Goal: Transaction & Acquisition: Purchase product/service

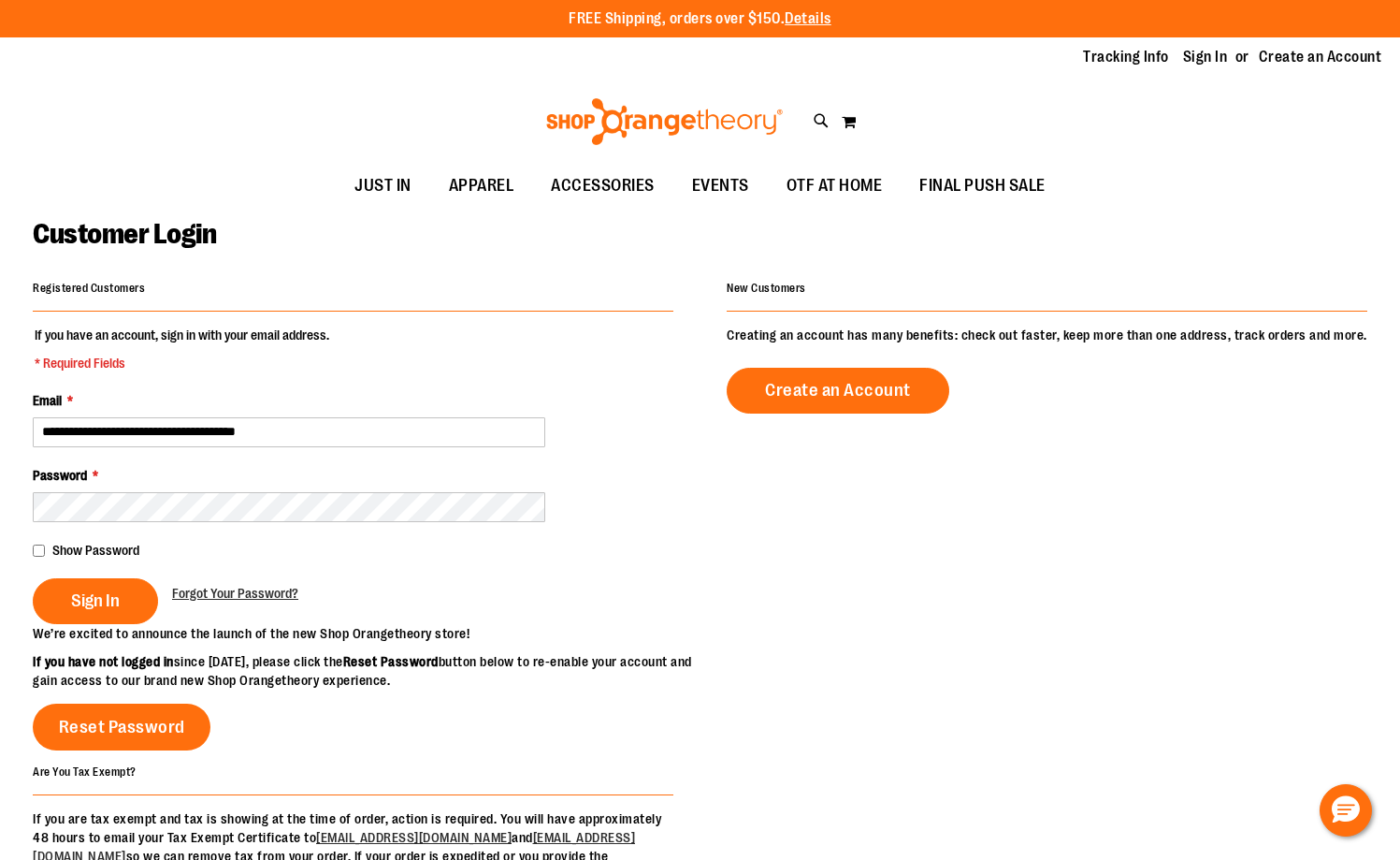
type input "**********"
click at [33, 578] on button "Sign In" at bounding box center [95, 601] width 125 height 45
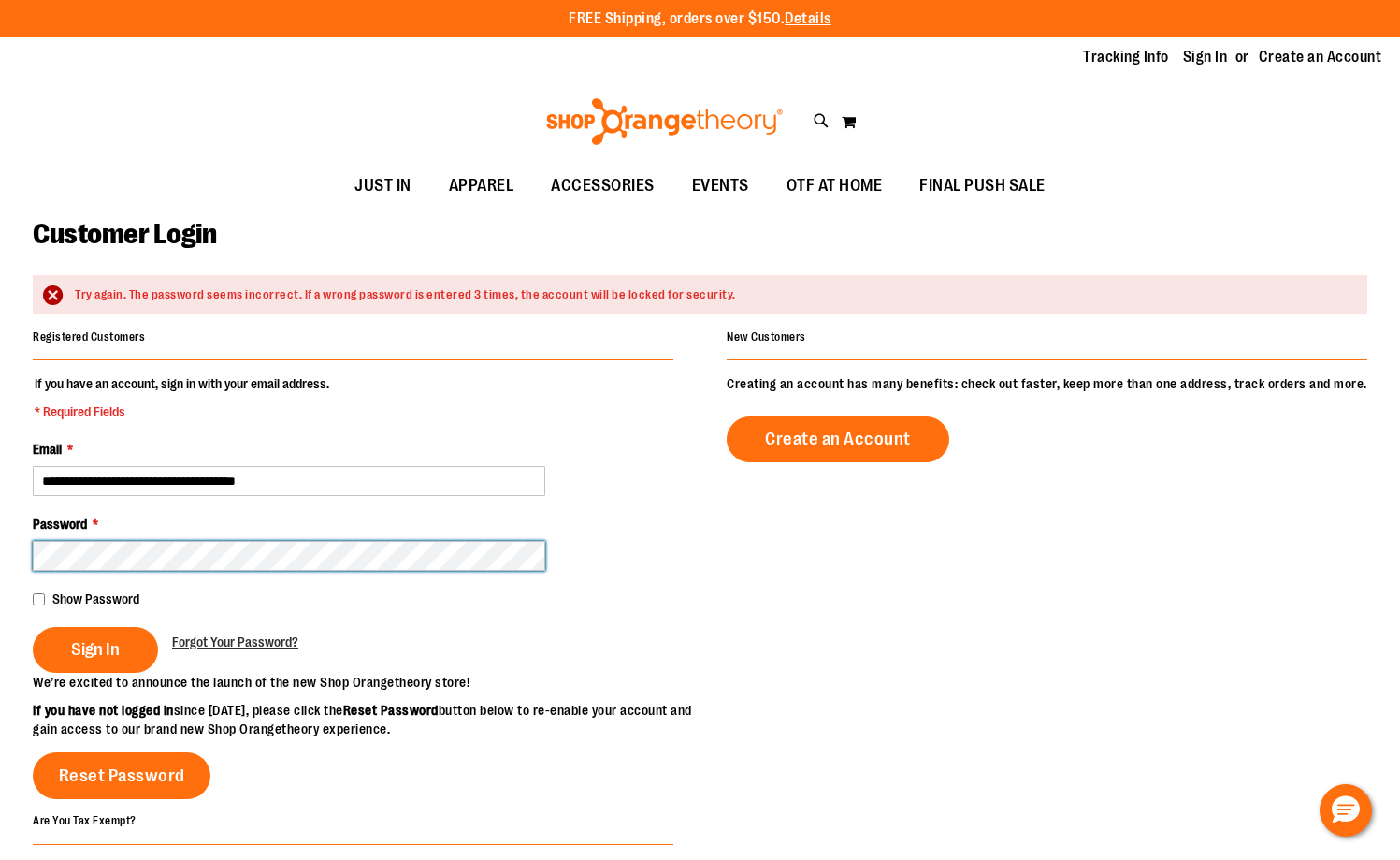
click at [33, 627] on button "Sign In" at bounding box center [95, 650] width 125 height 45
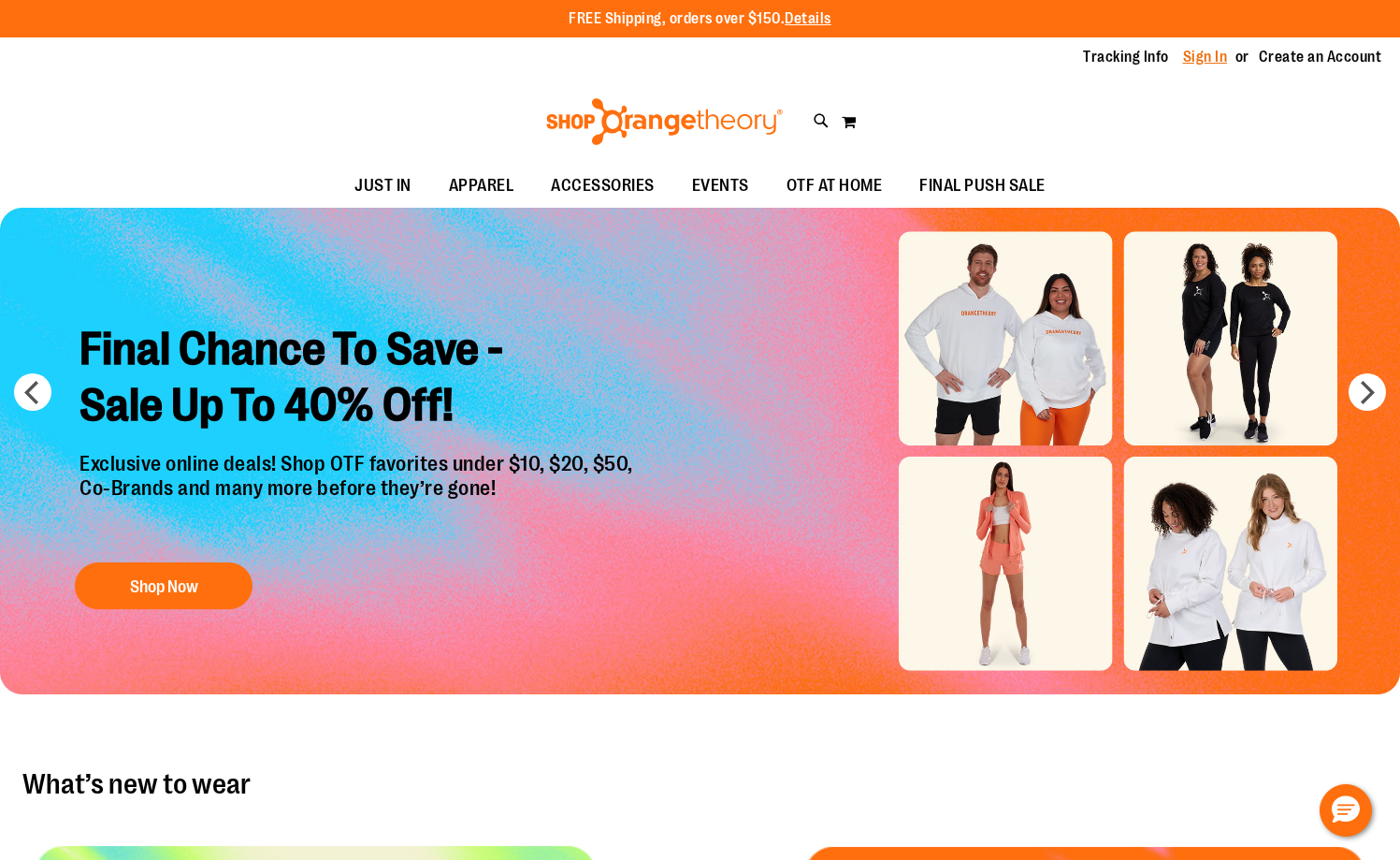
click at [1217, 47] on link "Sign In" at bounding box center [1206, 56] width 45 height 21
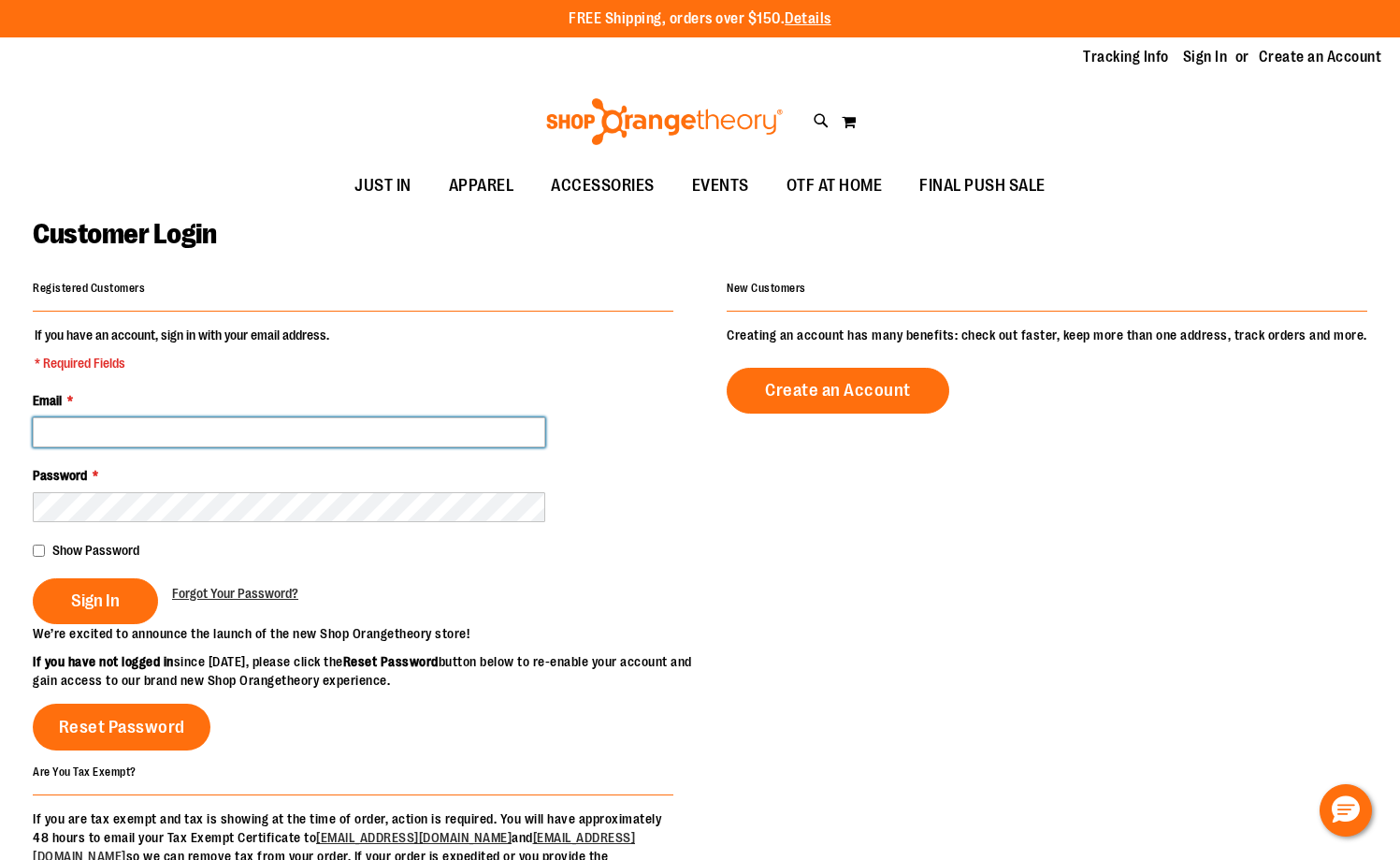
click at [205, 435] on input "Email *" at bounding box center [289, 432] width 513 height 30
paste input "**********"
type input "**********"
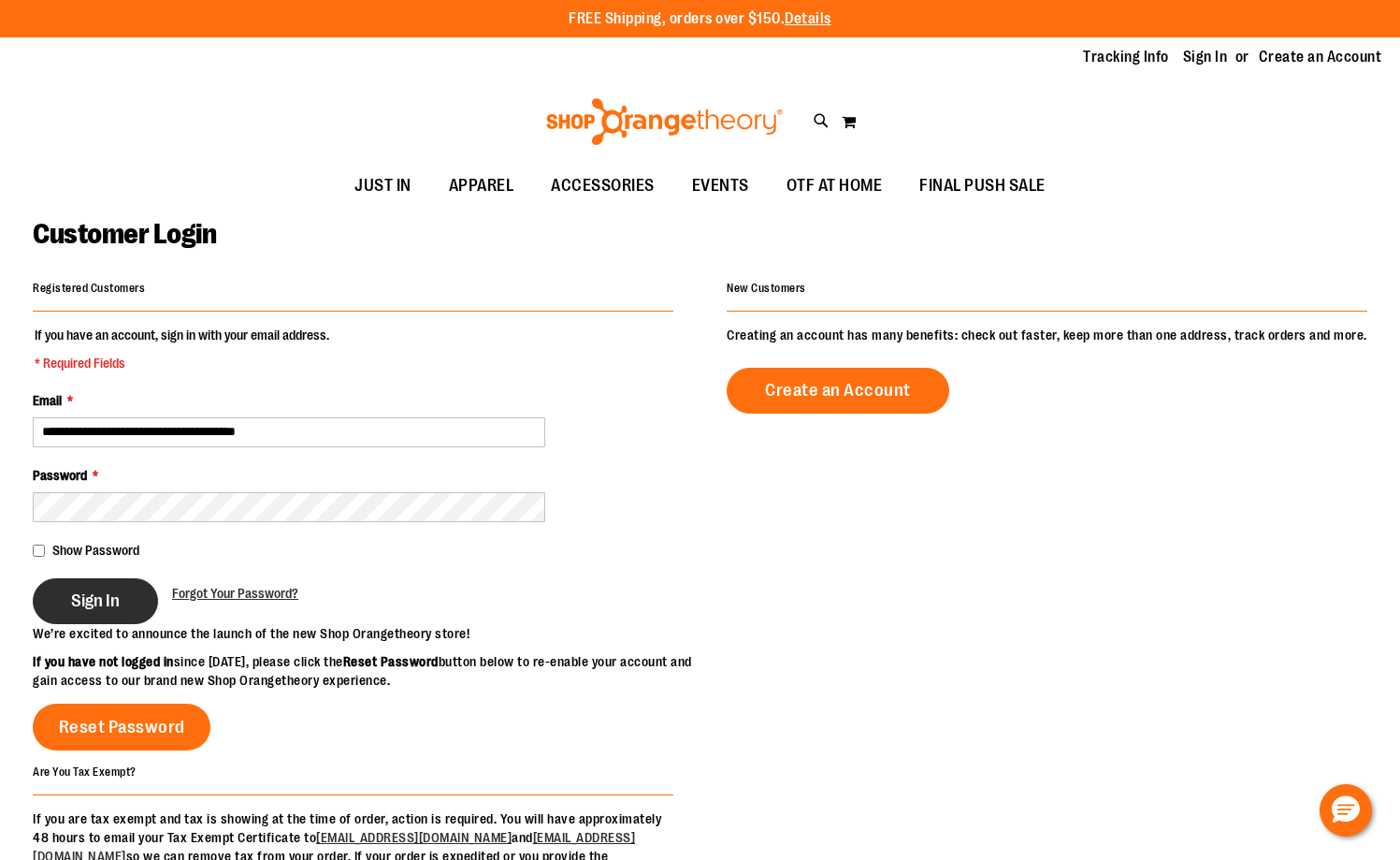
click at [82, 594] on span "Sign In" at bounding box center [95, 601] width 48 height 21
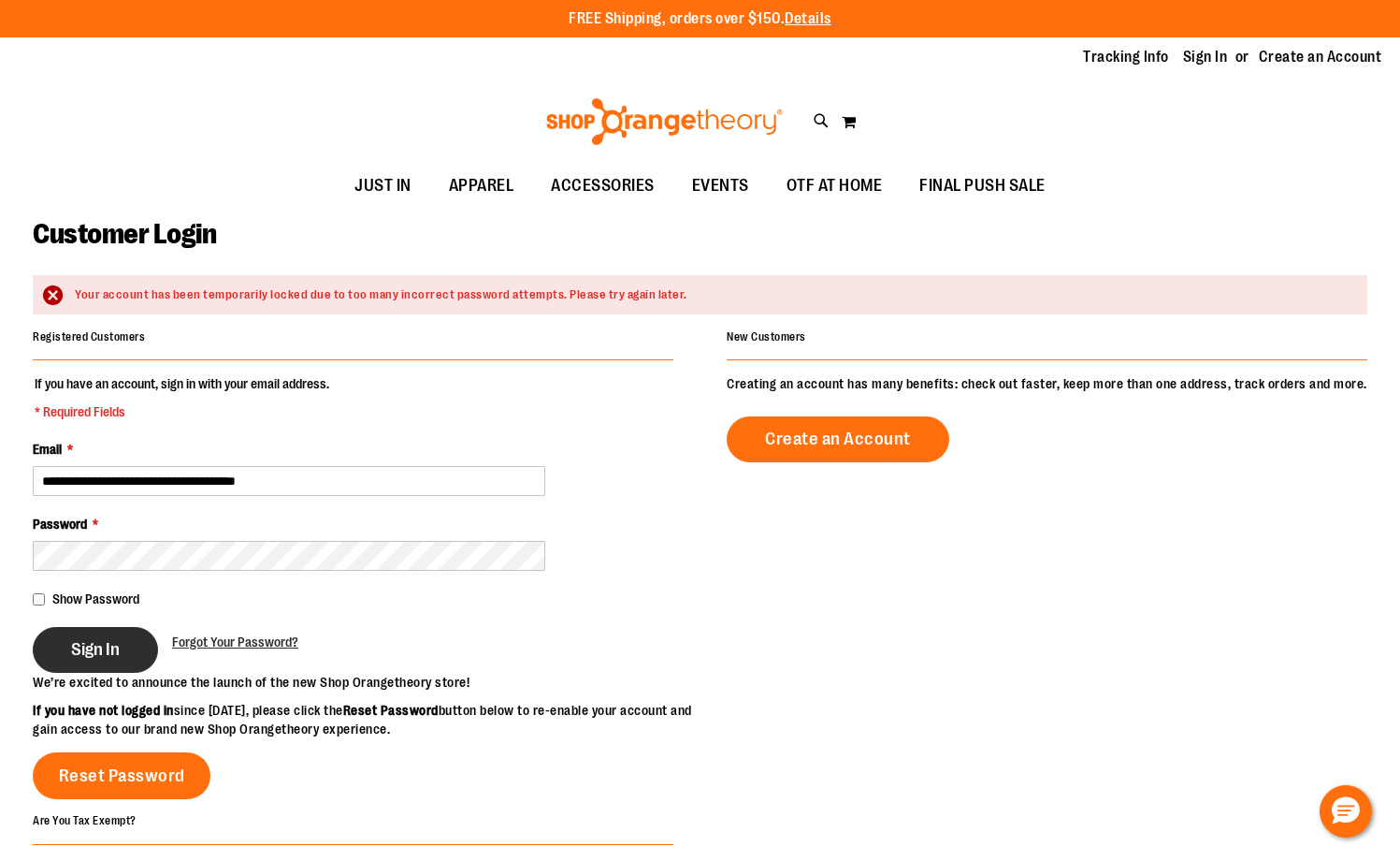
click at [114, 654] on span "Sign In" at bounding box center [95, 649] width 48 height 21
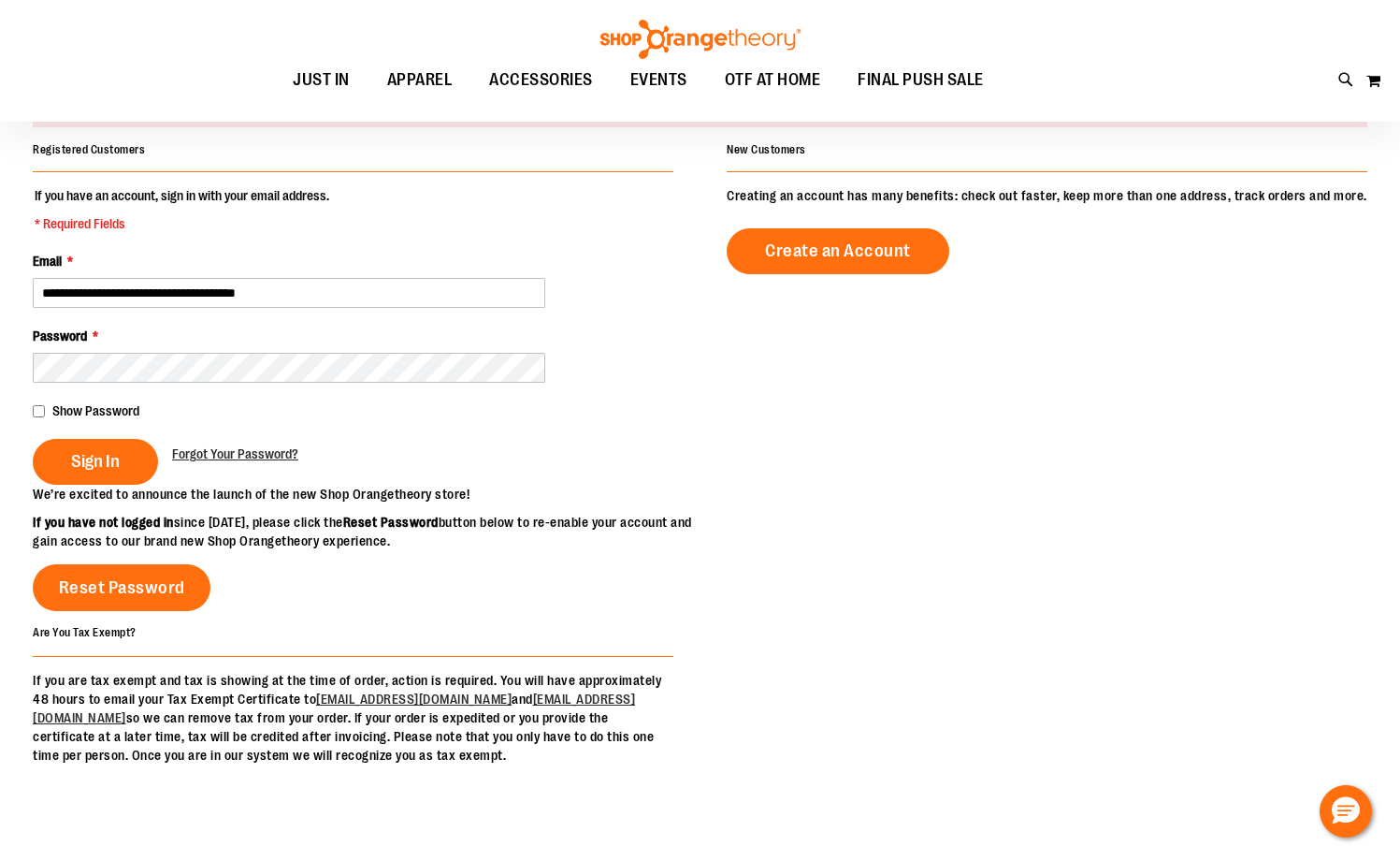
scroll to position [93, 0]
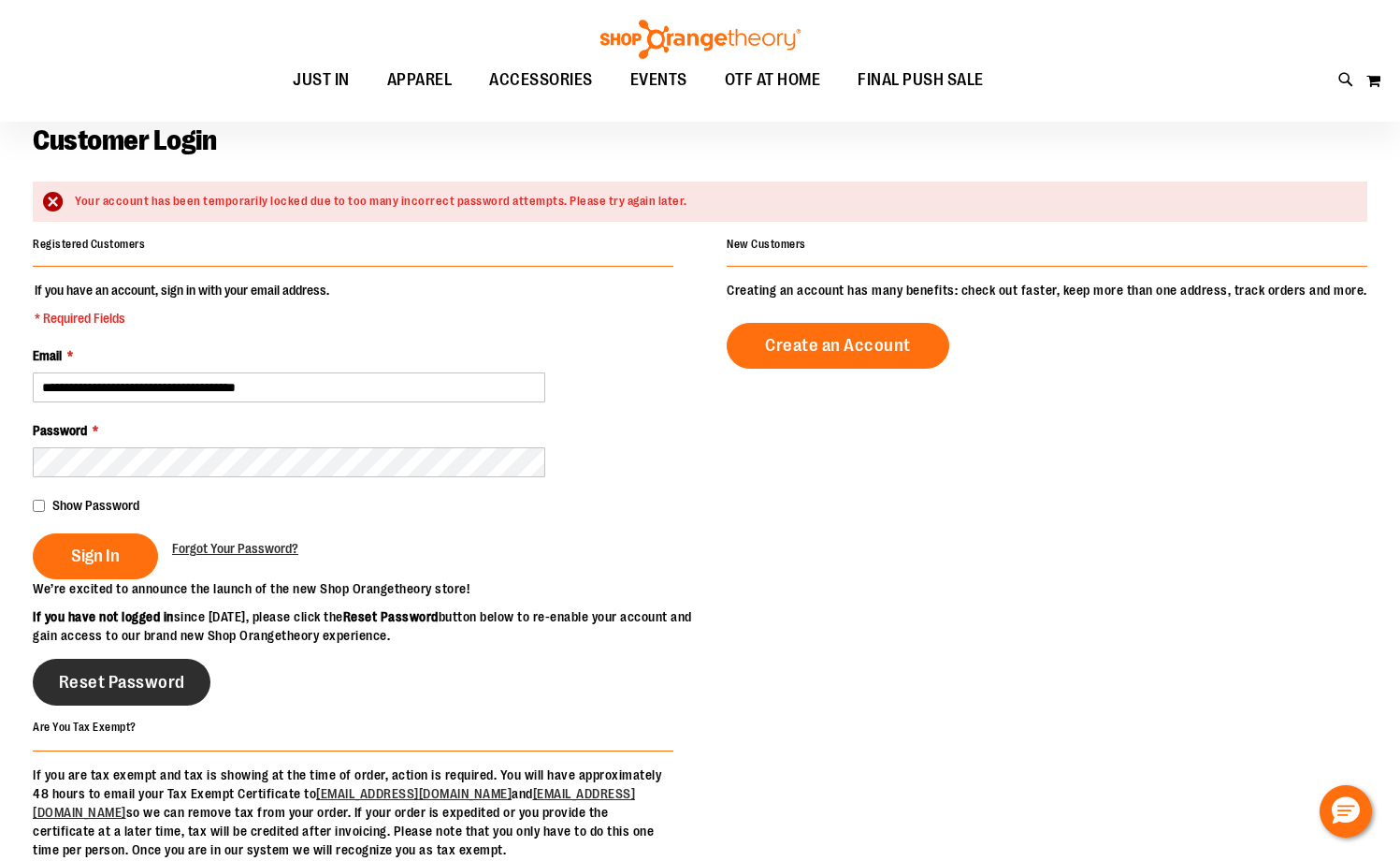
click at [99, 692] on span "Reset Password" at bounding box center [122, 682] width 126 height 21
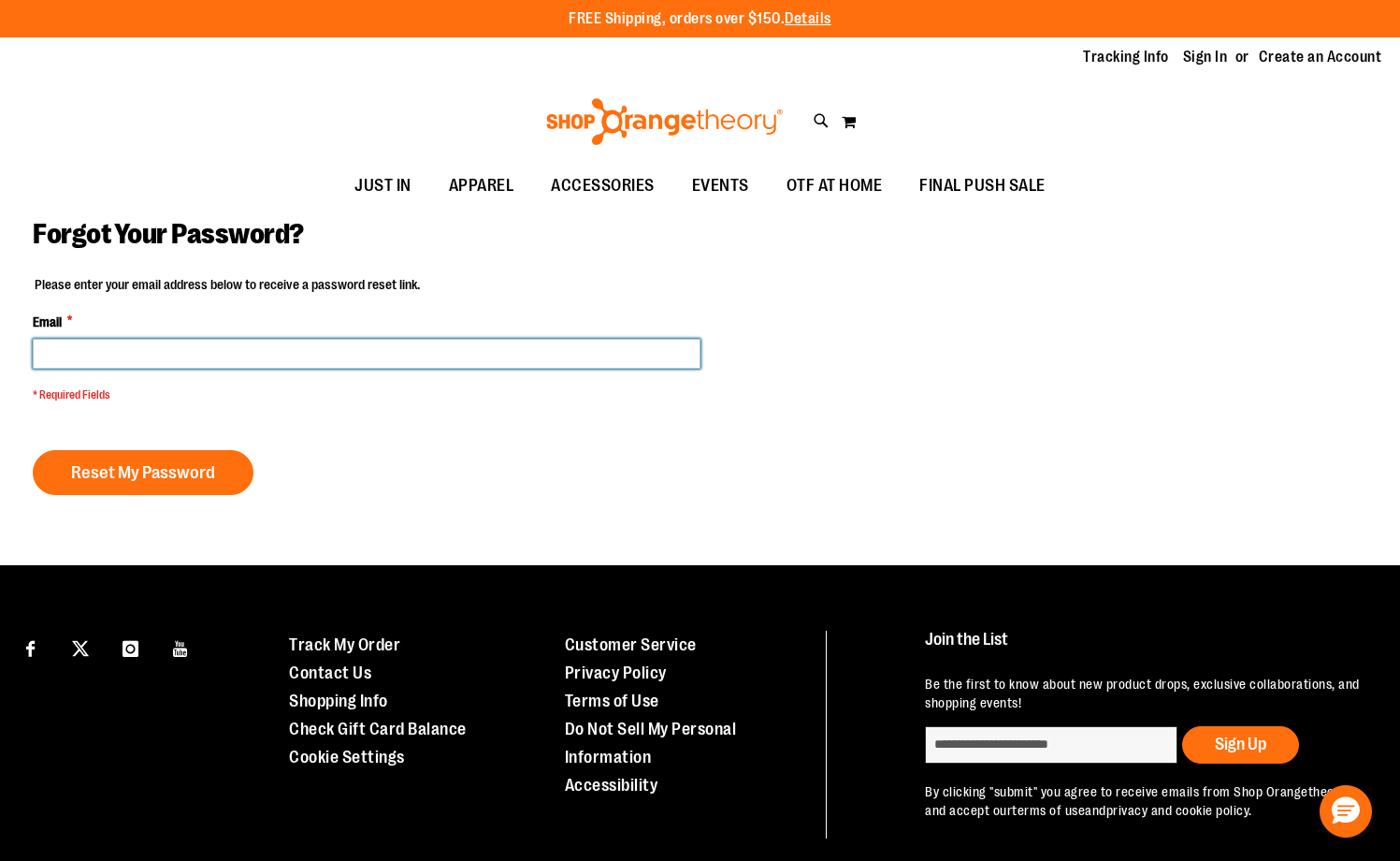
drag, startPoint x: 75, startPoint y: 338, endPoint x: 72, endPoint y: 351, distance: 13.3
click at [72, 351] on input "Email *" at bounding box center [366, 353] width 667 height 30
paste input "**********"
type input "**********"
drag, startPoint x: 148, startPoint y: 348, endPoint x: -2, endPoint y: 314, distance: 153.8
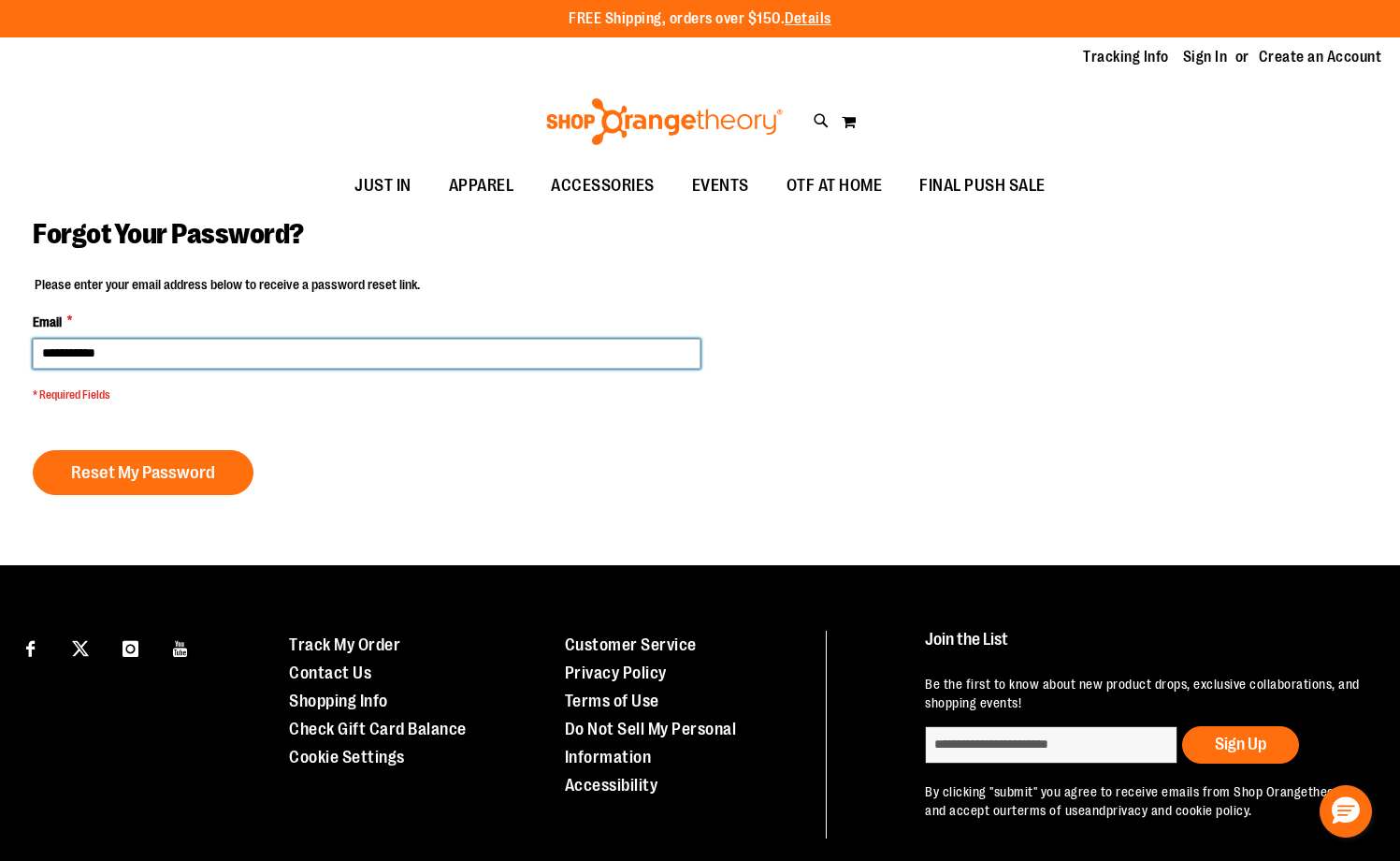
click at [0, 314] on html "Skip to Content The store will not work correctly when cookies are disabled. FR…" at bounding box center [700, 430] width 1400 height 861
click at [154, 346] on input "Email *" at bounding box center [366, 353] width 667 height 30
paste input "**********"
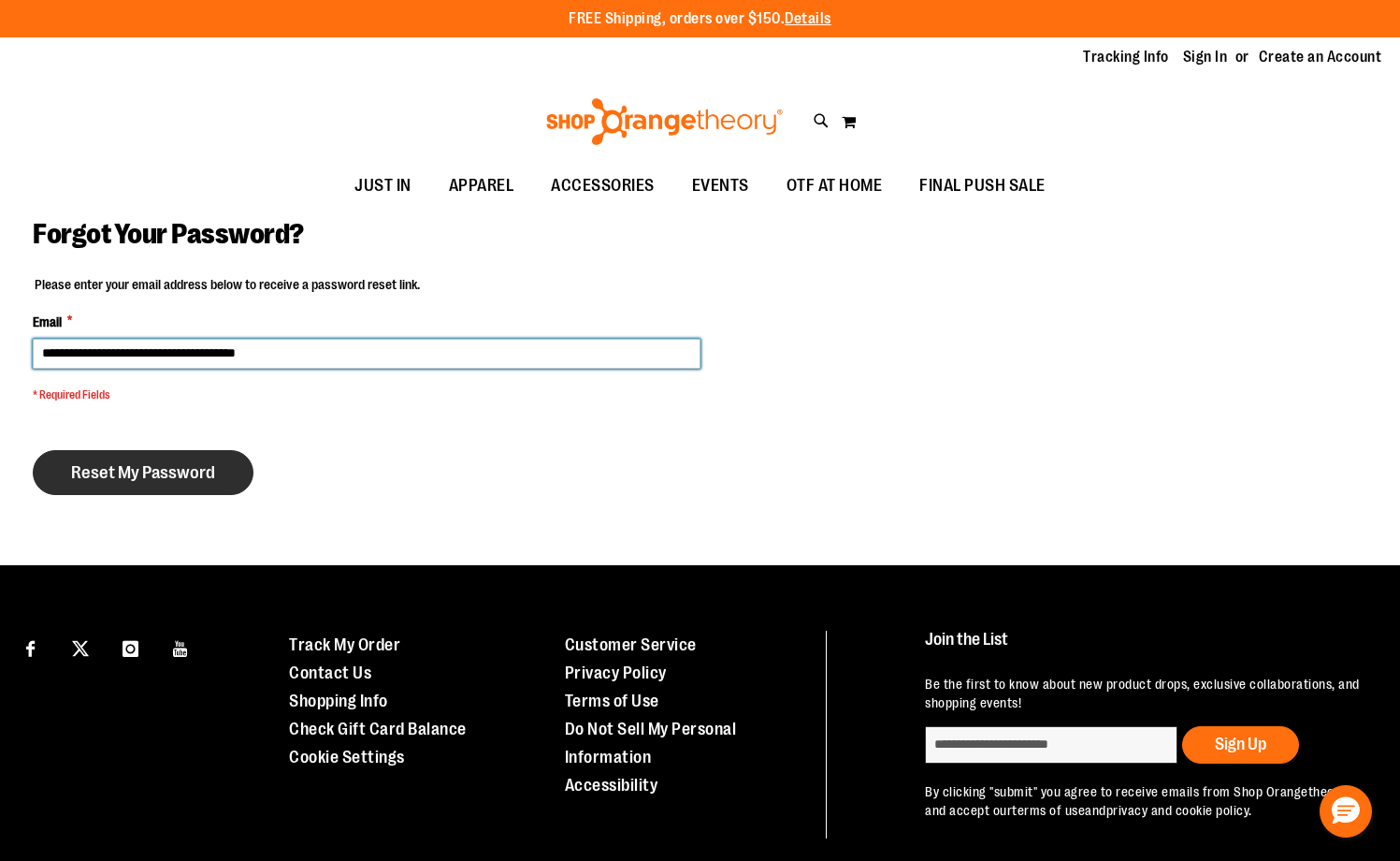
type input "**********"
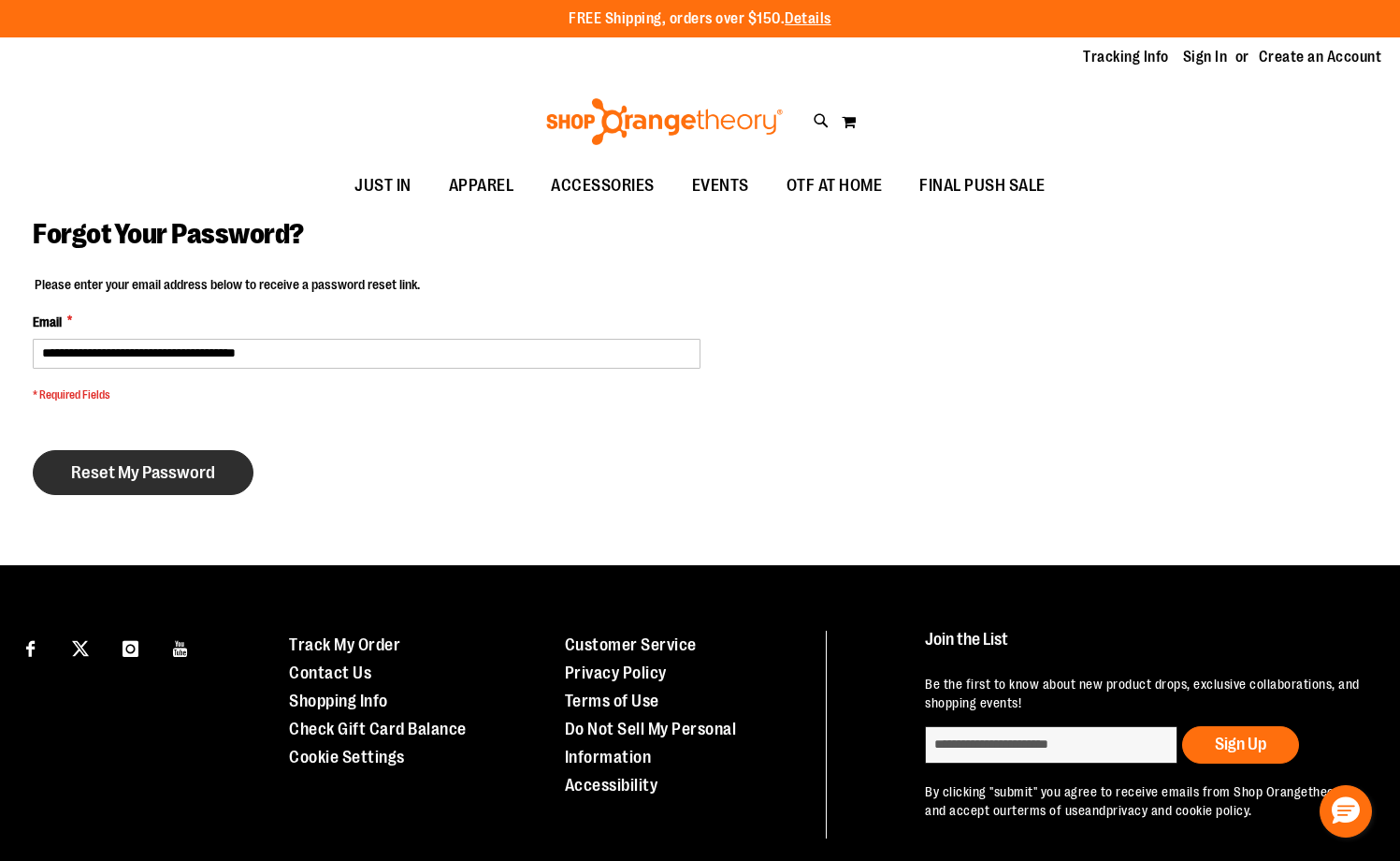
click at [162, 477] on span "Reset My Password" at bounding box center [143, 472] width 144 height 21
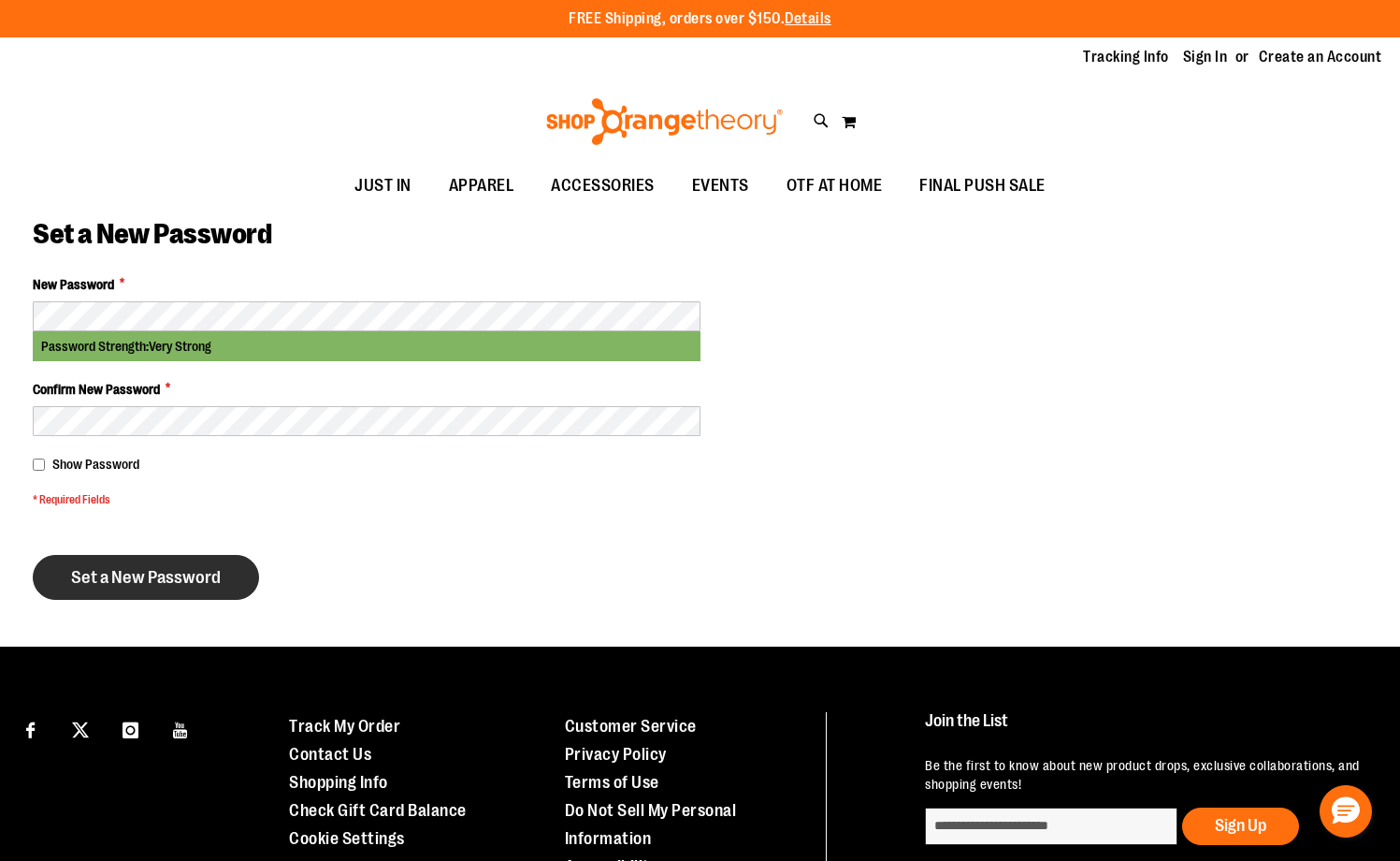
click at [120, 595] on button "Set a New Password" at bounding box center [146, 578] width 227 height 45
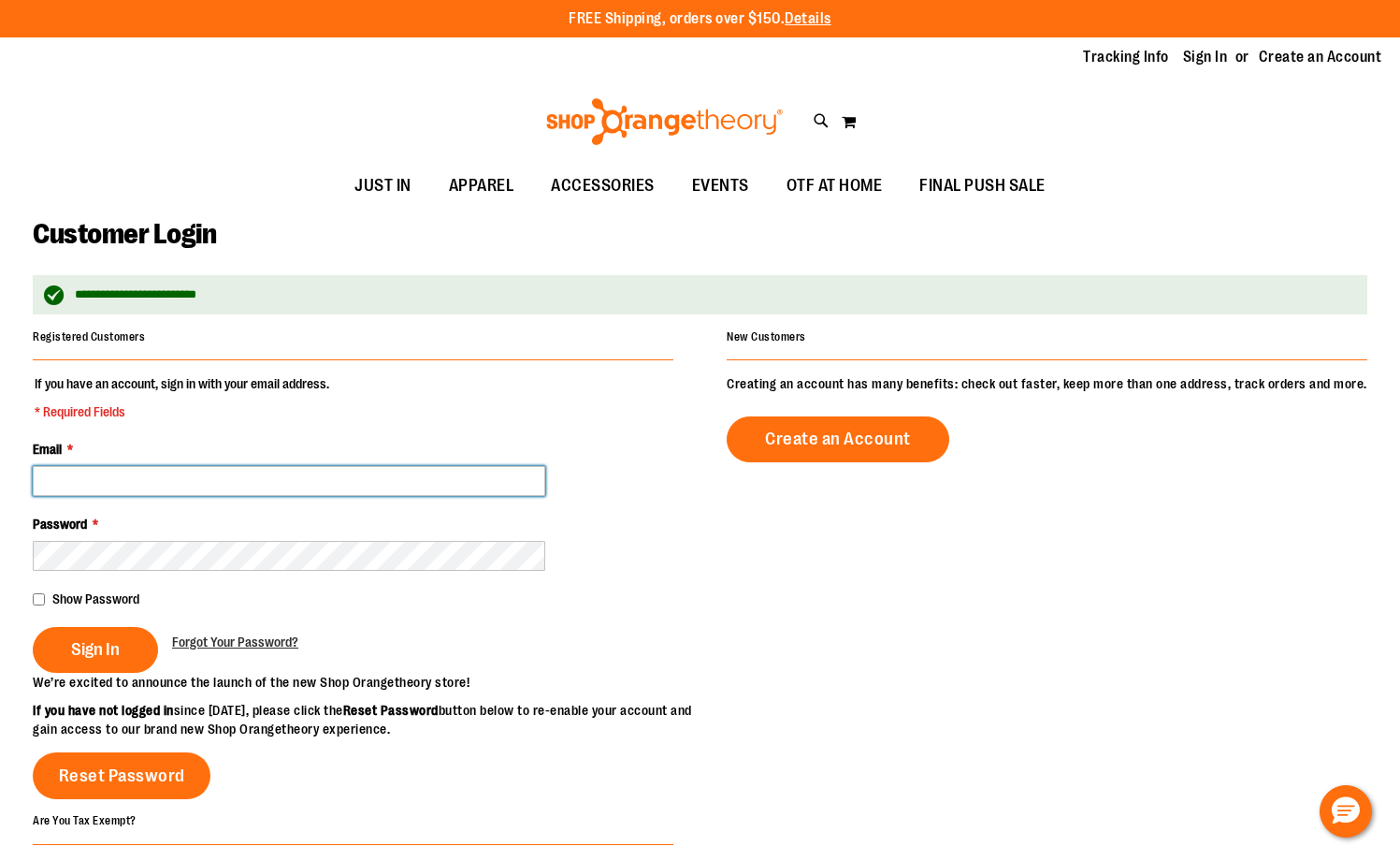
click at [105, 483] on input "Email *" at bounding box center [289, 480] width 513 height 30
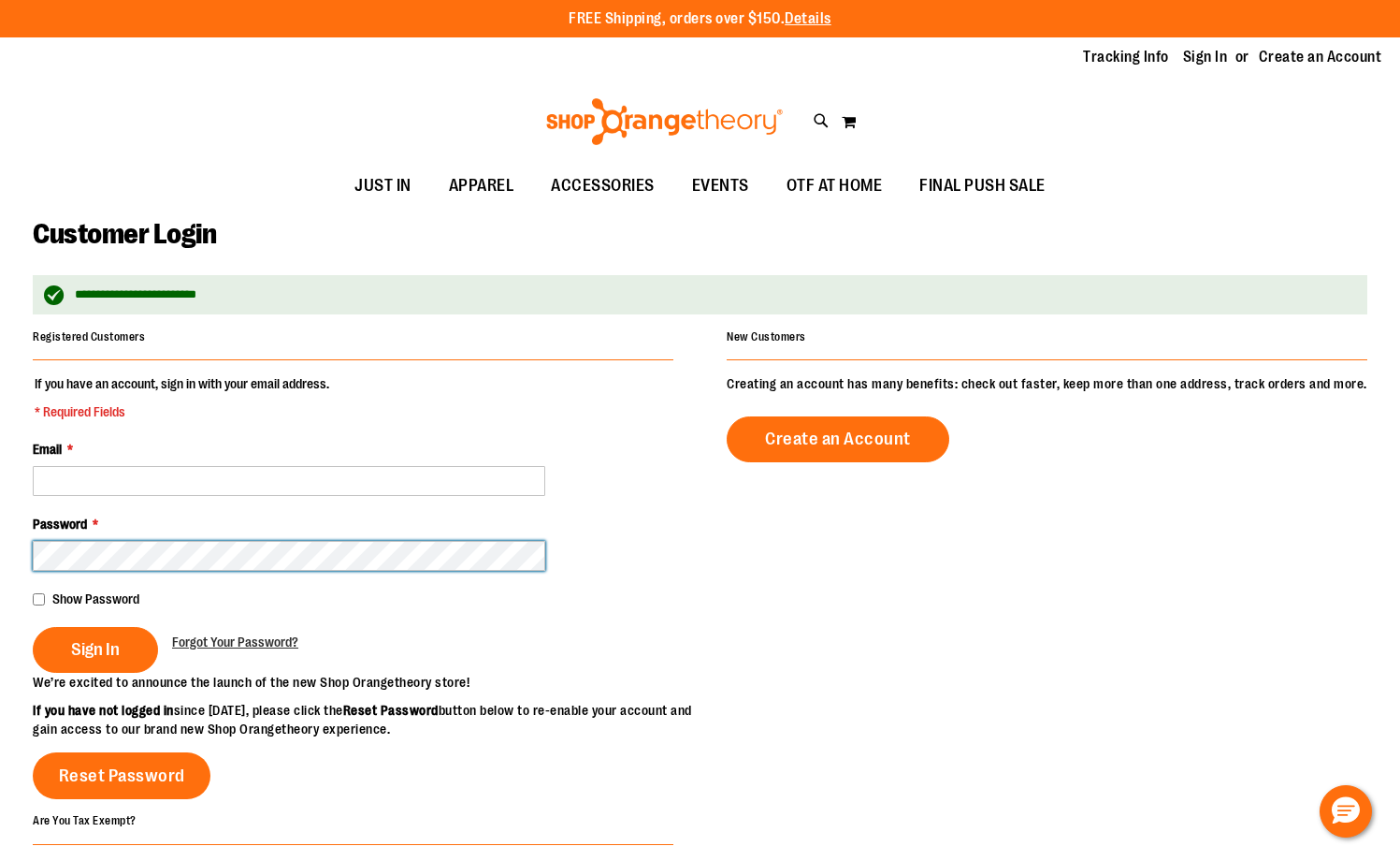
click at [0, 604] on html "Skip to Content The store will not work correctly when cookies are disabled. FR…" at bounding box center [700, 430] width 1400 height 861
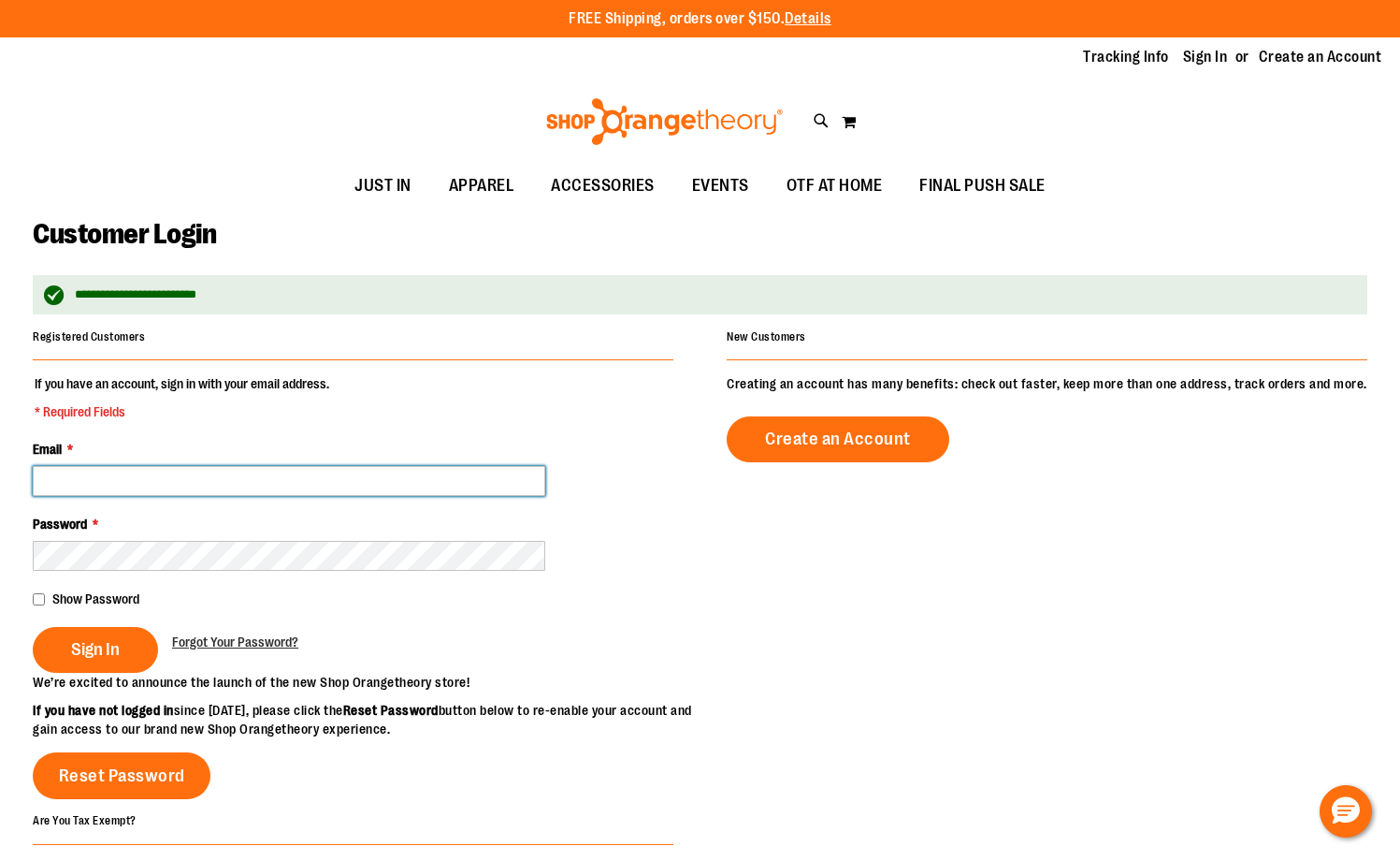
click at [203, 487] on input "Email *" at bounding box center [289, 480] width 513 height 30
paste input "**********"
type input "**********"
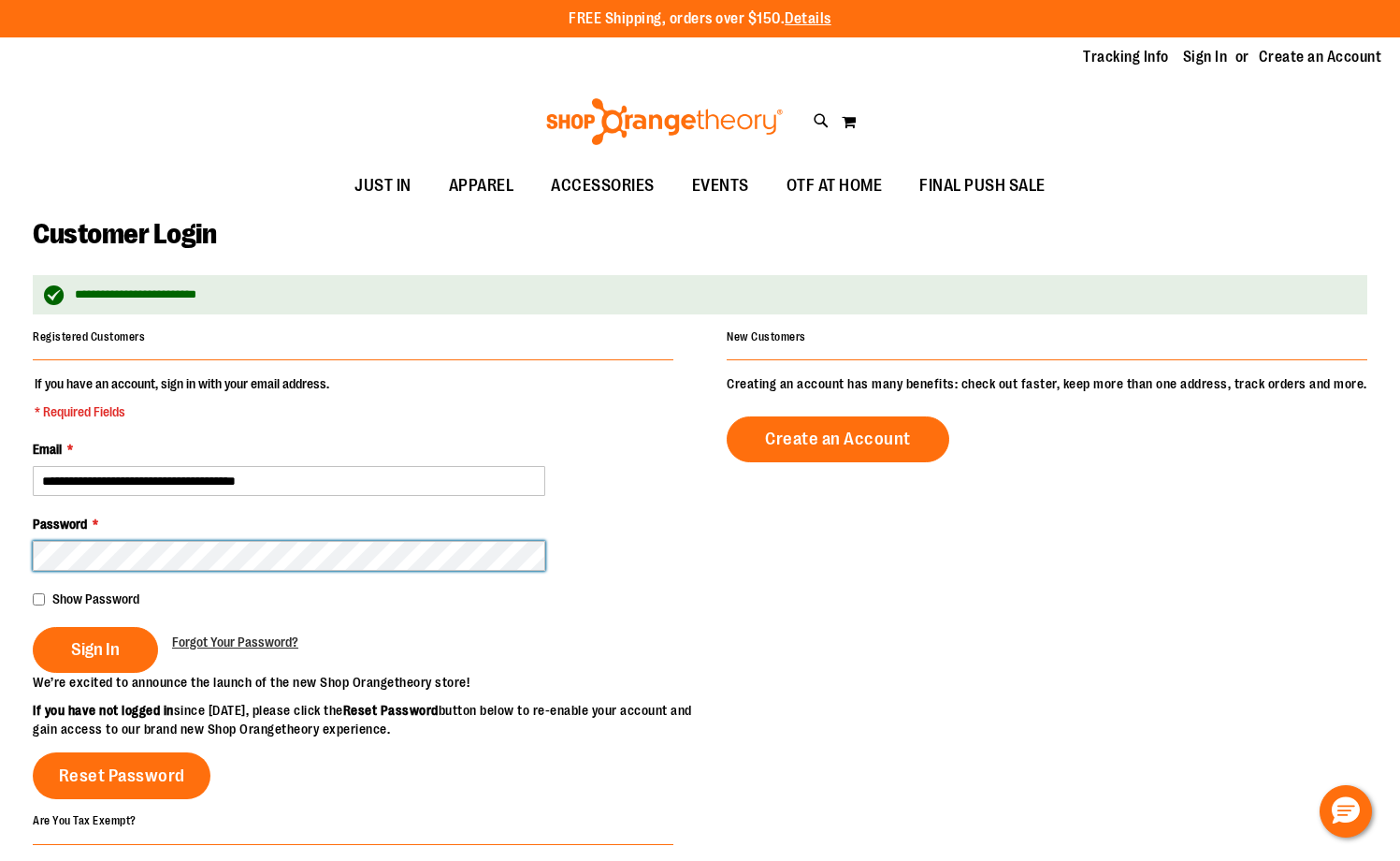
click at [33, 627] on button "Sign In" at bounding box center [95, 650] width 125 height 45
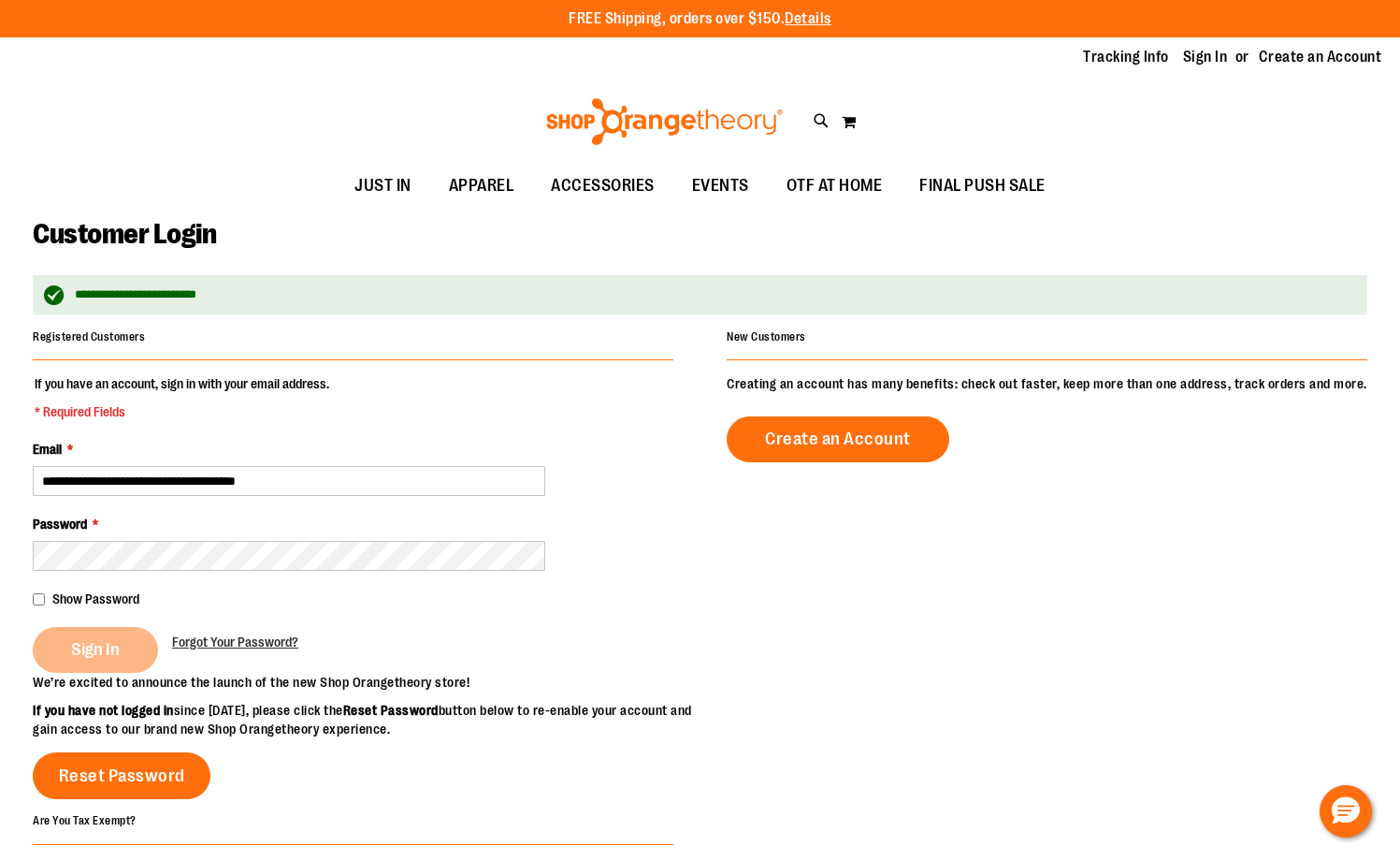
click at [84, 647] on div "Sign In" at bounding box center [102, 650] width 139 height 45
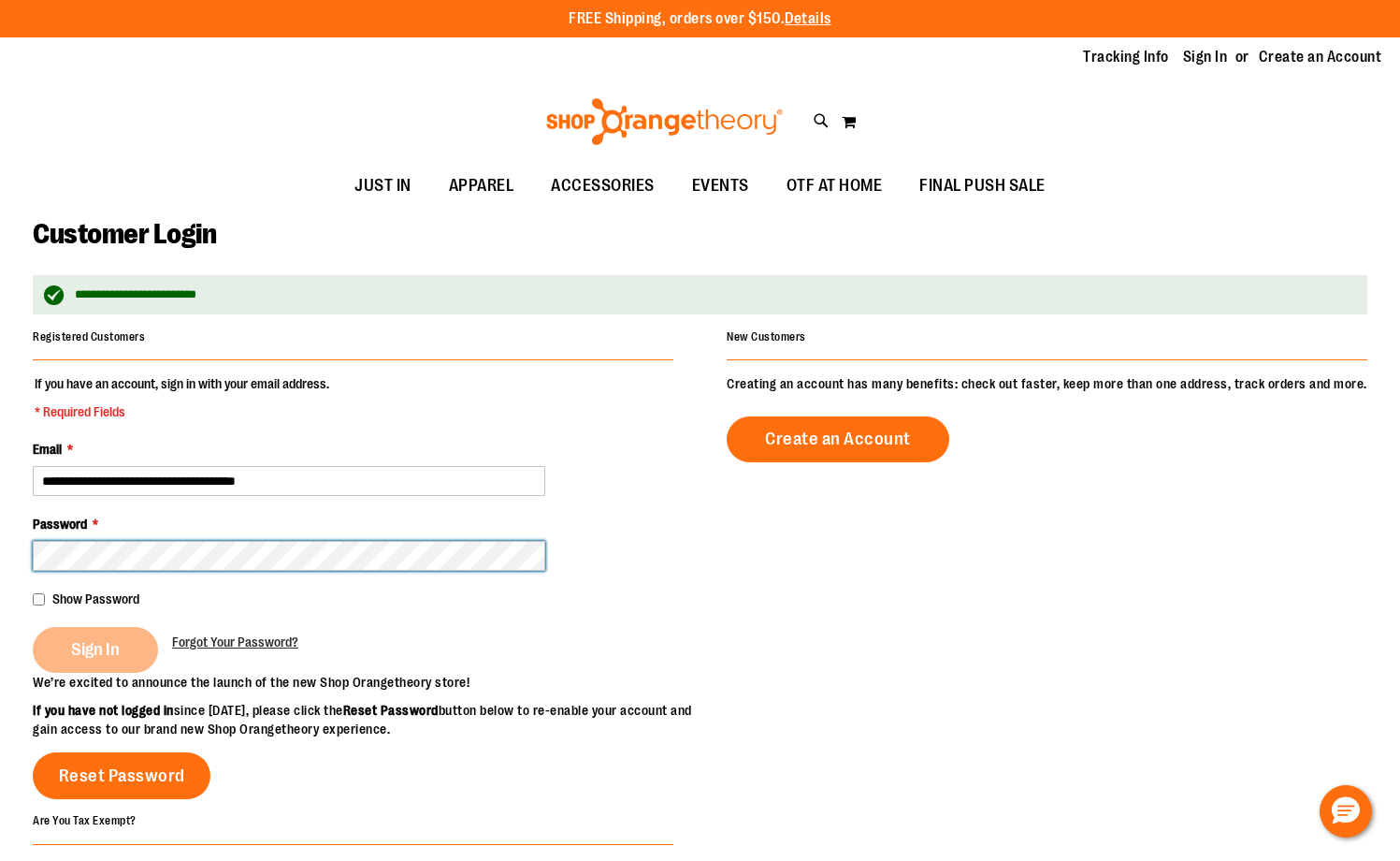
click at [175, 574] on fieldset "**********" at bounding box center [353, 523] width 641 height 299
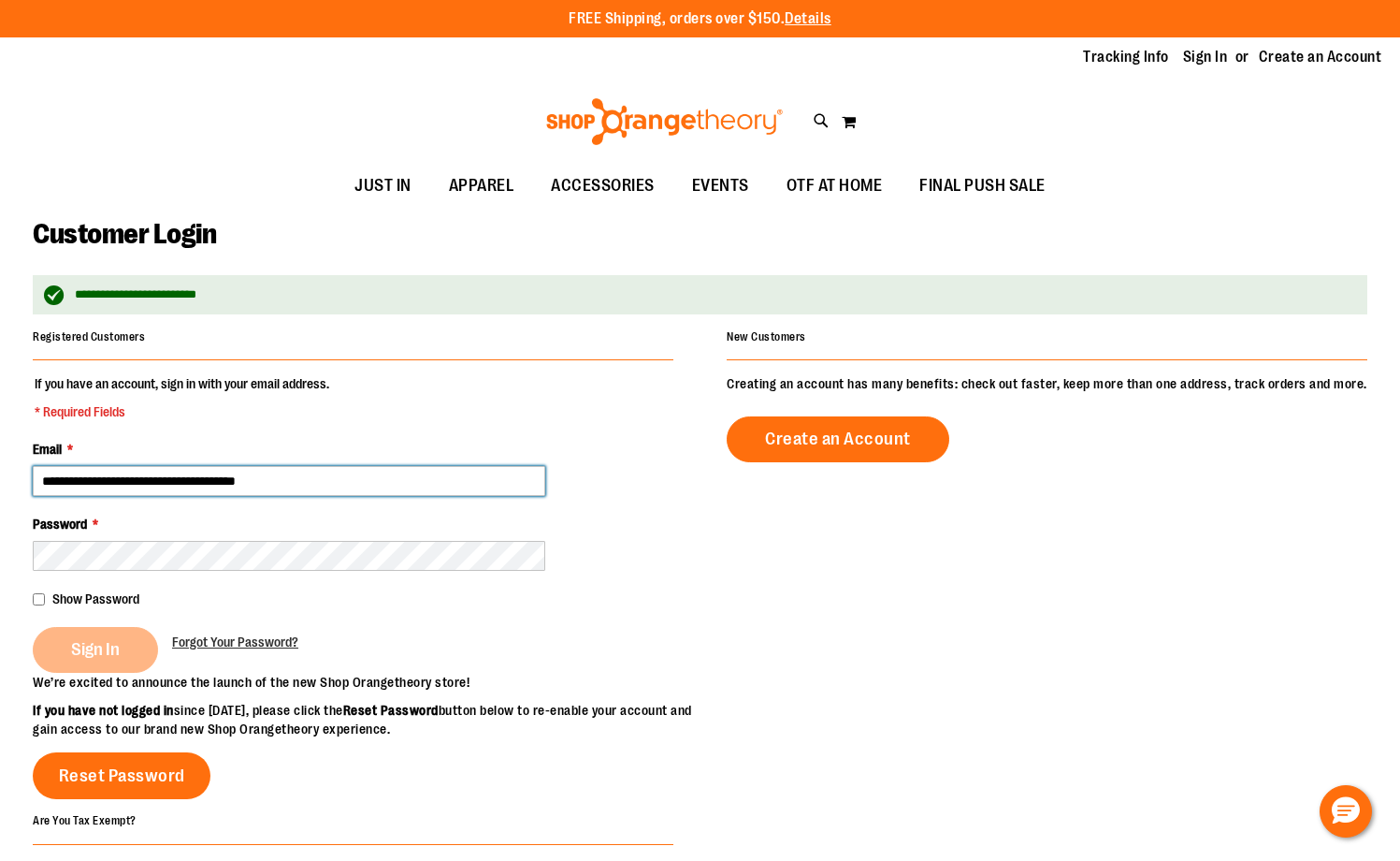
click at [346, 487] on input "**********" at bounding box center [289, 480] width 513 height 30
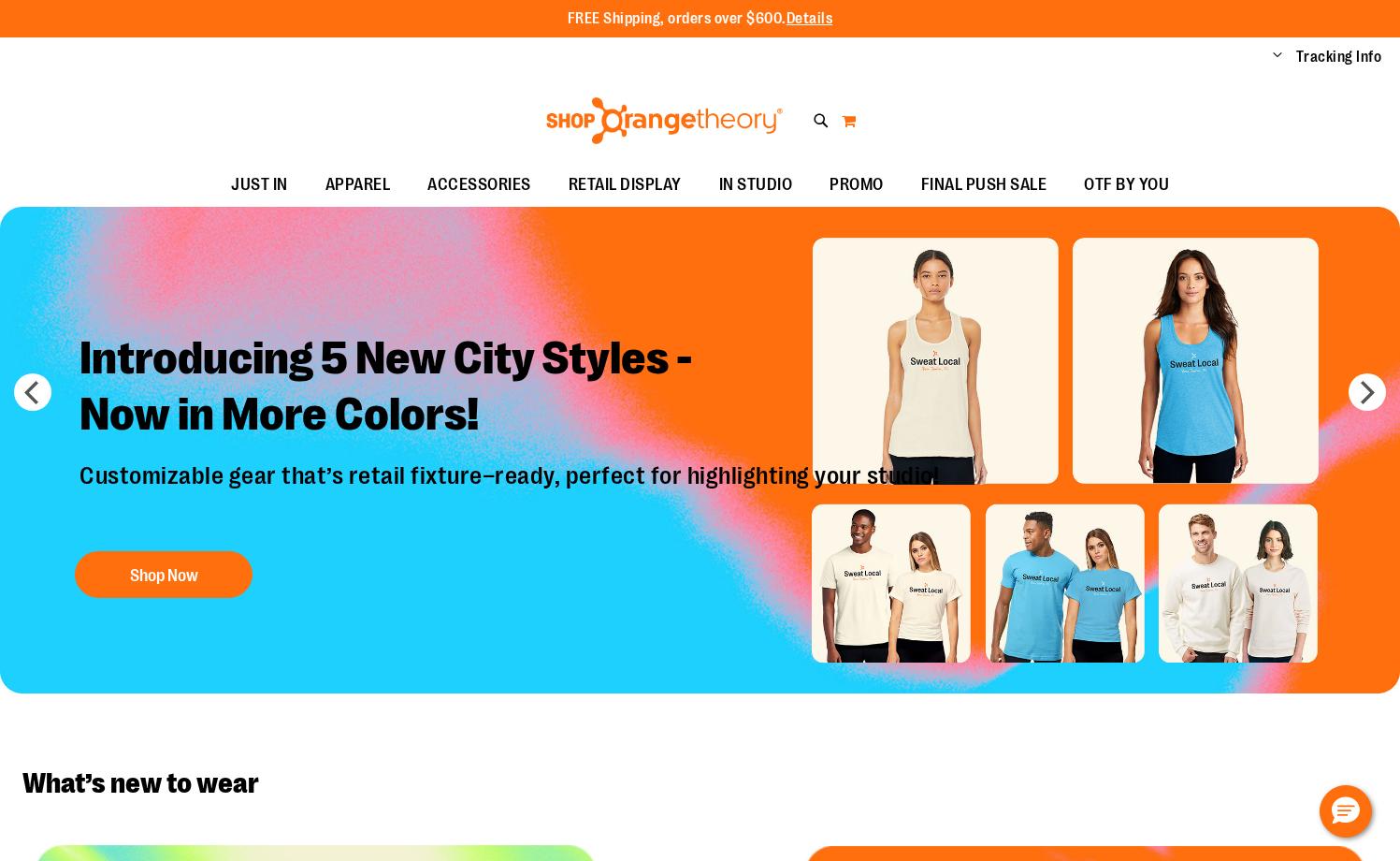
click at [845, 120] on button "My Cart" at bounding box center [849, 120] width 16 height 30
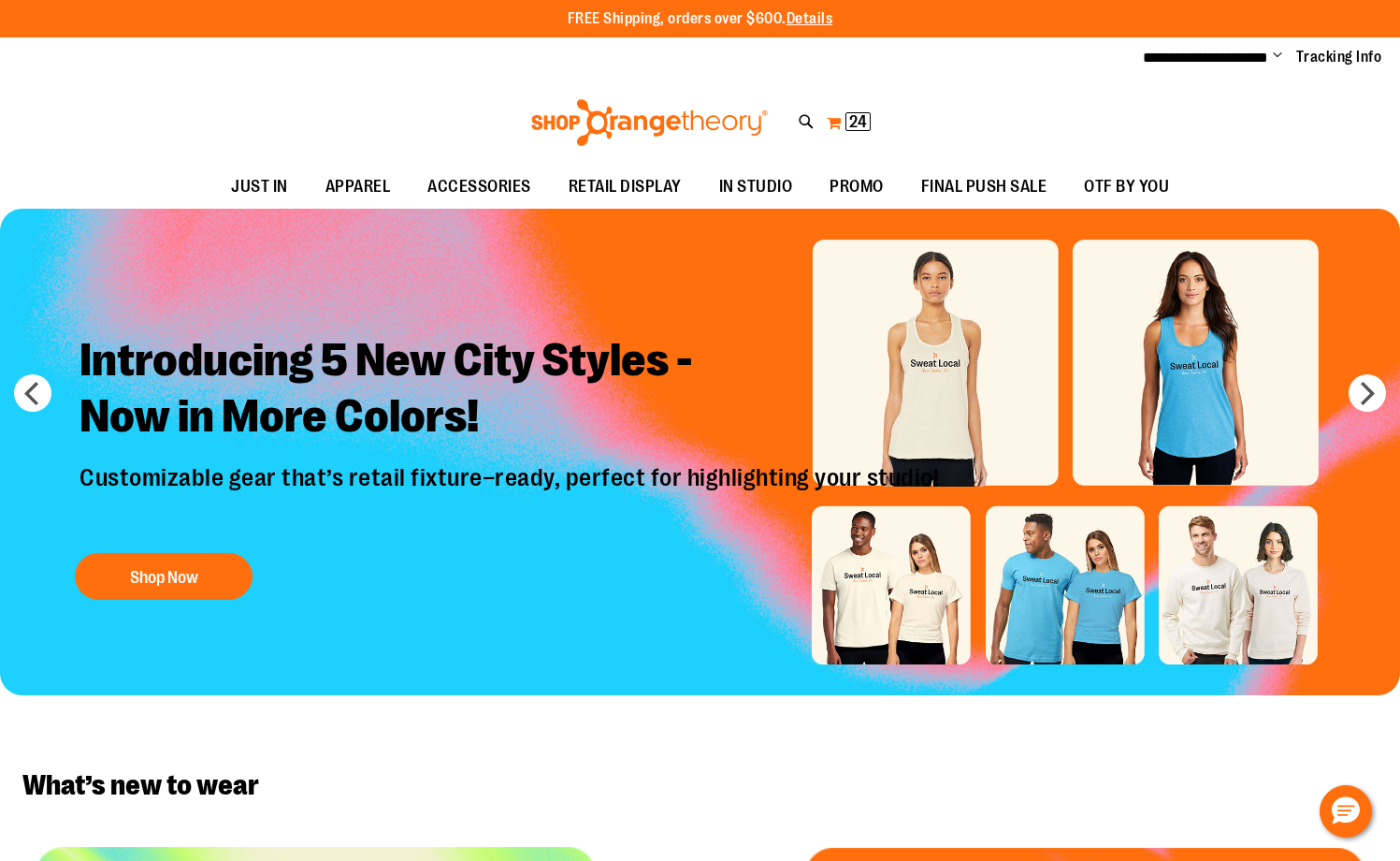
click at [833, 121] on button "My Cart 24 24 items" at bounding box center [849, 122] width 45 height 30
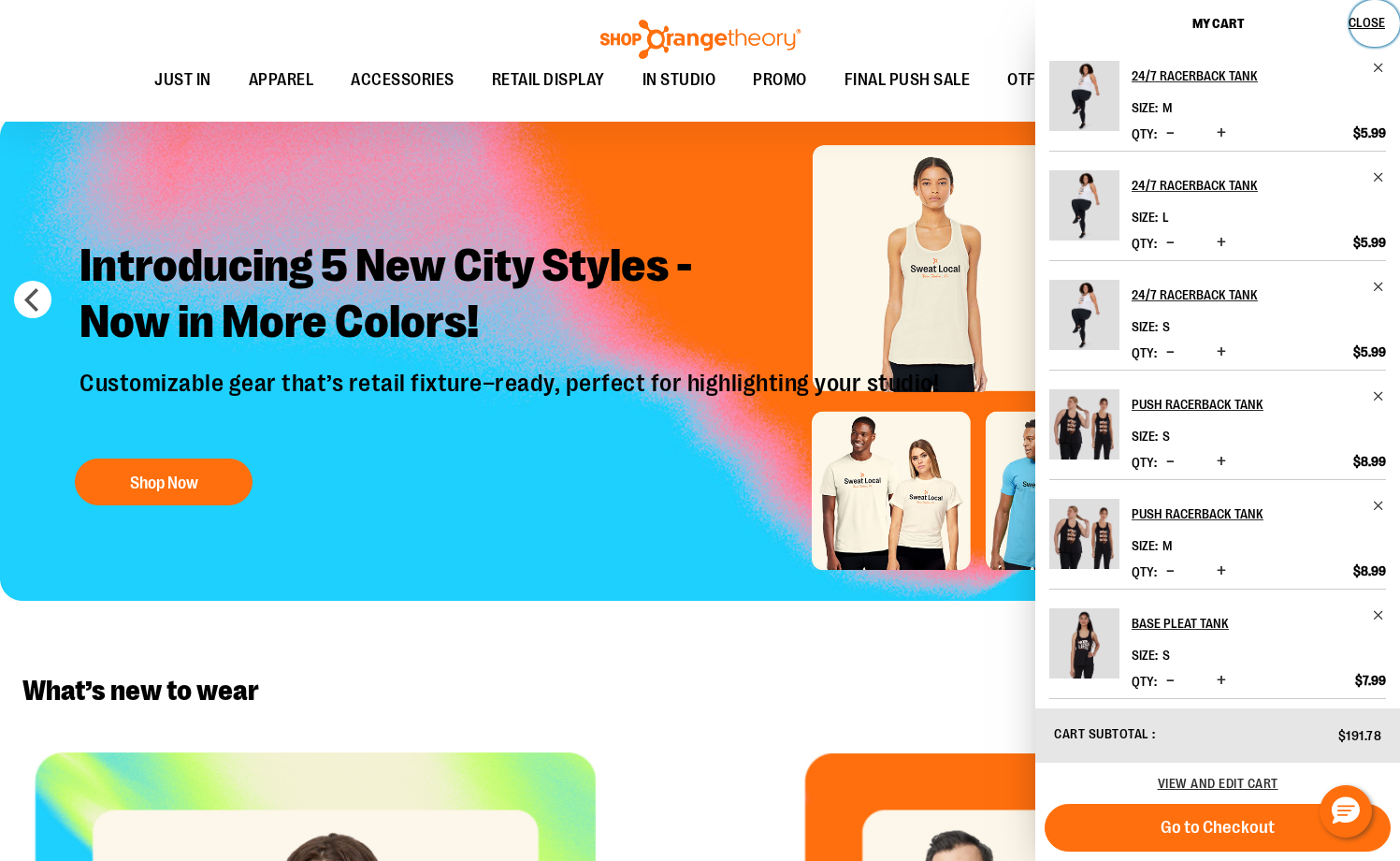
click at [1376, 12] on button "Close" at bounding box center [1374, 23] width 50 height 46
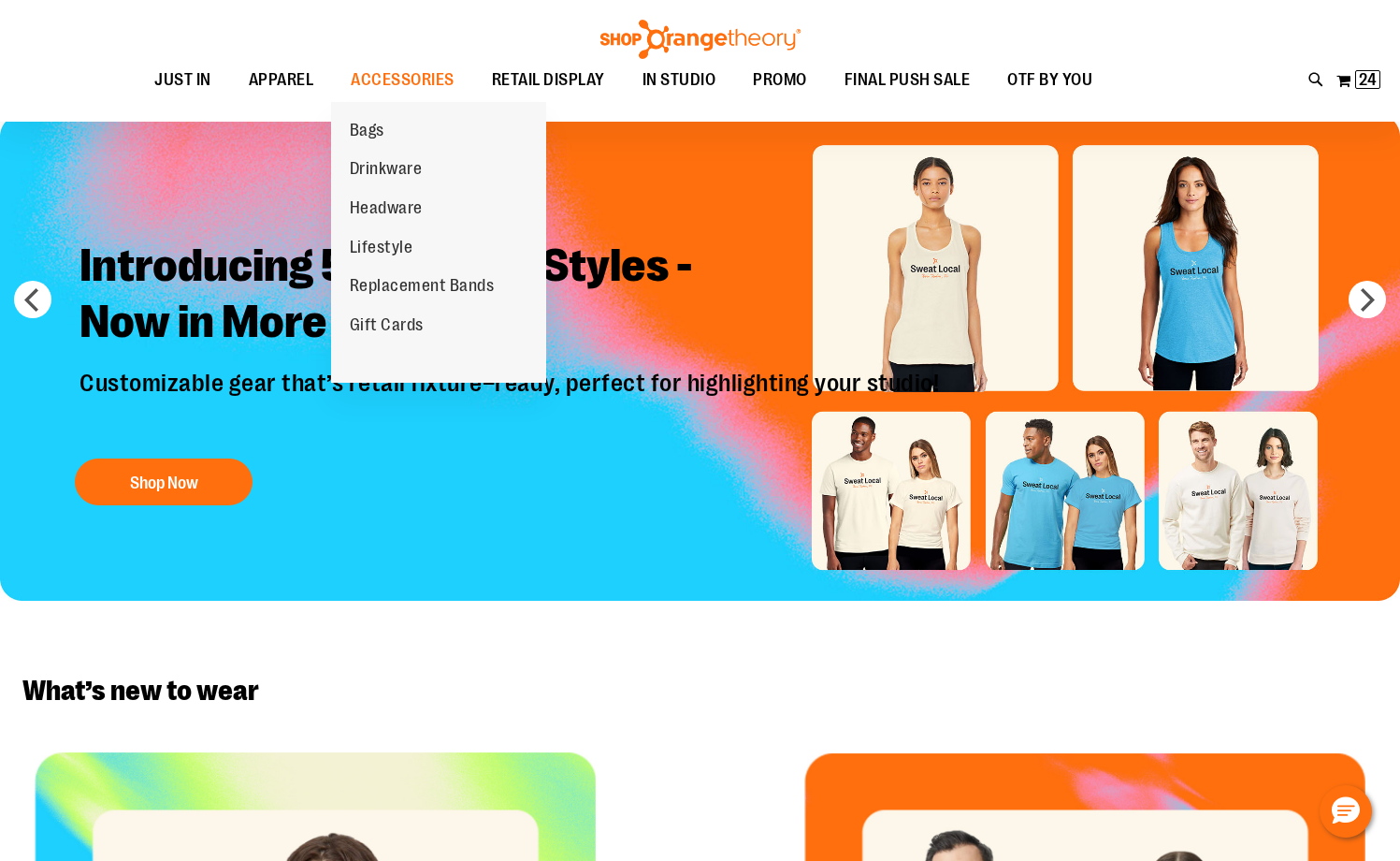
click at [453, 286] on span "Replacement Bands" at bounding box center [422, 288] width 145 height 24
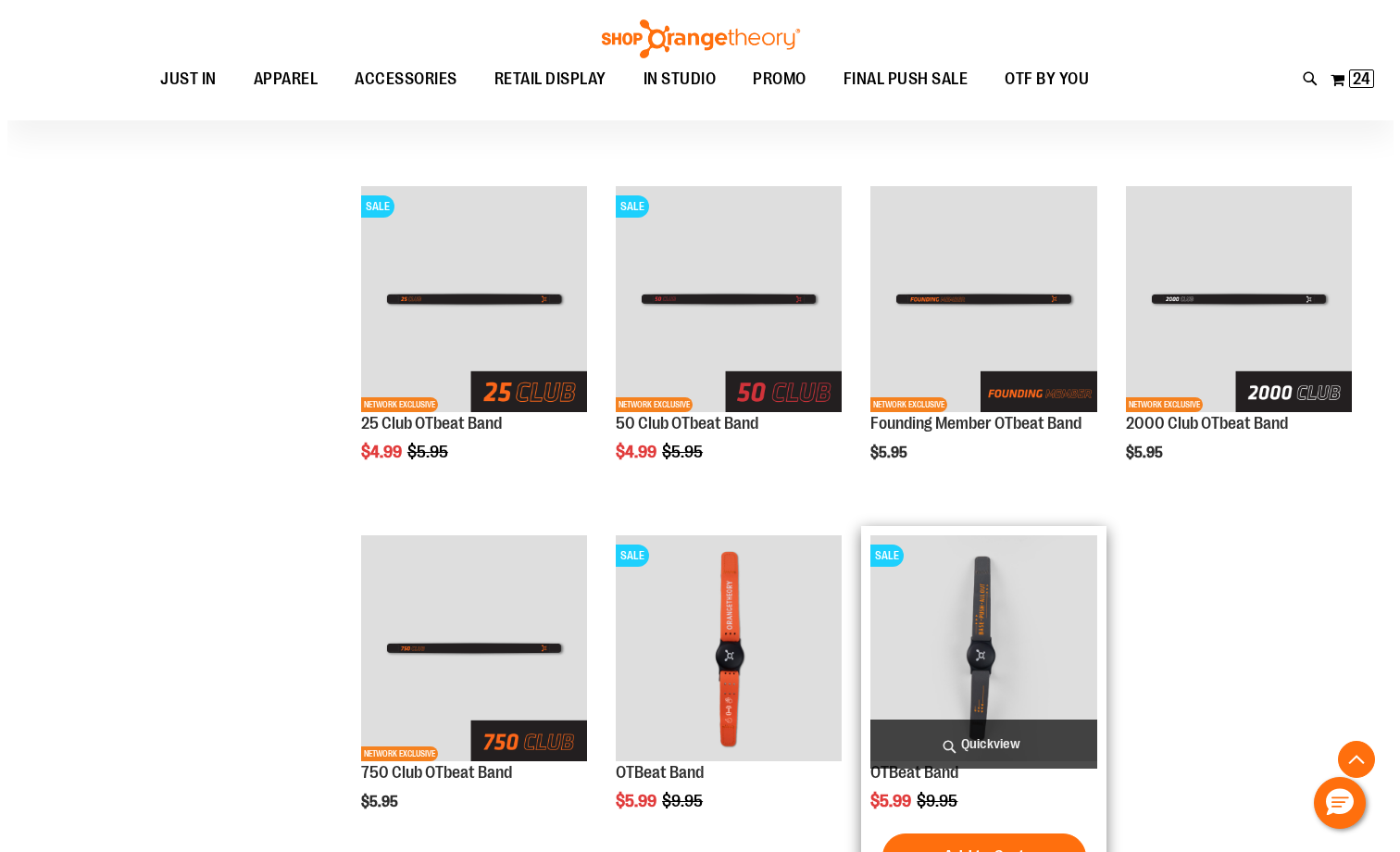
scroll to position [555, 0]
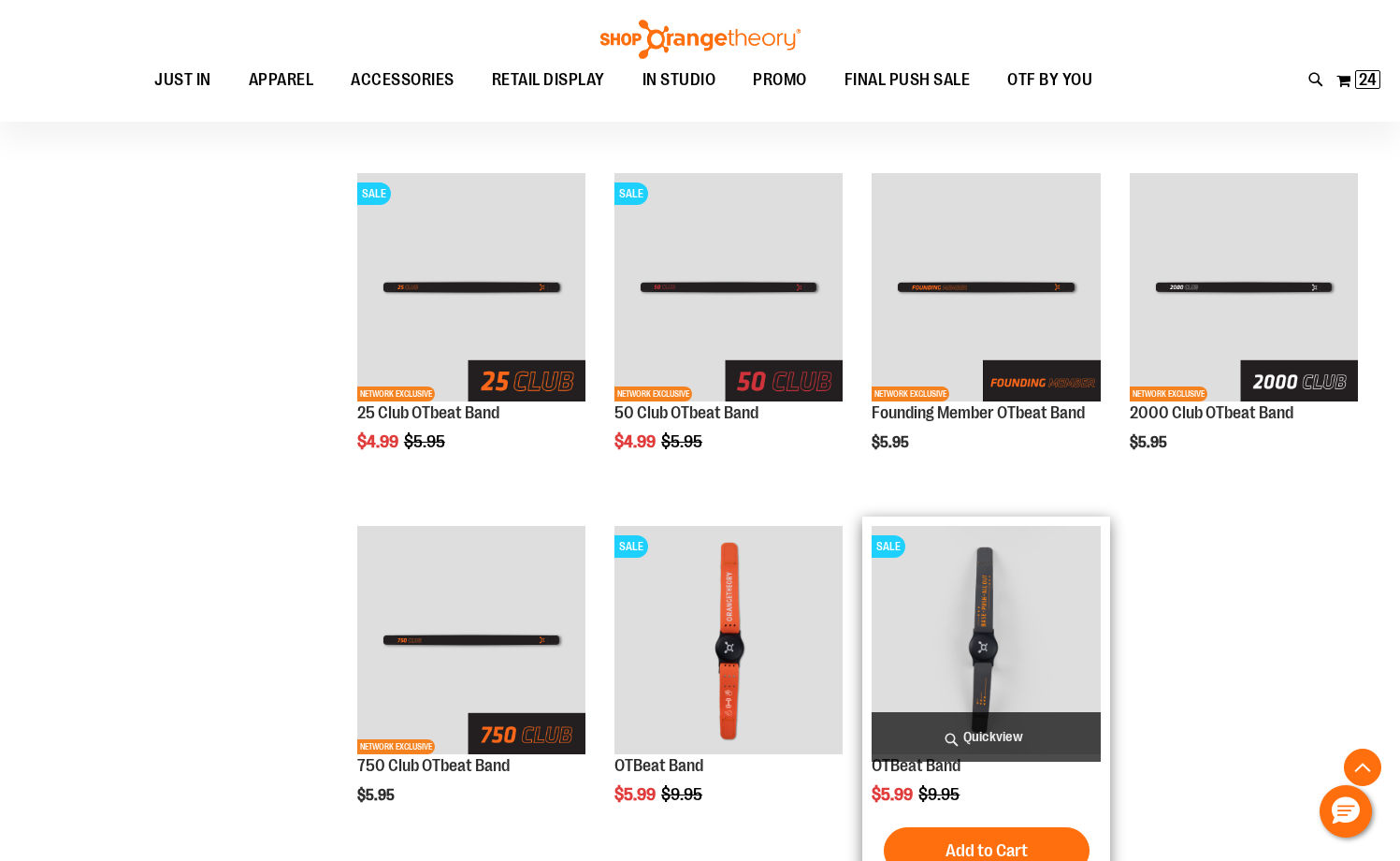
click at [977, 742] on span "Quickview" at bounding box center [985, 737] width 228 height 49
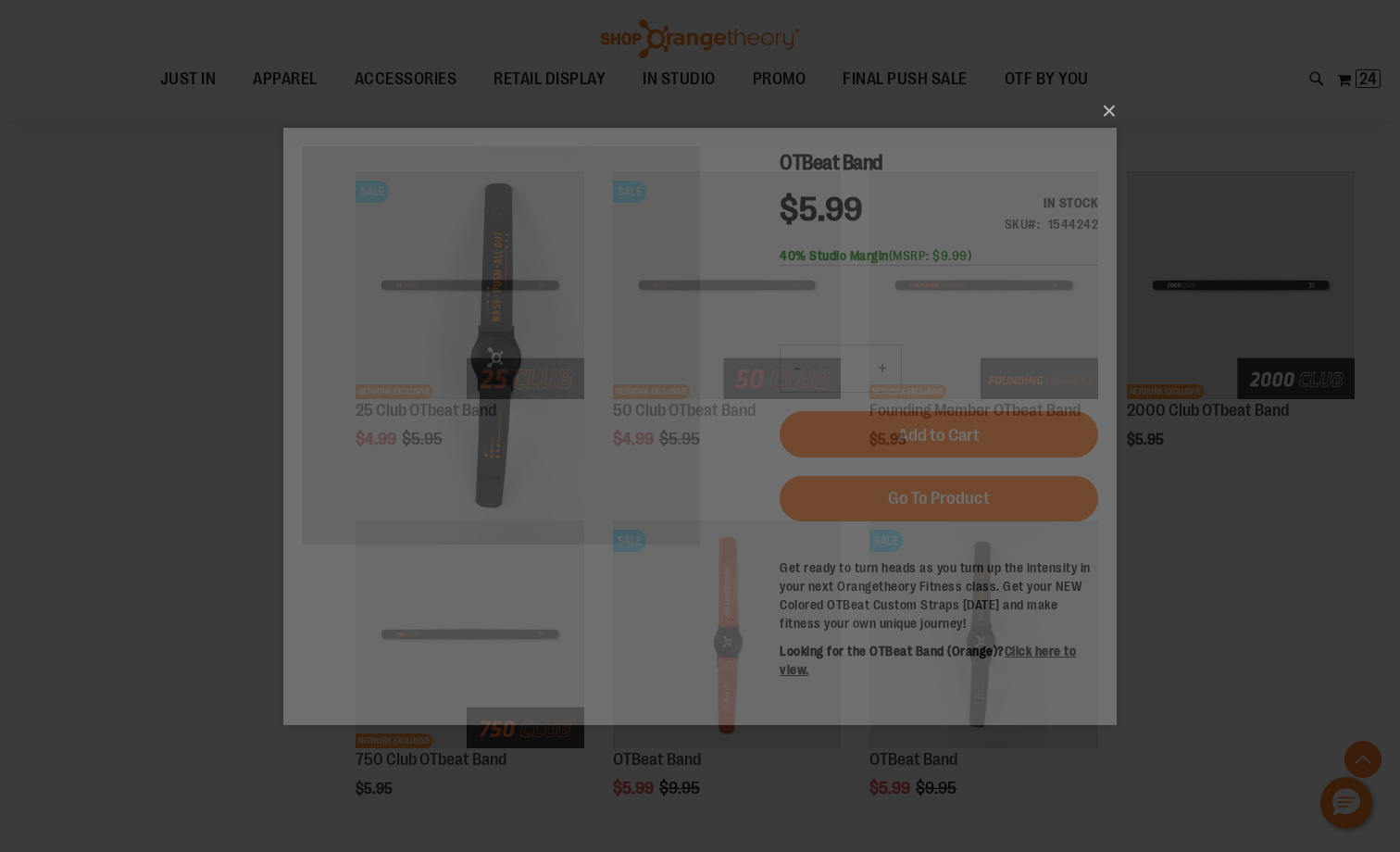
scroll to position [0, 0]
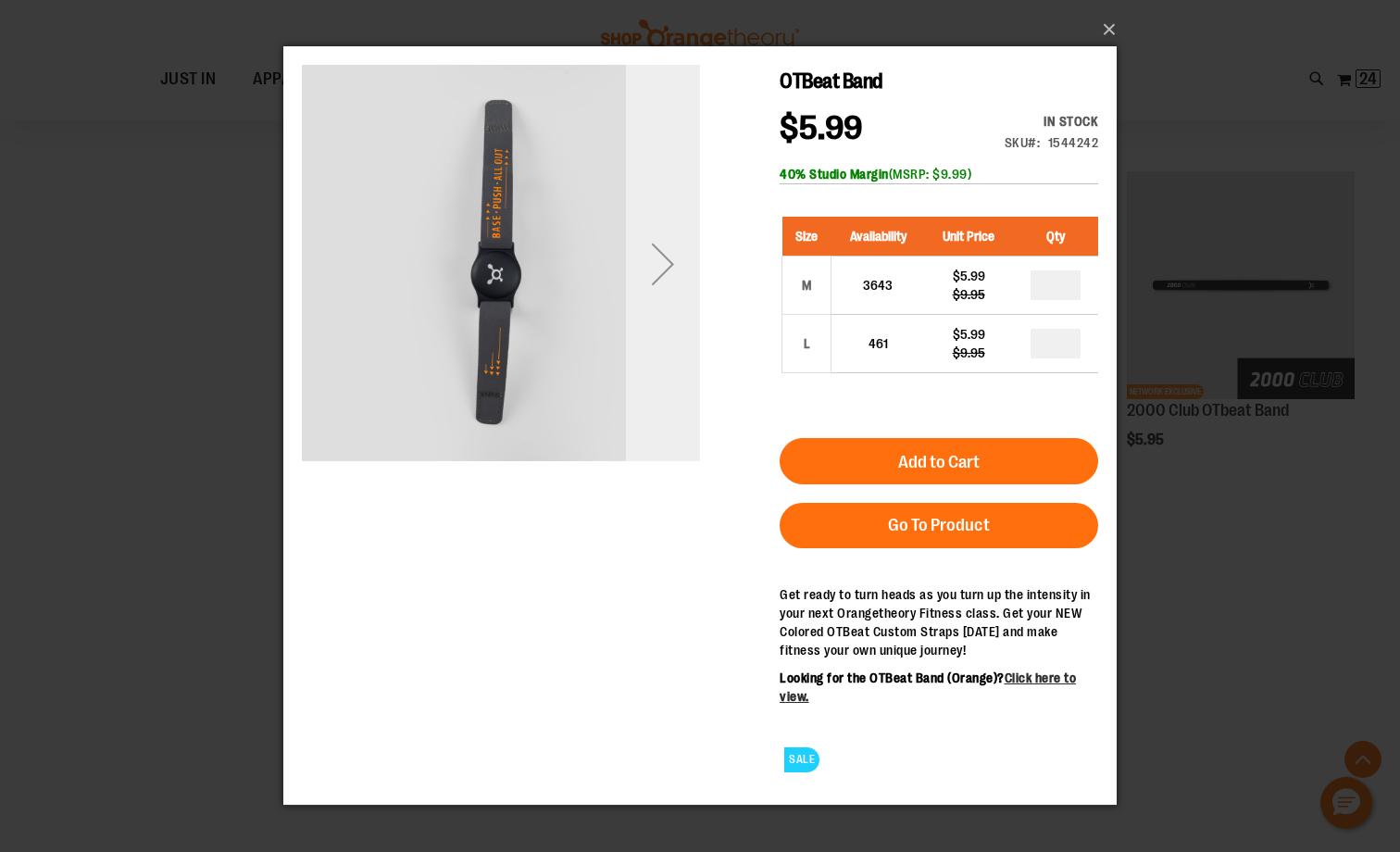
click at [673, 264] on div "Next" at bounding box center [663, 264] width 74 height 74
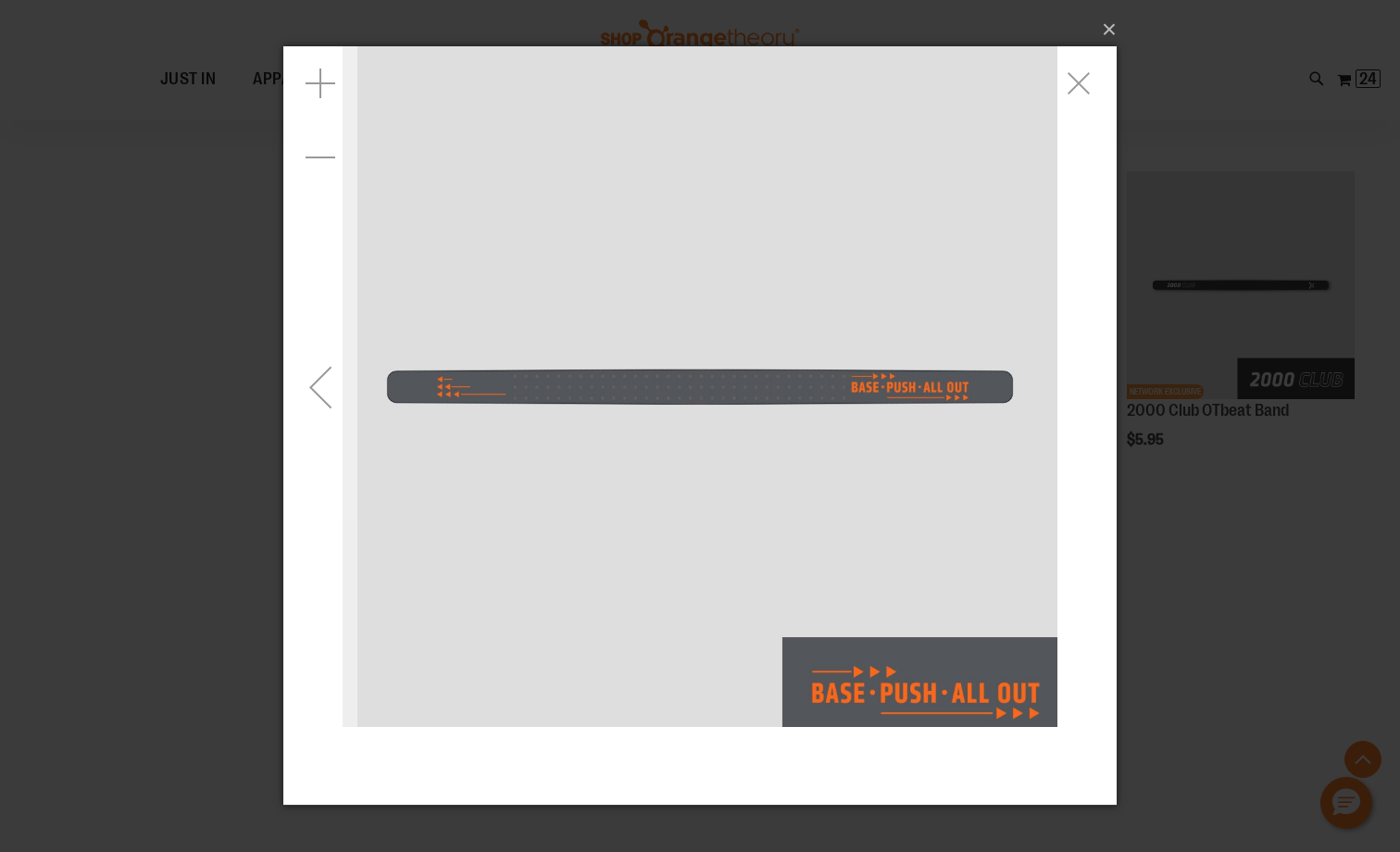
click at [328, 358] on div "Previous" at bounding box center [320, 387] width 74 height 74
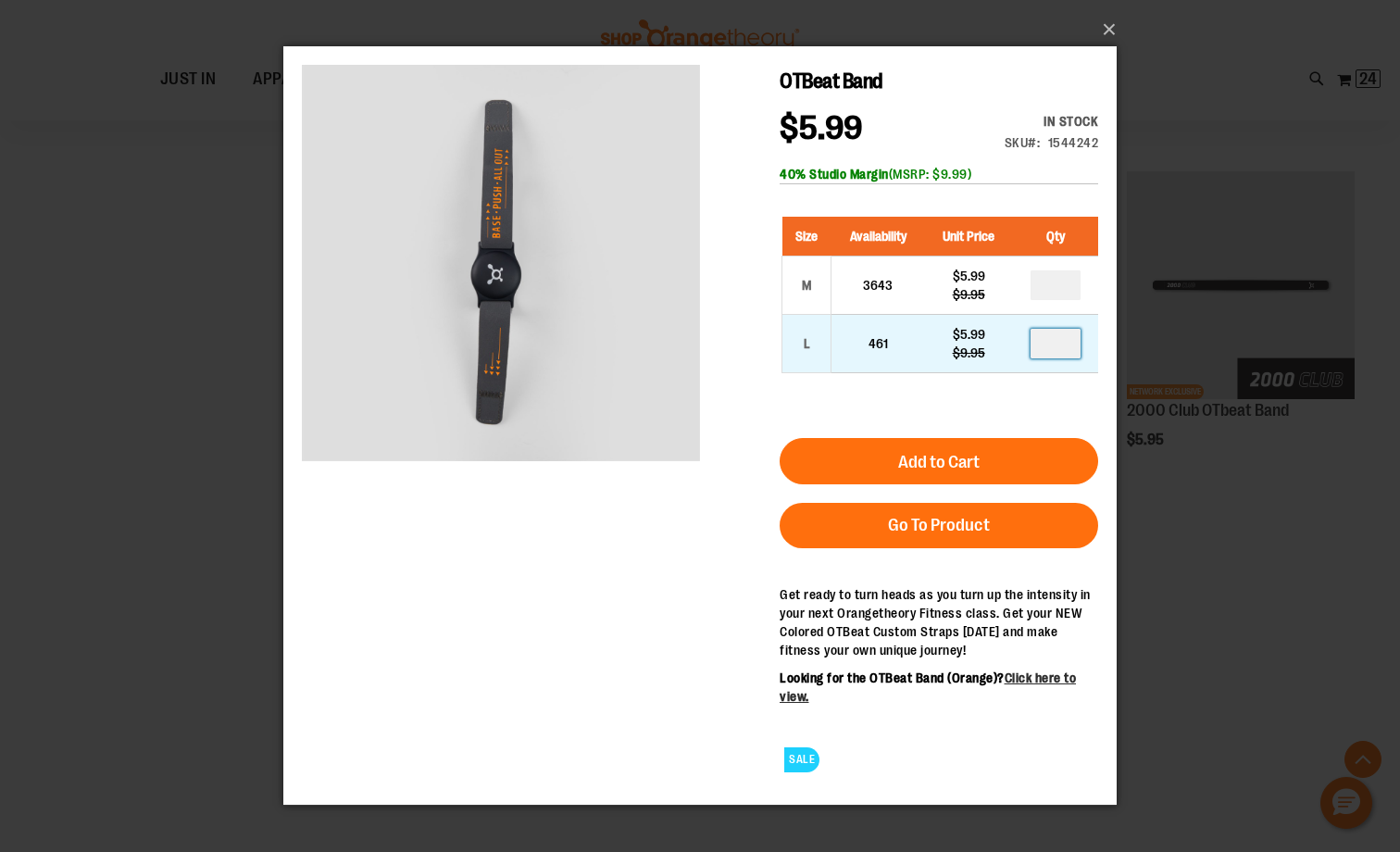
drag, startPoint x: 1035, startPoint y: 345, endPoint x: 966, endPoint y: 338, distance: 69.4
click at [967, 338] on tr "L 461 $5.99 $9.95" at bounding box center [941, 345] width 316 height 59
type input "**"
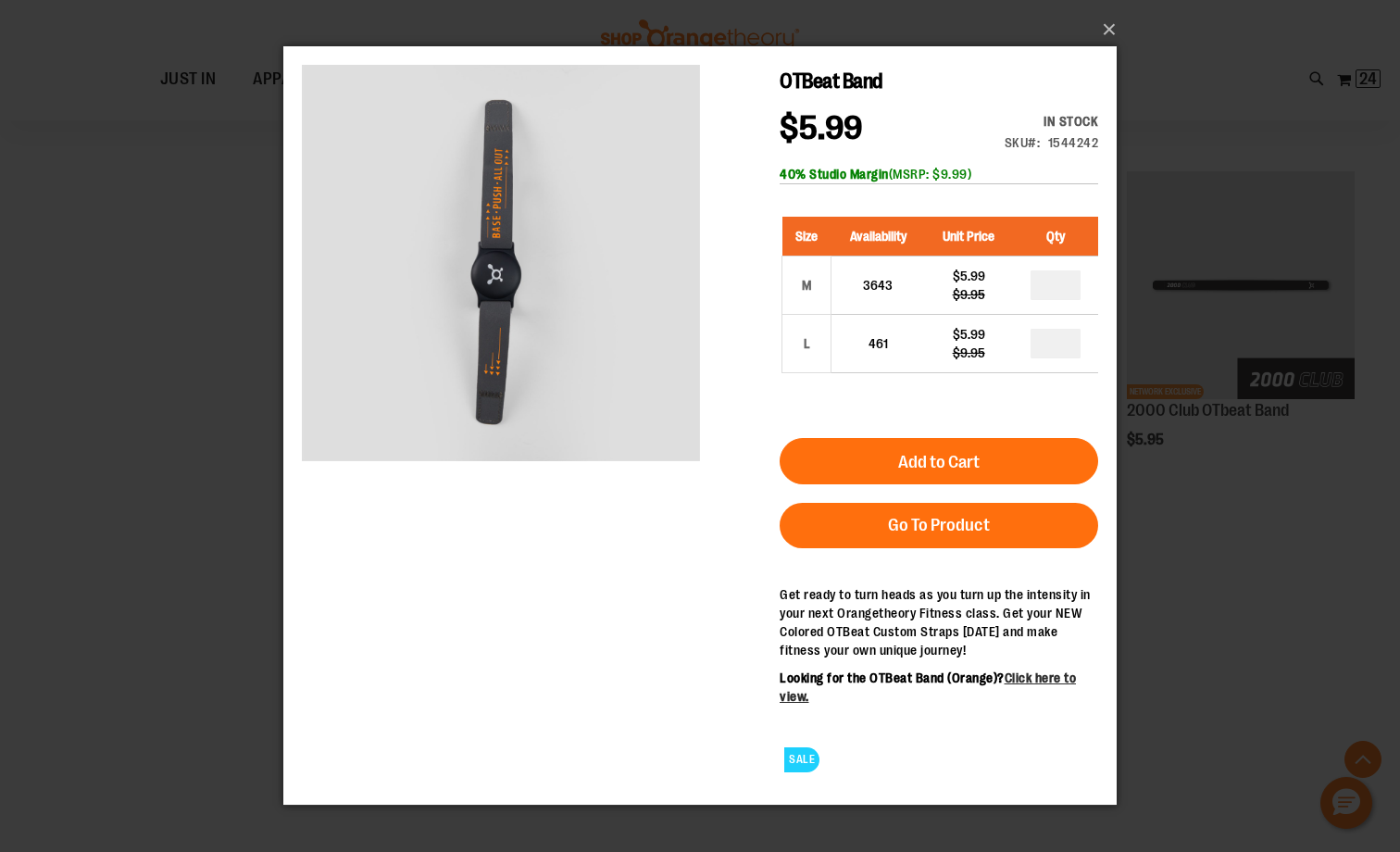
click at [506, 694] on div "OTBeat Band $5.99 Regular Price $9.95 In stock Only %1 left SKU 1544242 40% Stu…" at bounding box center [700, 425] width 797 height 721
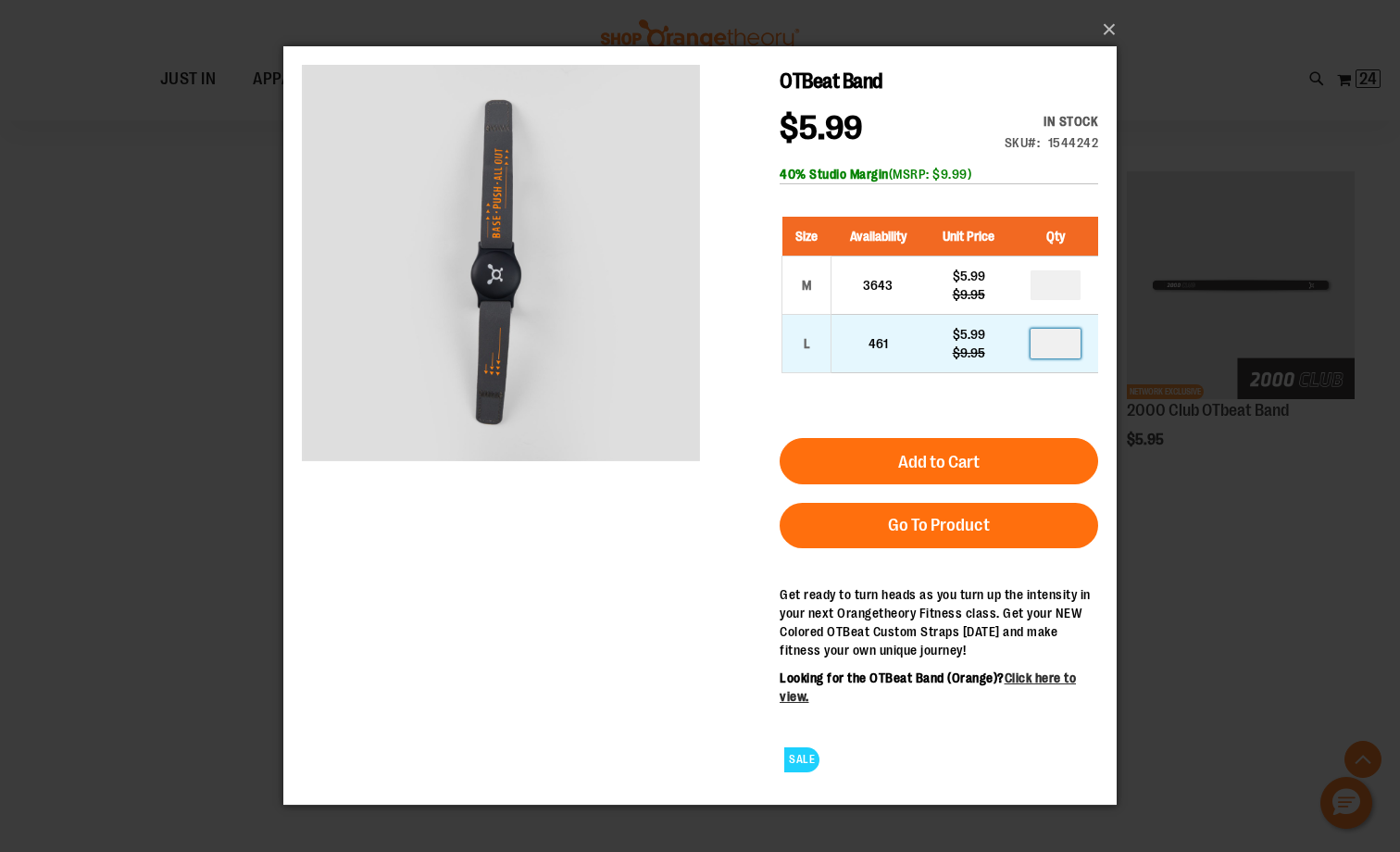
drag, startPoint x: 1070, startPoint y: 344, endPoint x: 977, endPoint y: 345, distance: 93.0
click at [977, 345] on tr "L 461 $5.99 $9.95 **" at bounding box center [941, 345] width 316 height 59
type input "**"
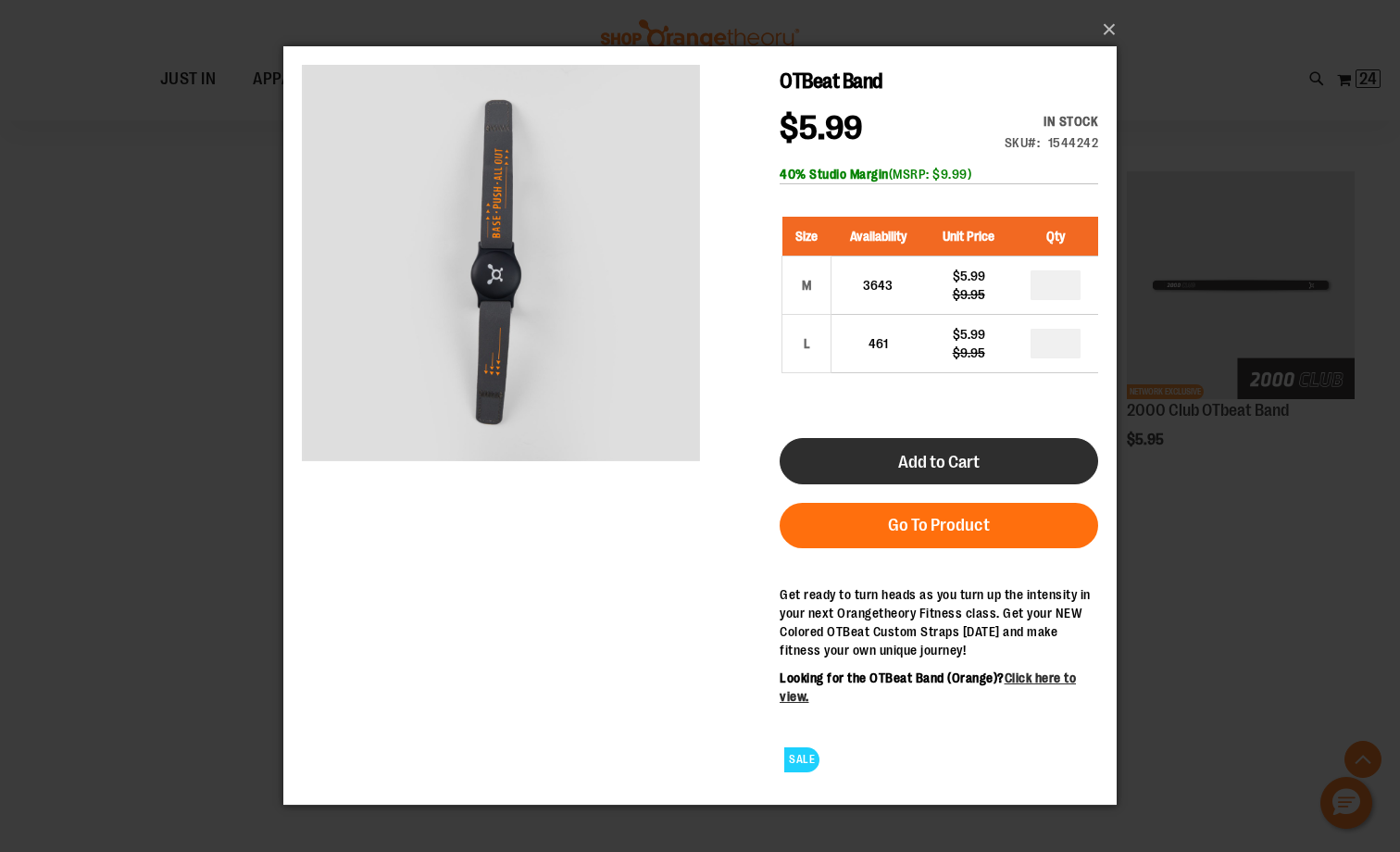
click at [955, 457] on span "Add to Cart" at bounding box center [938, 462] width 81 height 20
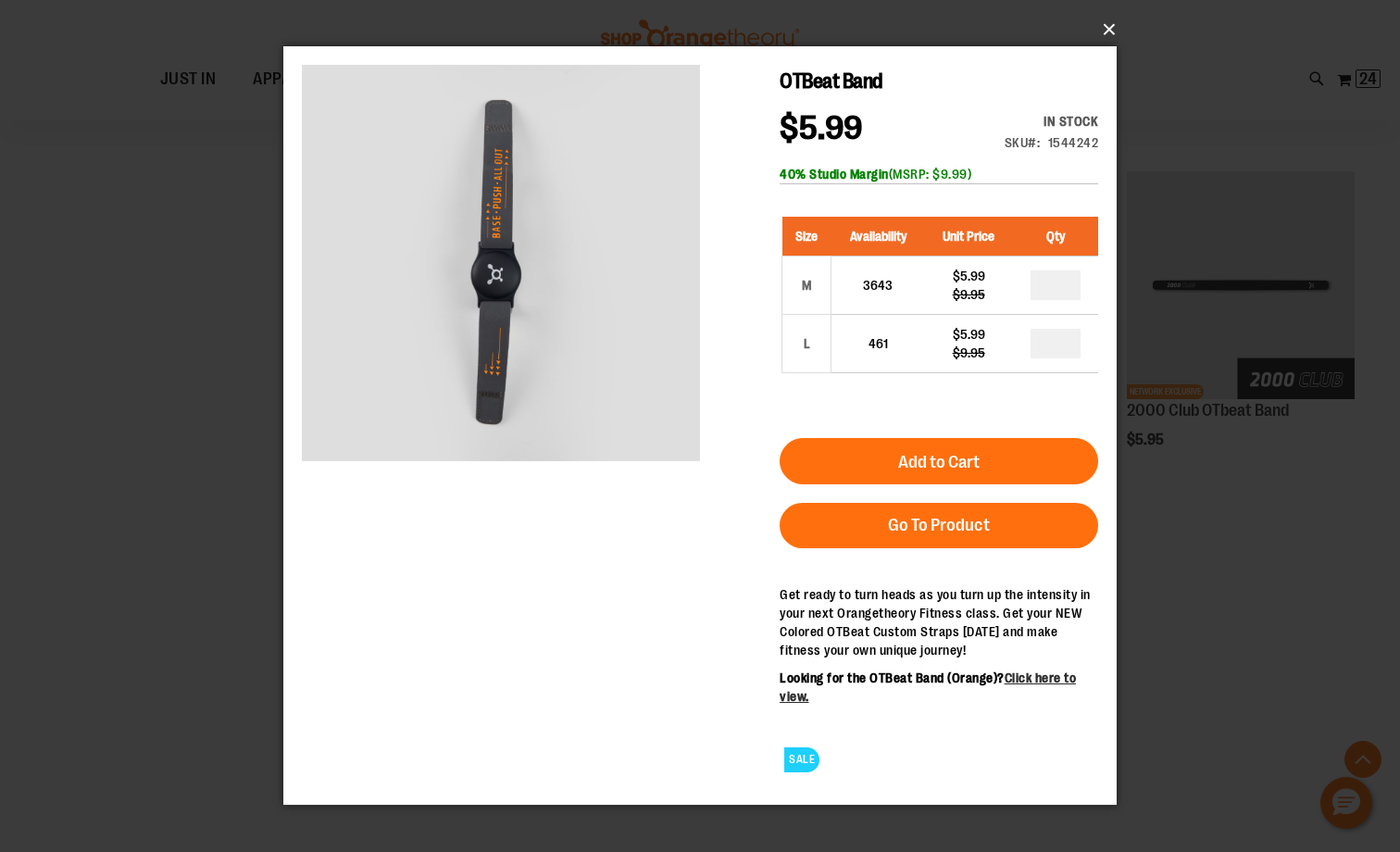
click at [1105, 27] on button "×" at bounding box center [706, 29] width 834 height 41
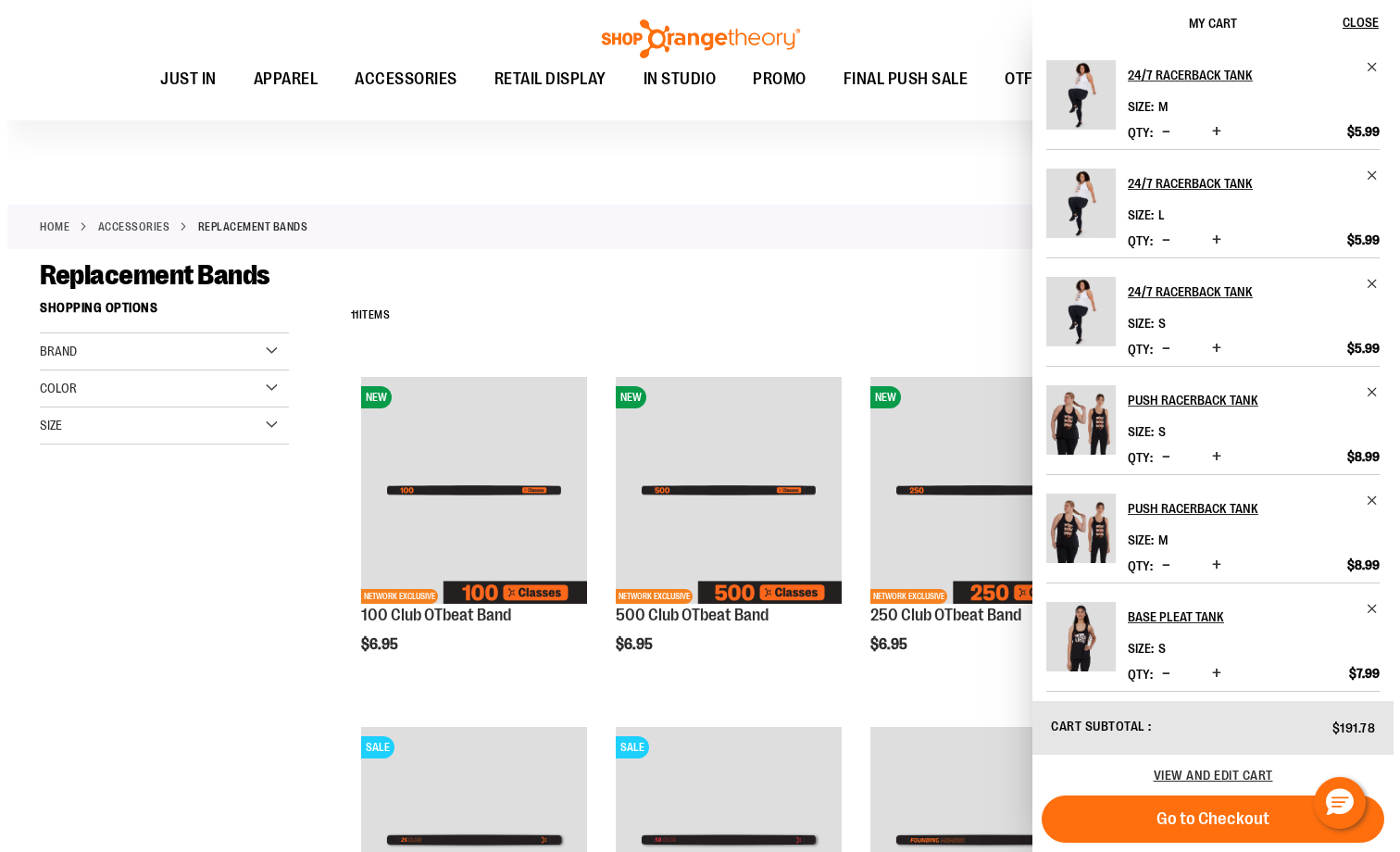
scroll to position [926, 0]
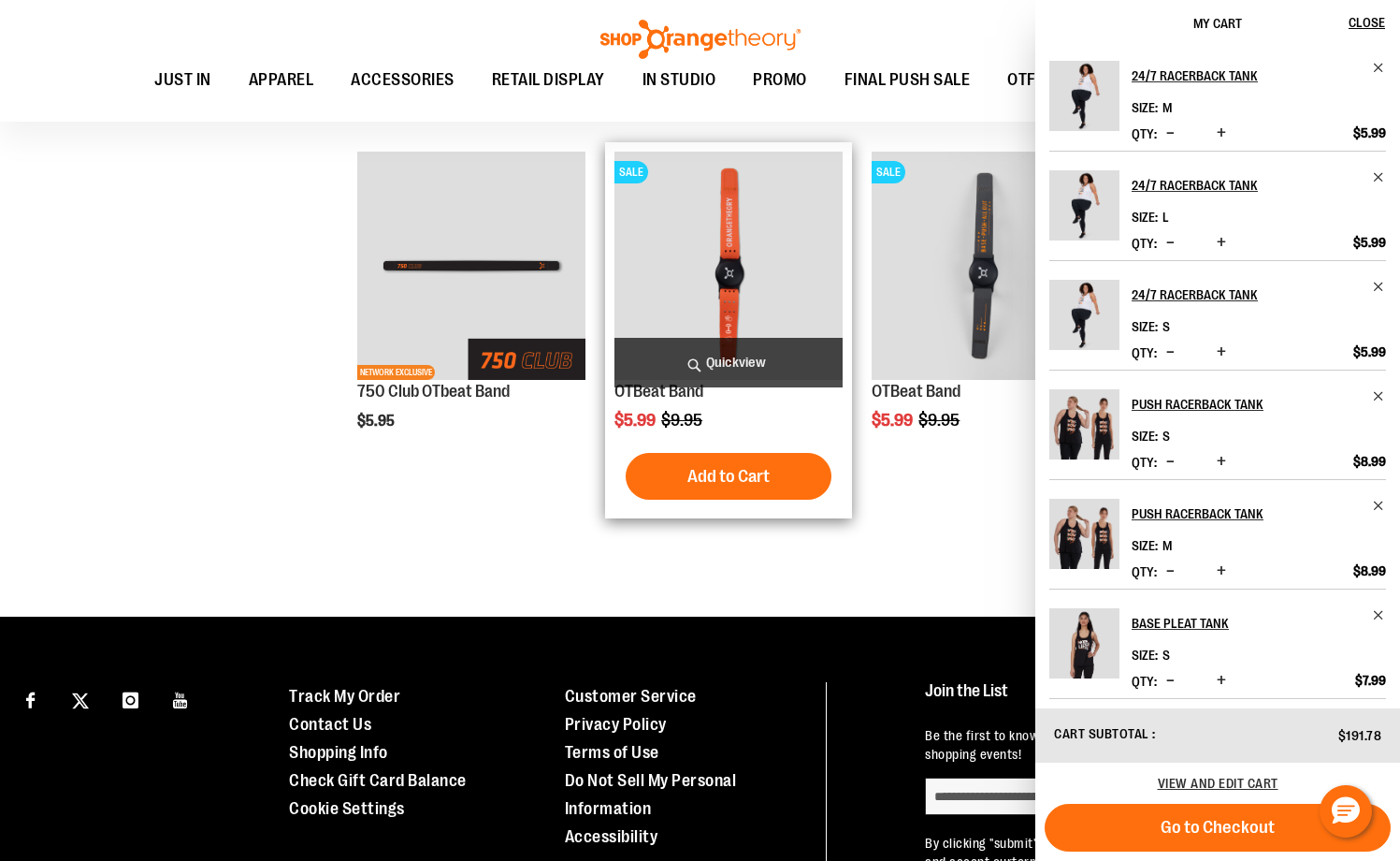
click at [717, 368] on span "Quickview" at bounding box center [728, 362] width 228 height 49
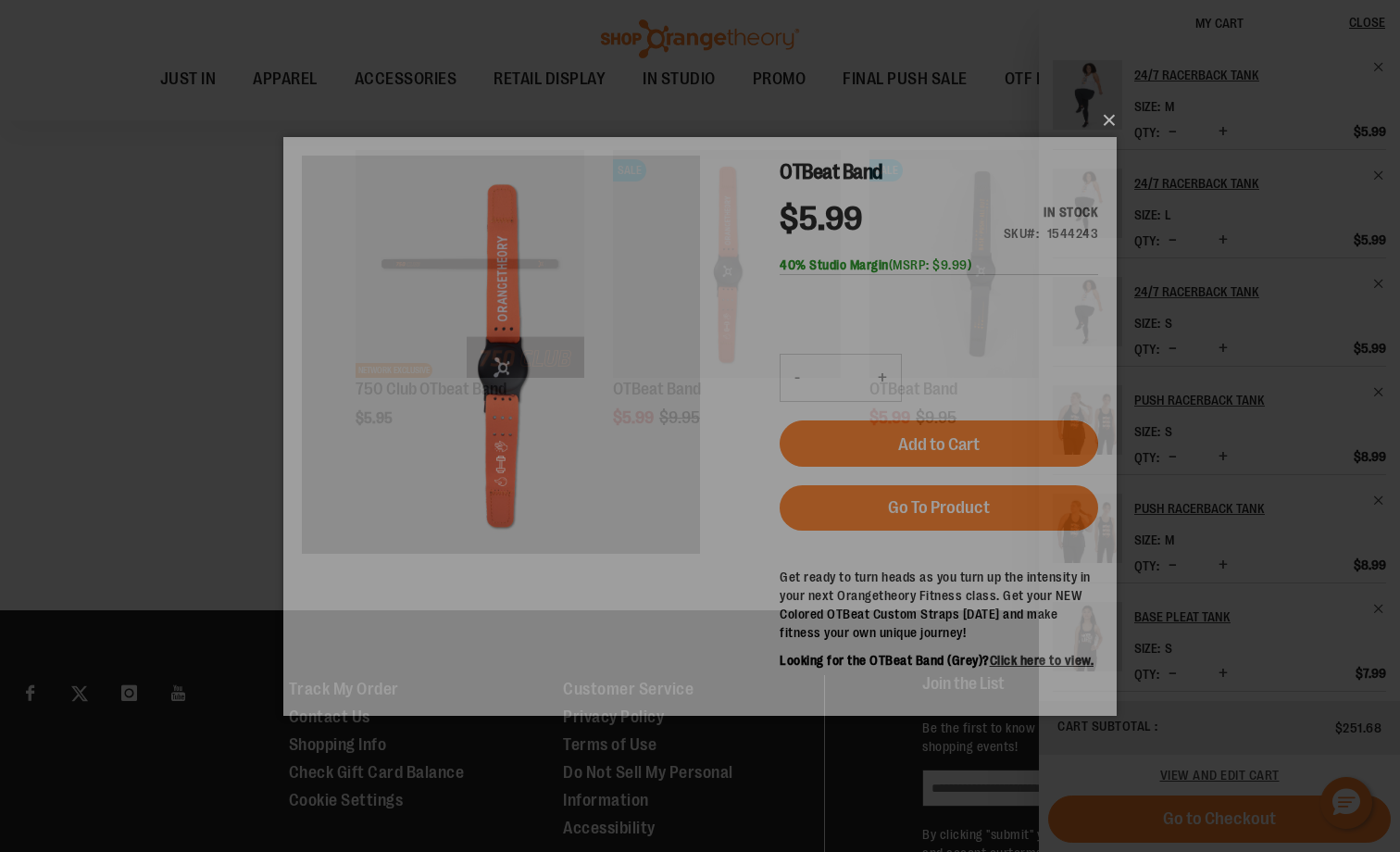
scroll to position [0, 0]
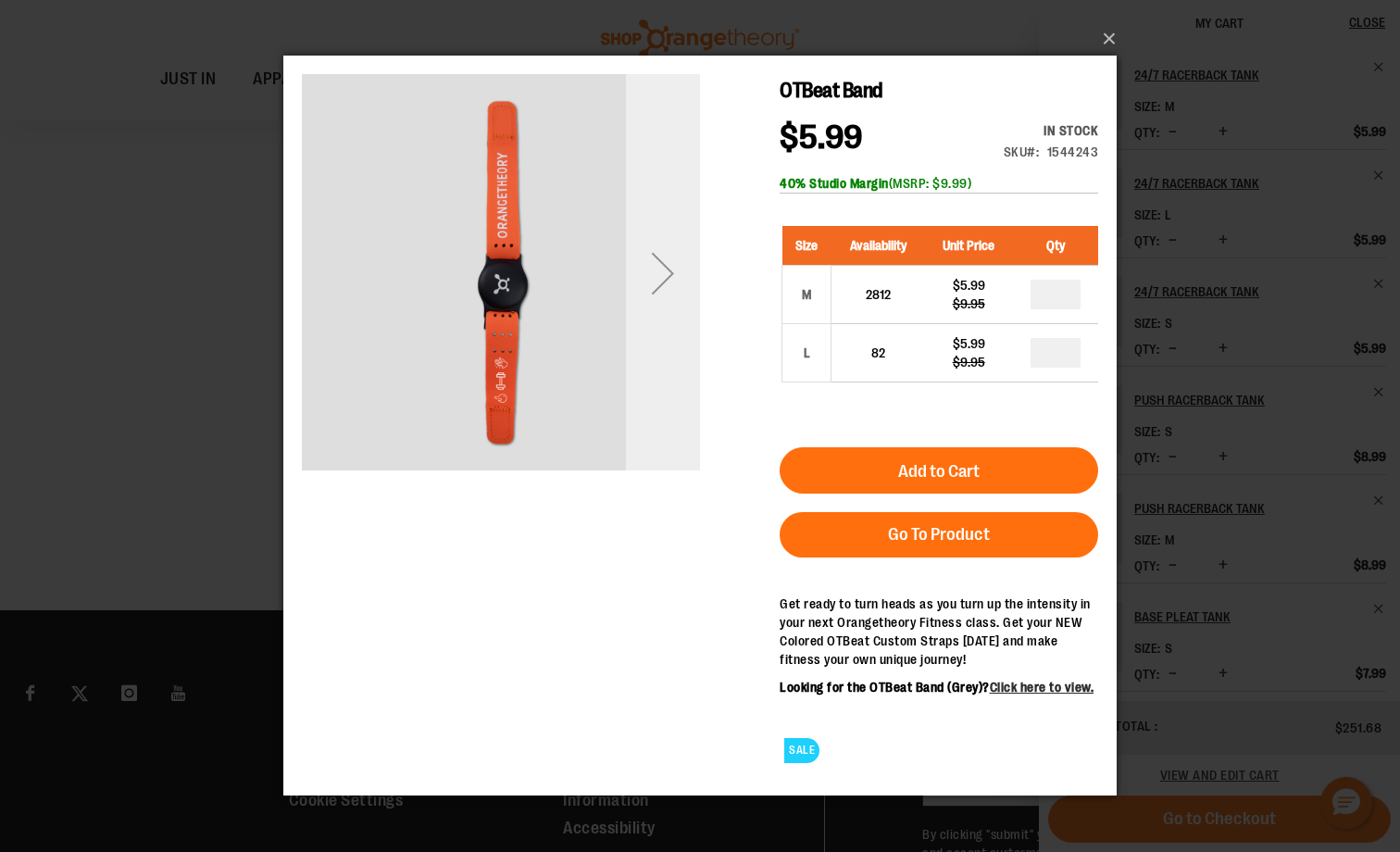
click at [677, 302] on div "Next" at bounding box center [663, 273] width 74 height 74
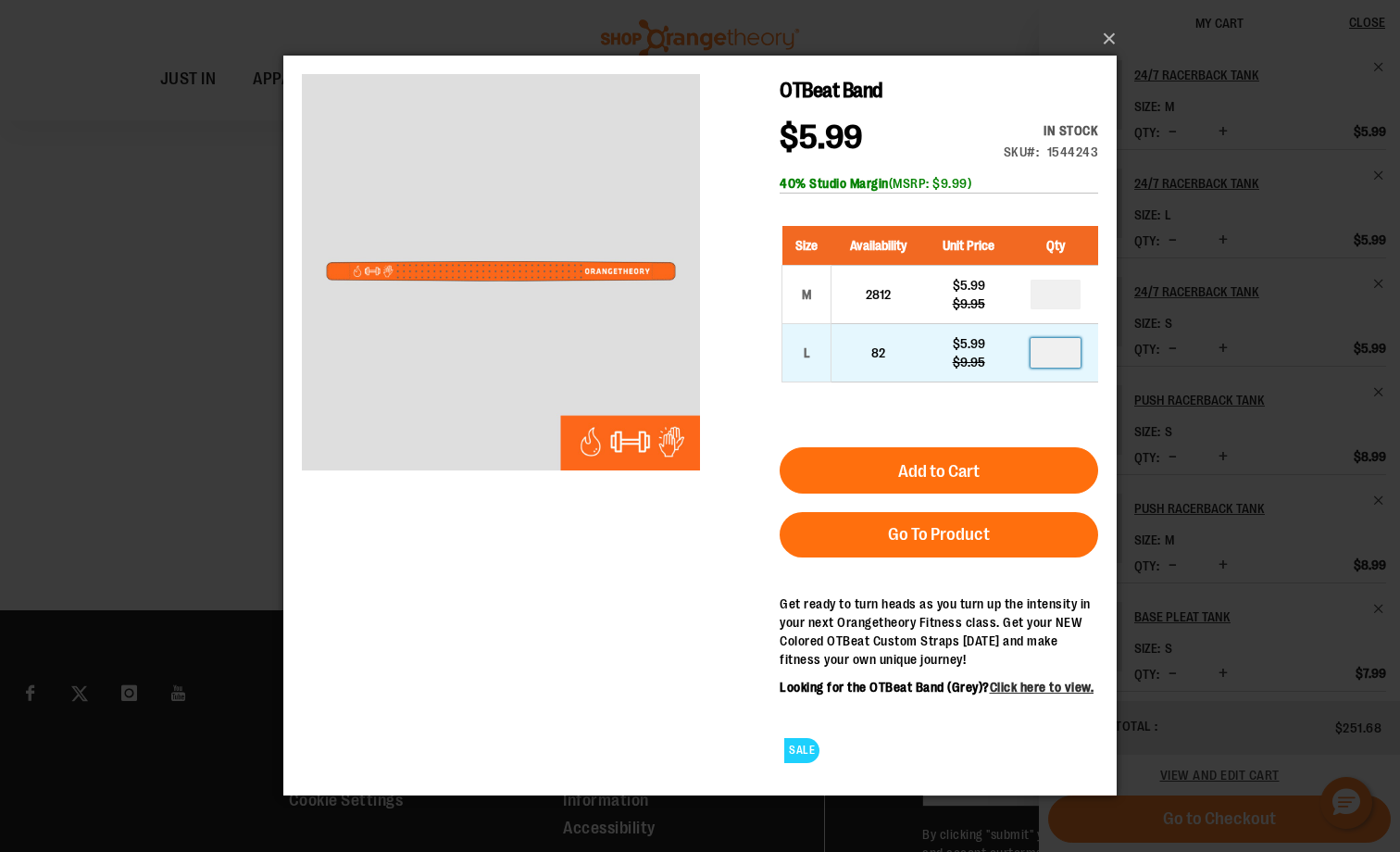
drag, startPoint x: 1064, startPoint y: 349, endPoint x: 965, endPoint y: 356, distance: 99.2
click at [965, 356] on tr "L 82 $5.99 $9.95" at bounding box center [941, 353] width 316 height 59
type input "**"
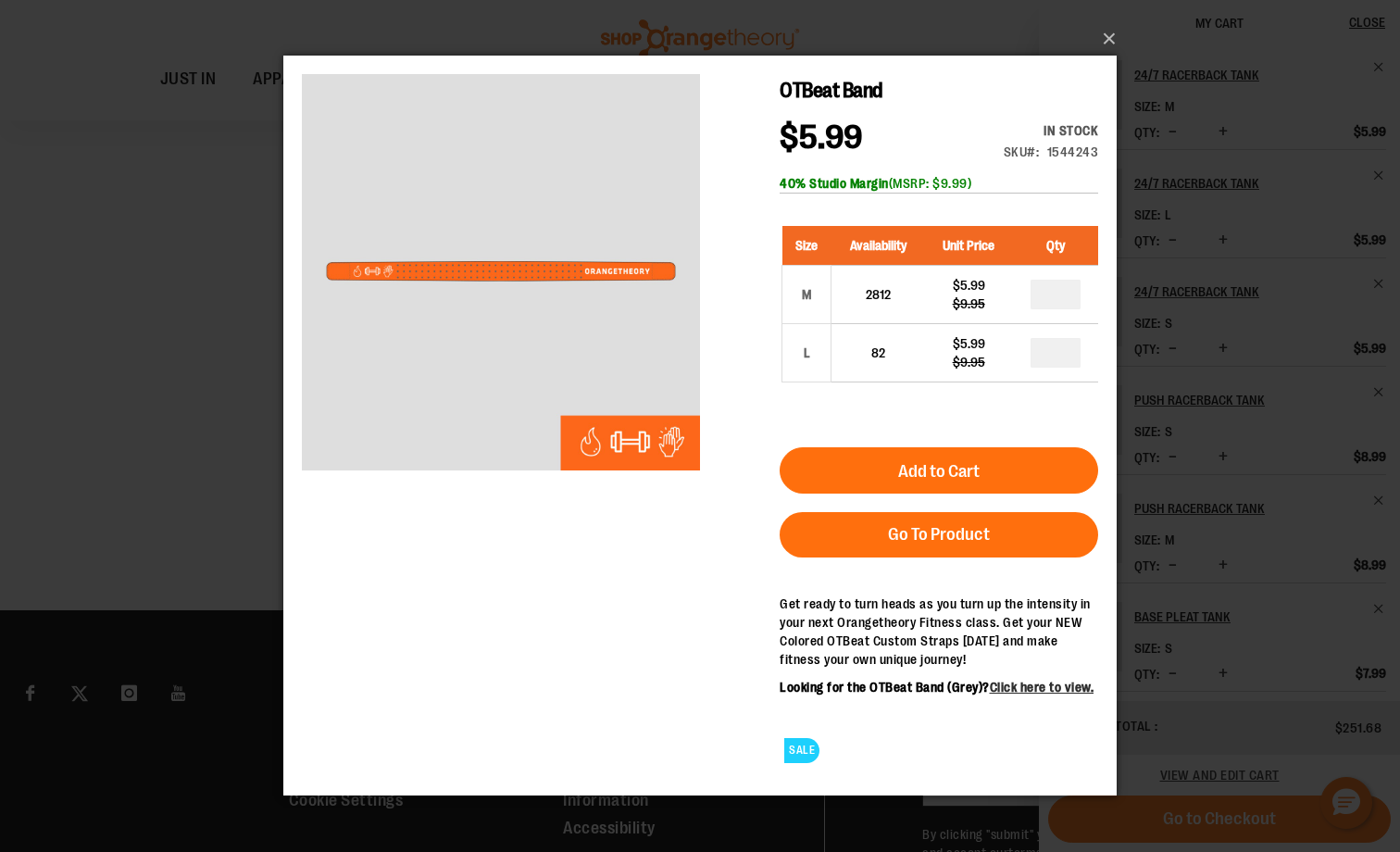
click at [947, 472] on span "Add to Cart" at bounding box center [938, 470] width 81 height 20
click at [1108, 30] on button "×" at bounding box center [706, 39] width 834 height 41
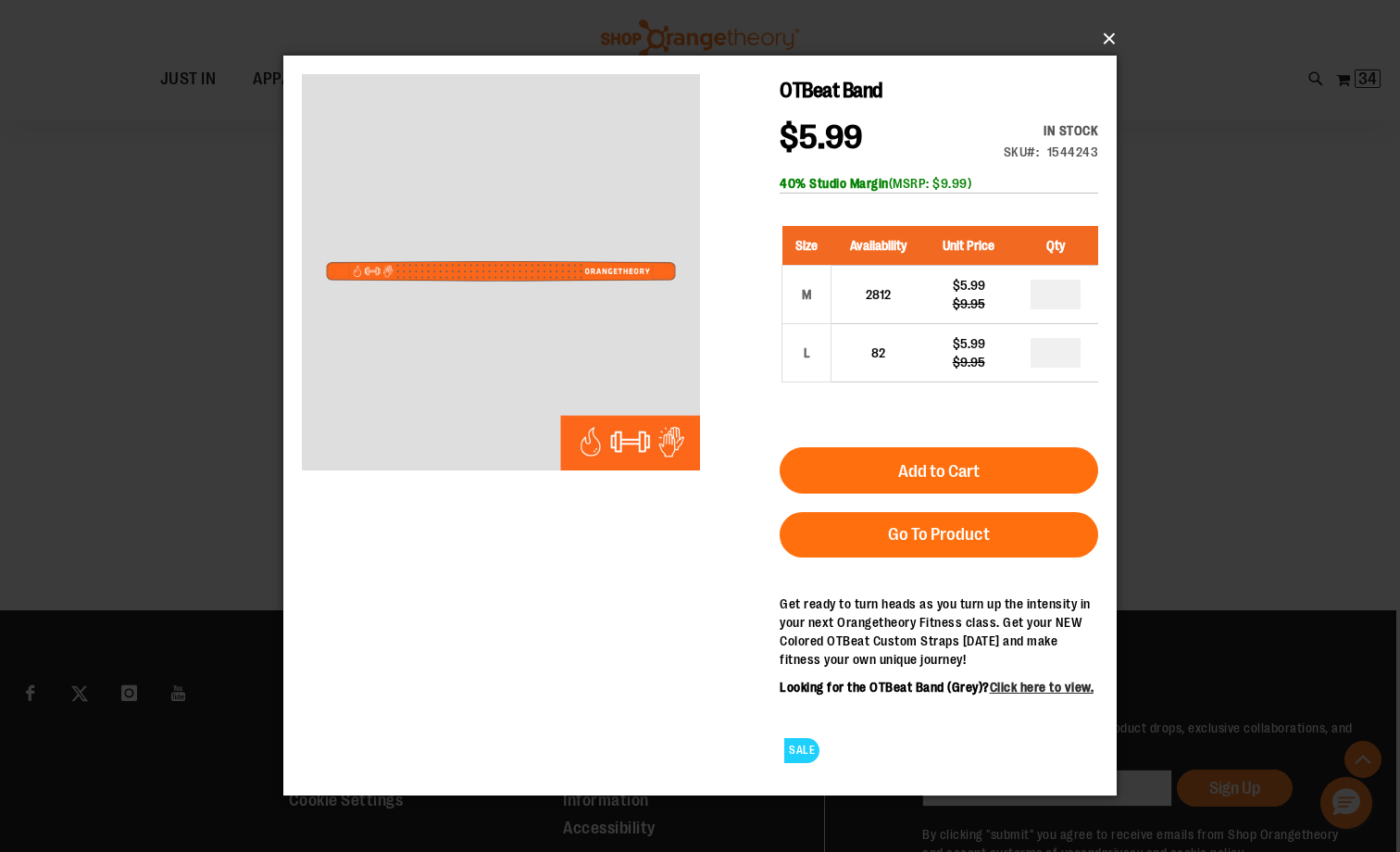
click at [1108, 39] on button "×" at bounding box center [706, 39] width 834 height 41
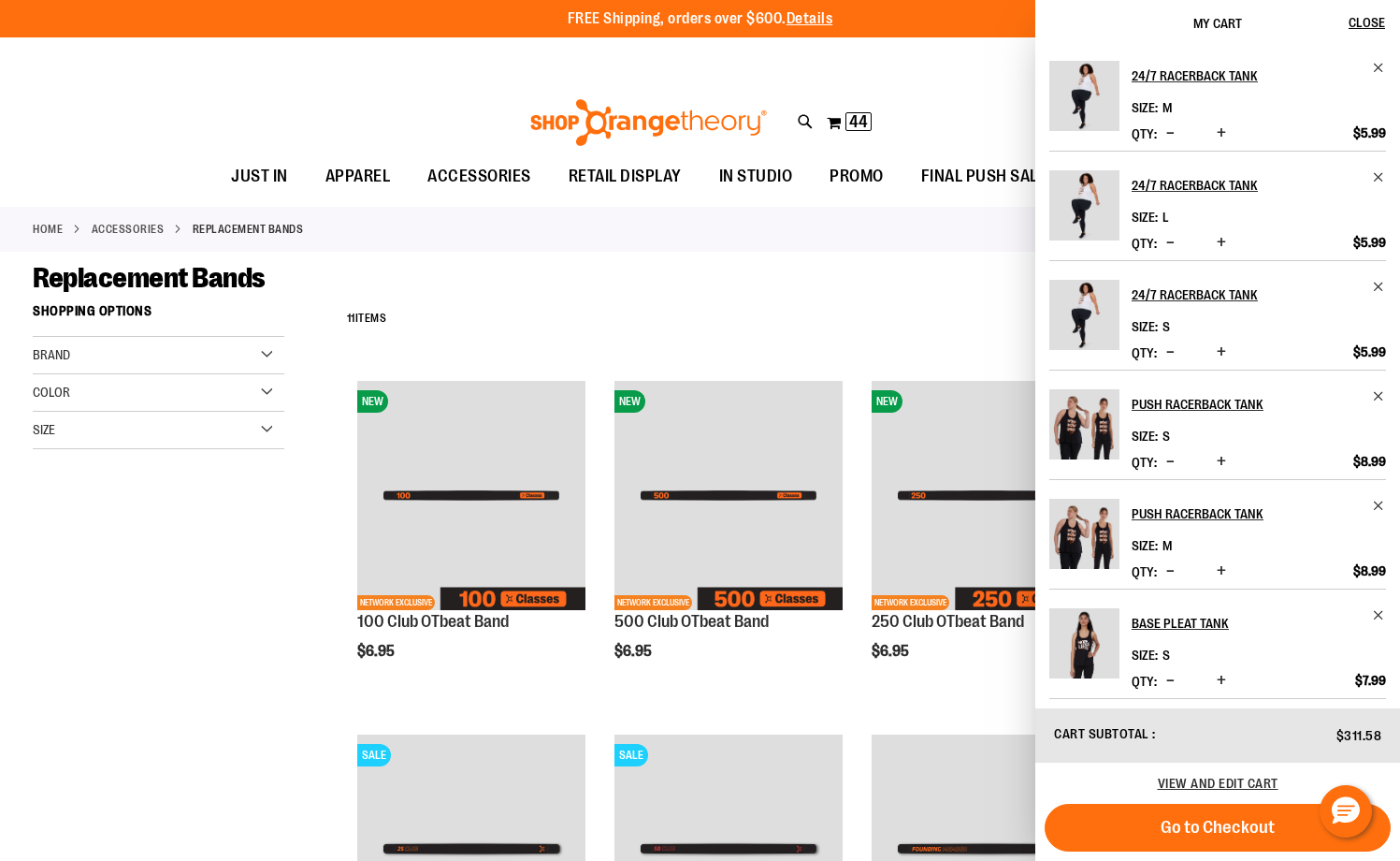
click at [545, 266] on div "Replacement Bands" at bounding box center [700, 278] width 1335 height 34
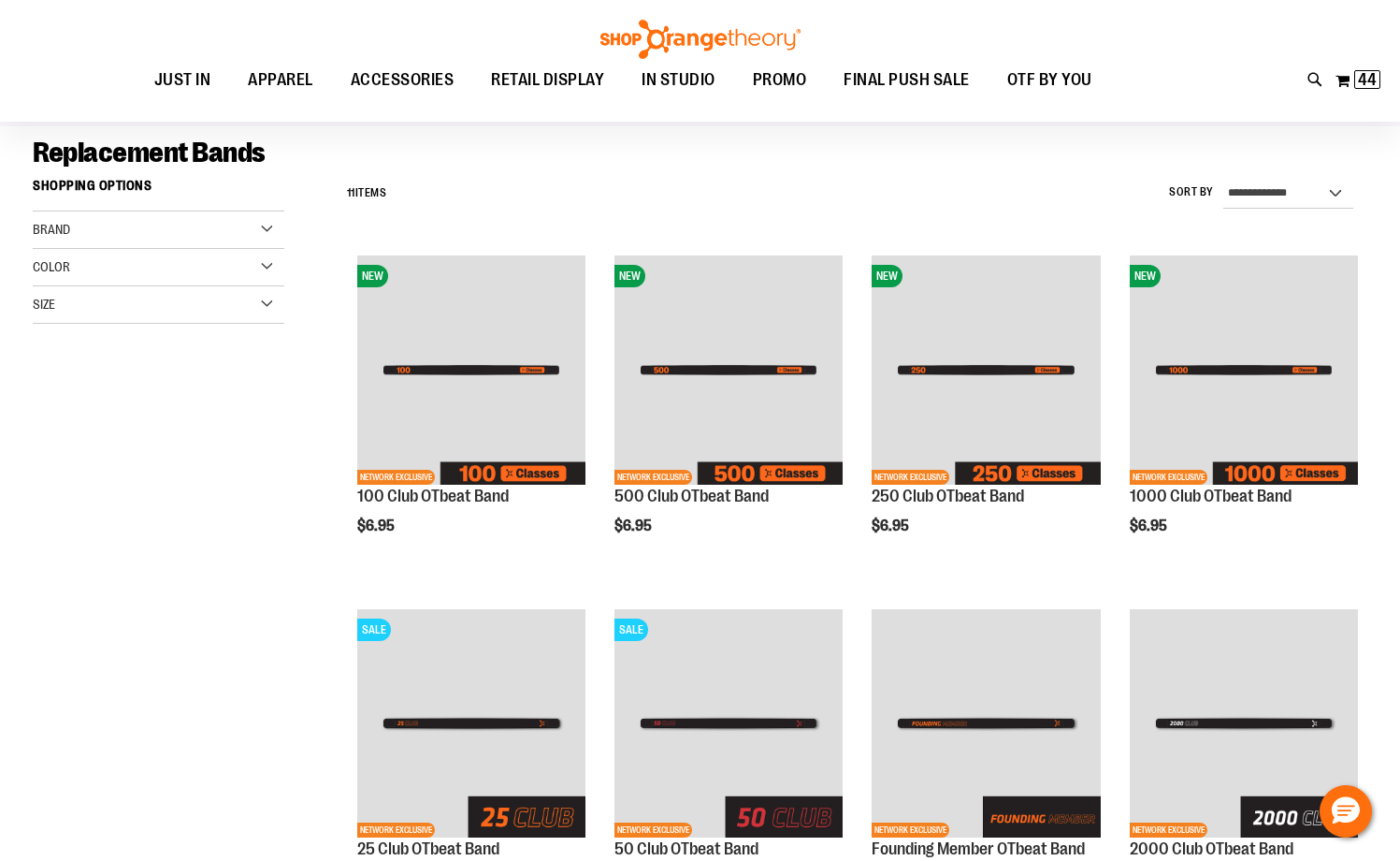
scroll to position [31, 0]
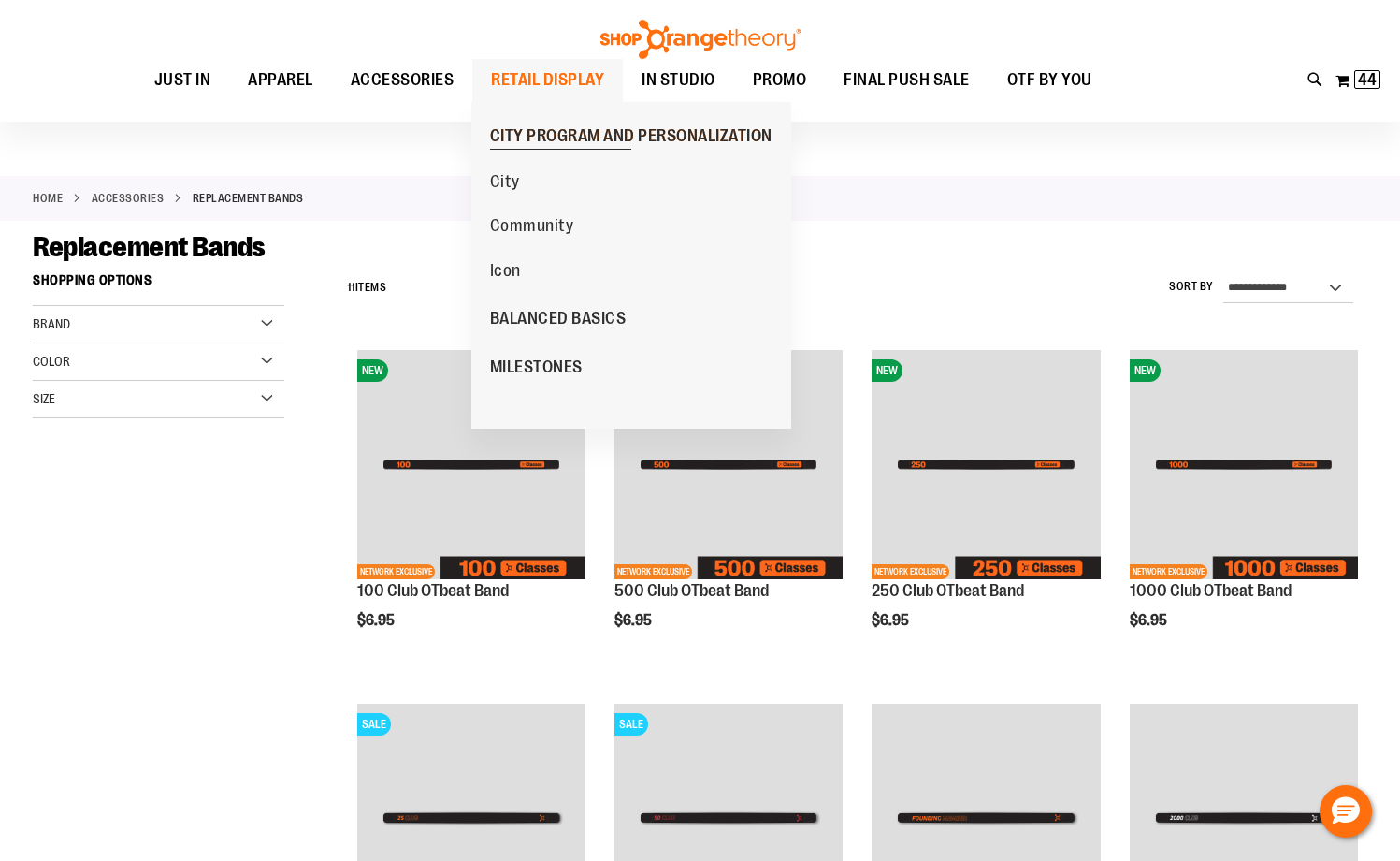
click at [630, 144] on span "CITY PROGRAM AND PERSONALIZATION" at bounding box center [631, 138] width 282 height 24
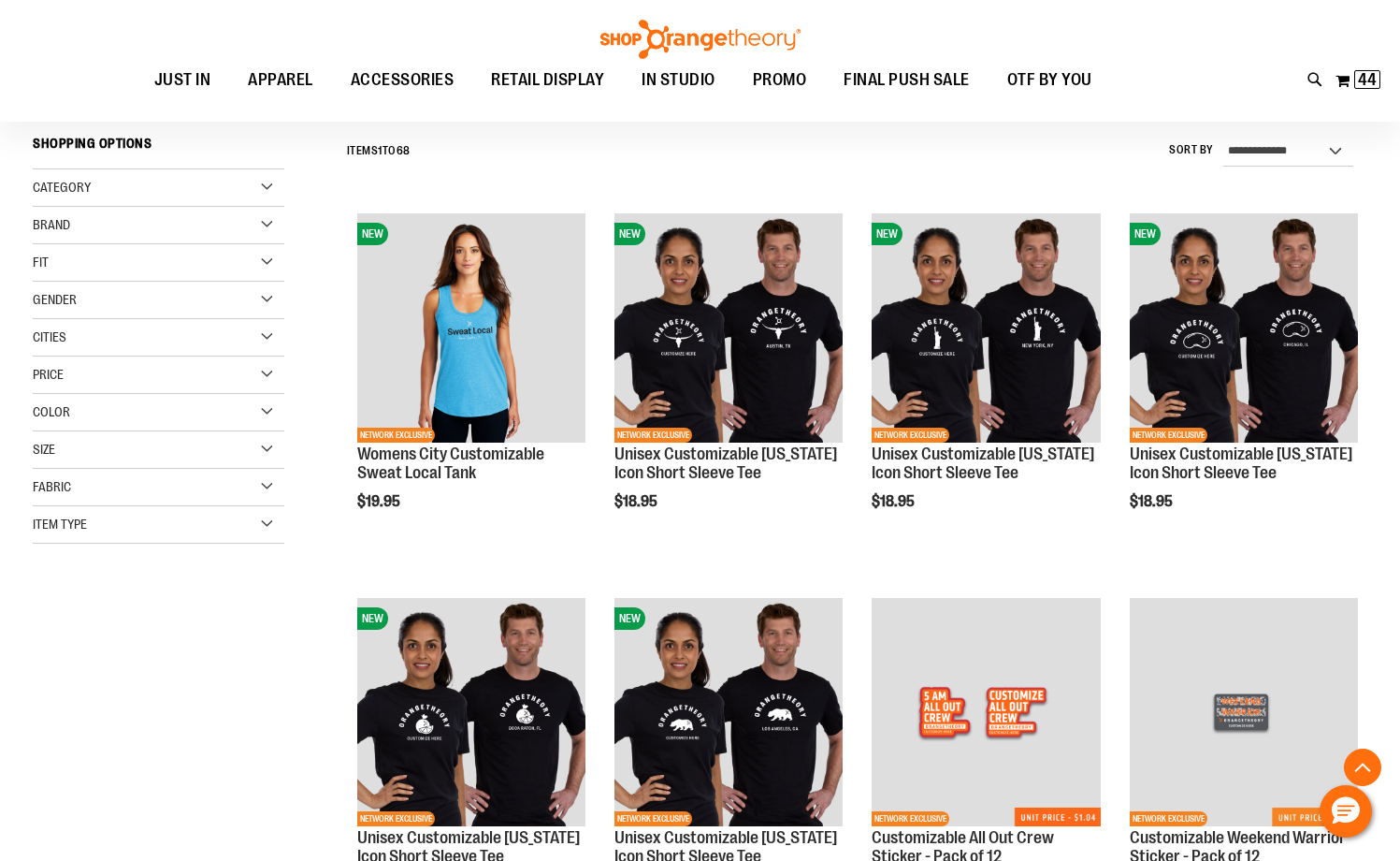
scroll to position [354, 0]
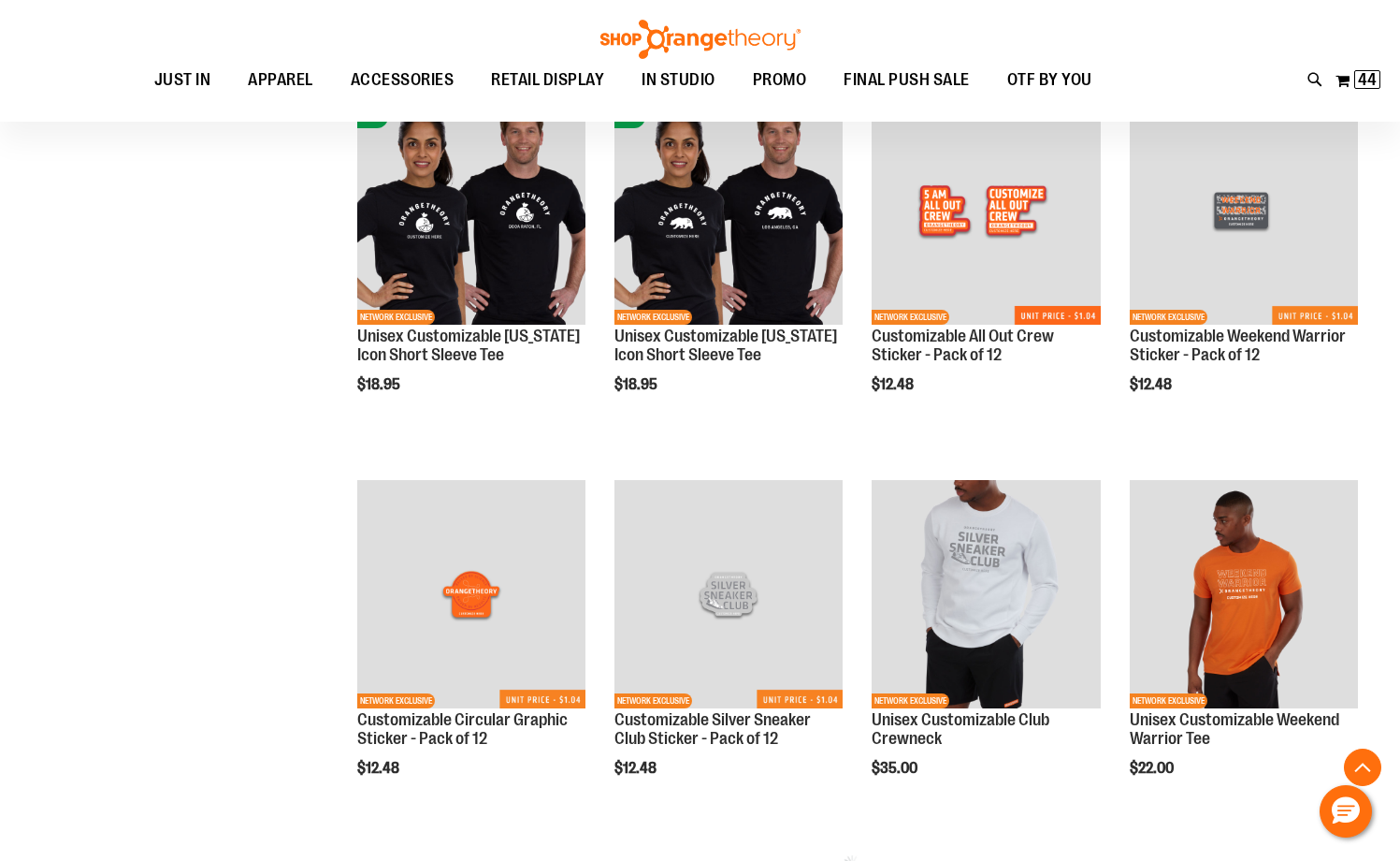
scroll to position [822, 0]
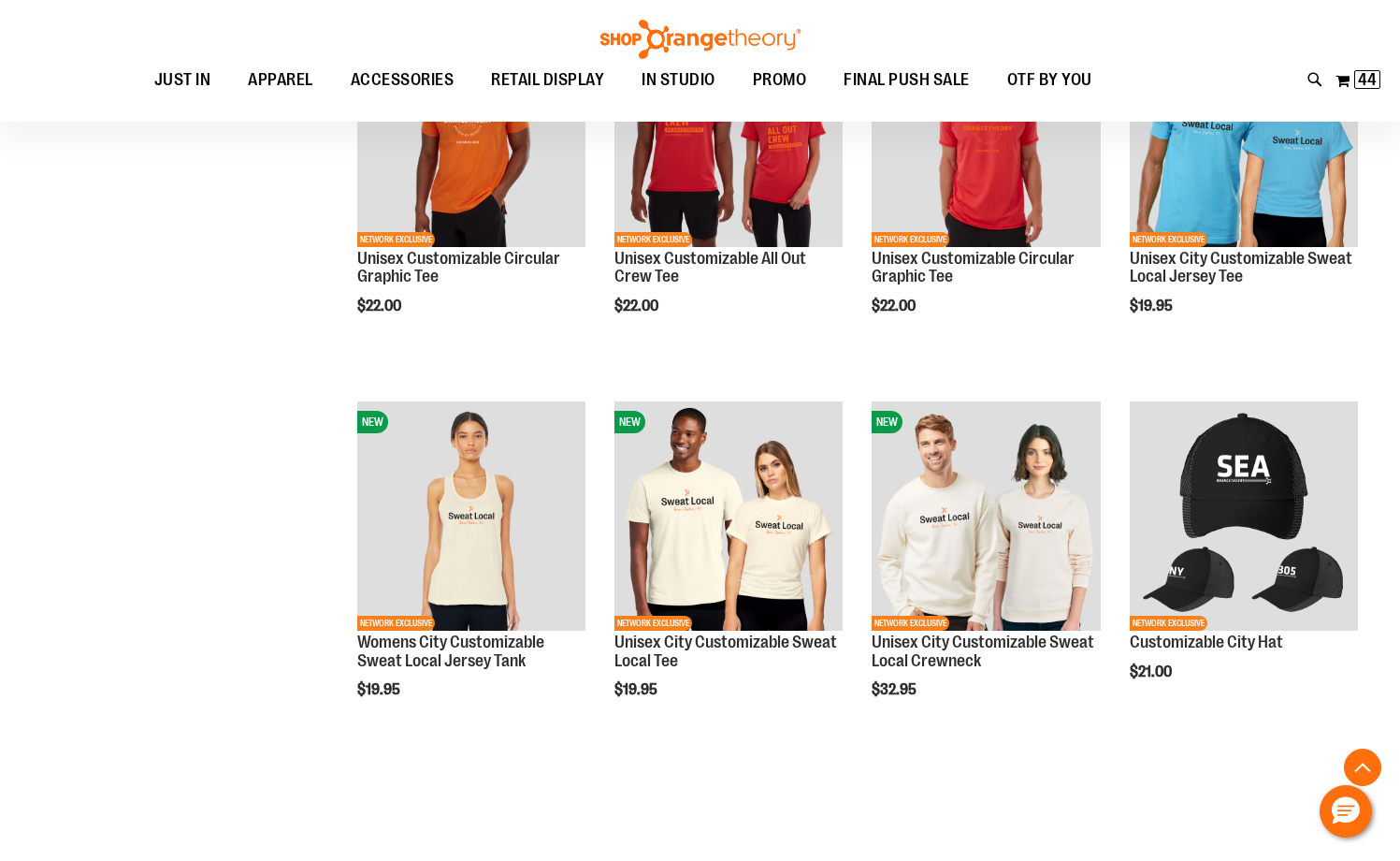
scroll to position [1758, 0]
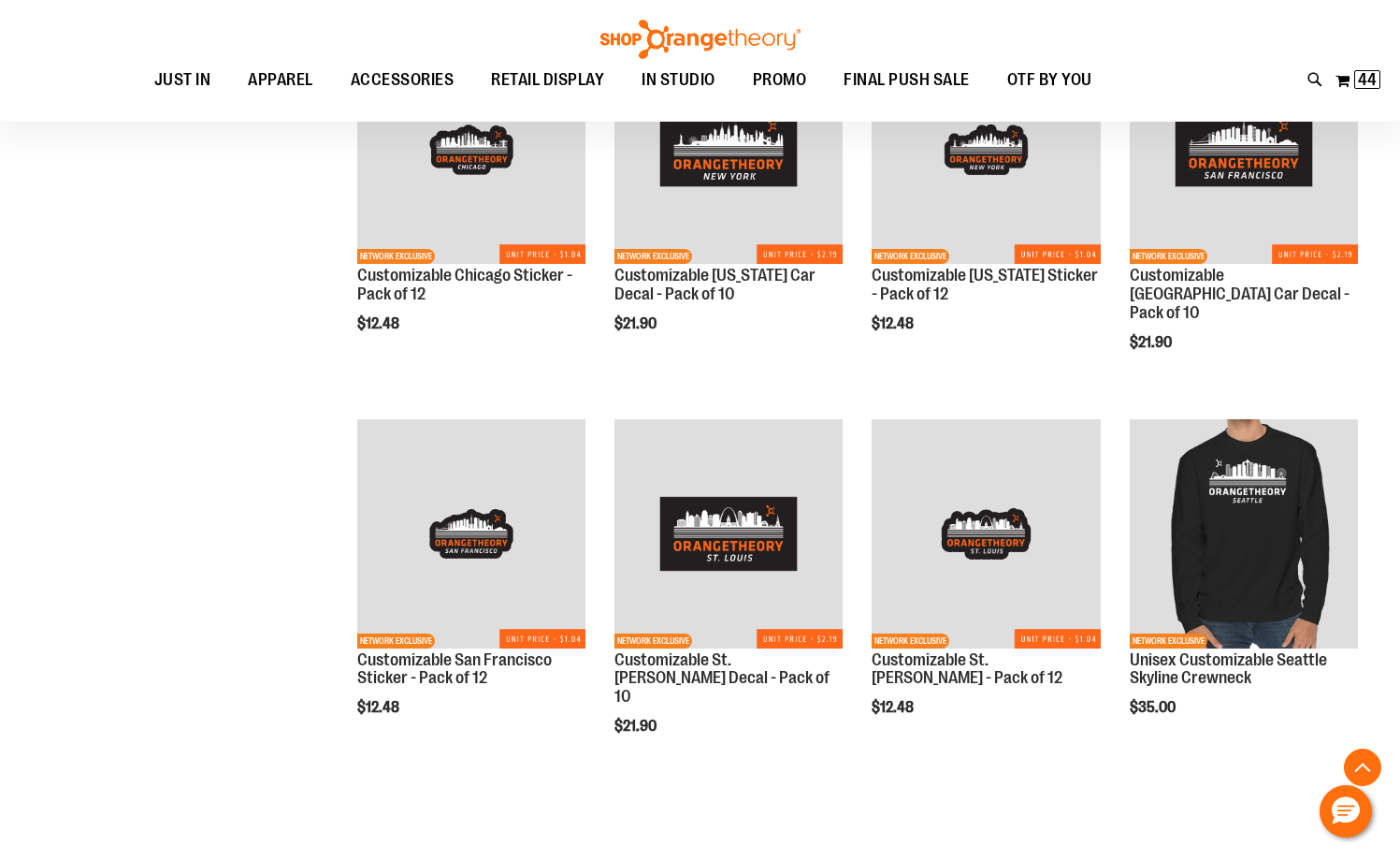
scroll to position [2880, 0]
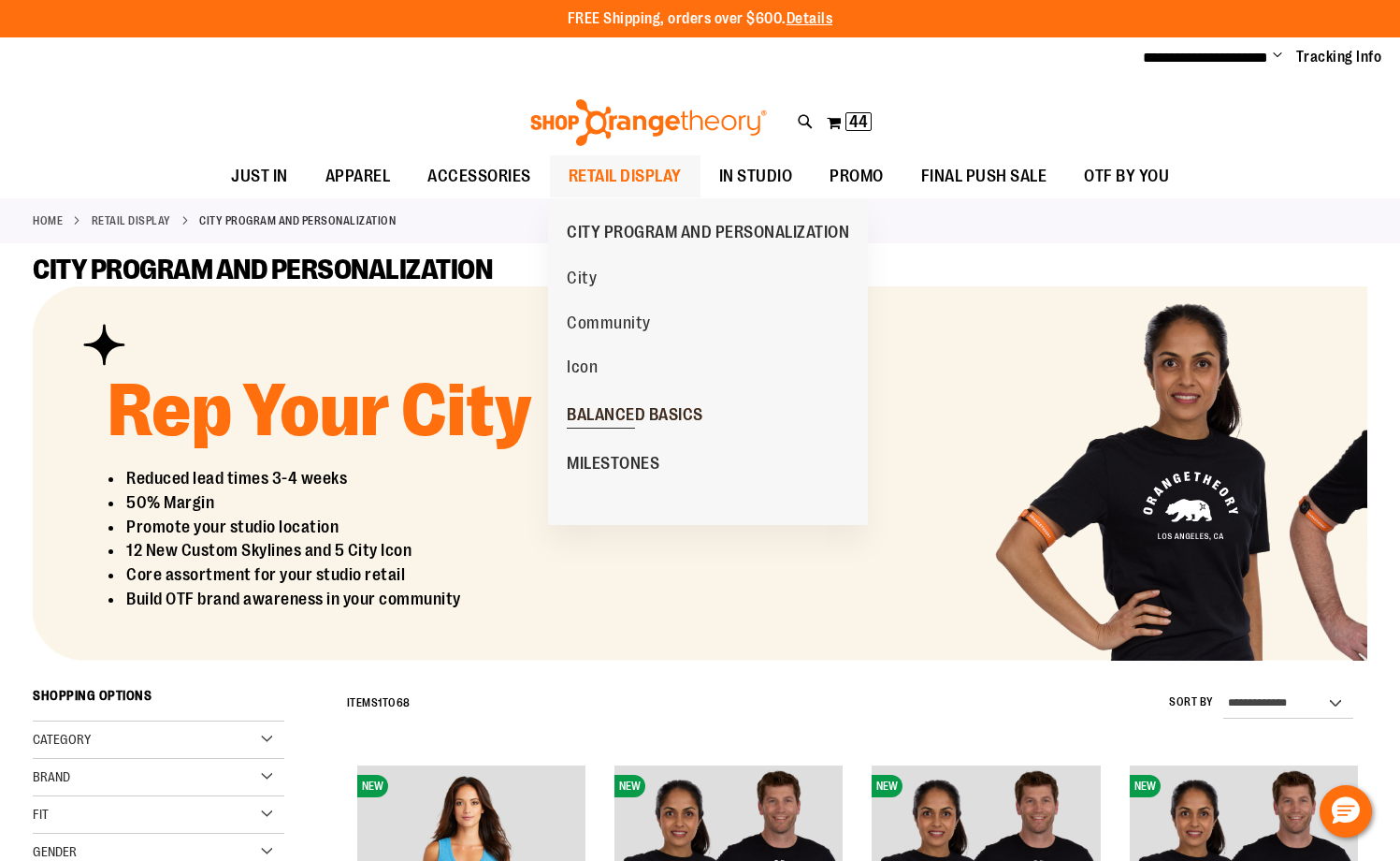
click at [620, 410] on span "BALANCED BASICS" at bounding box center [635, 417] width 137 height 24
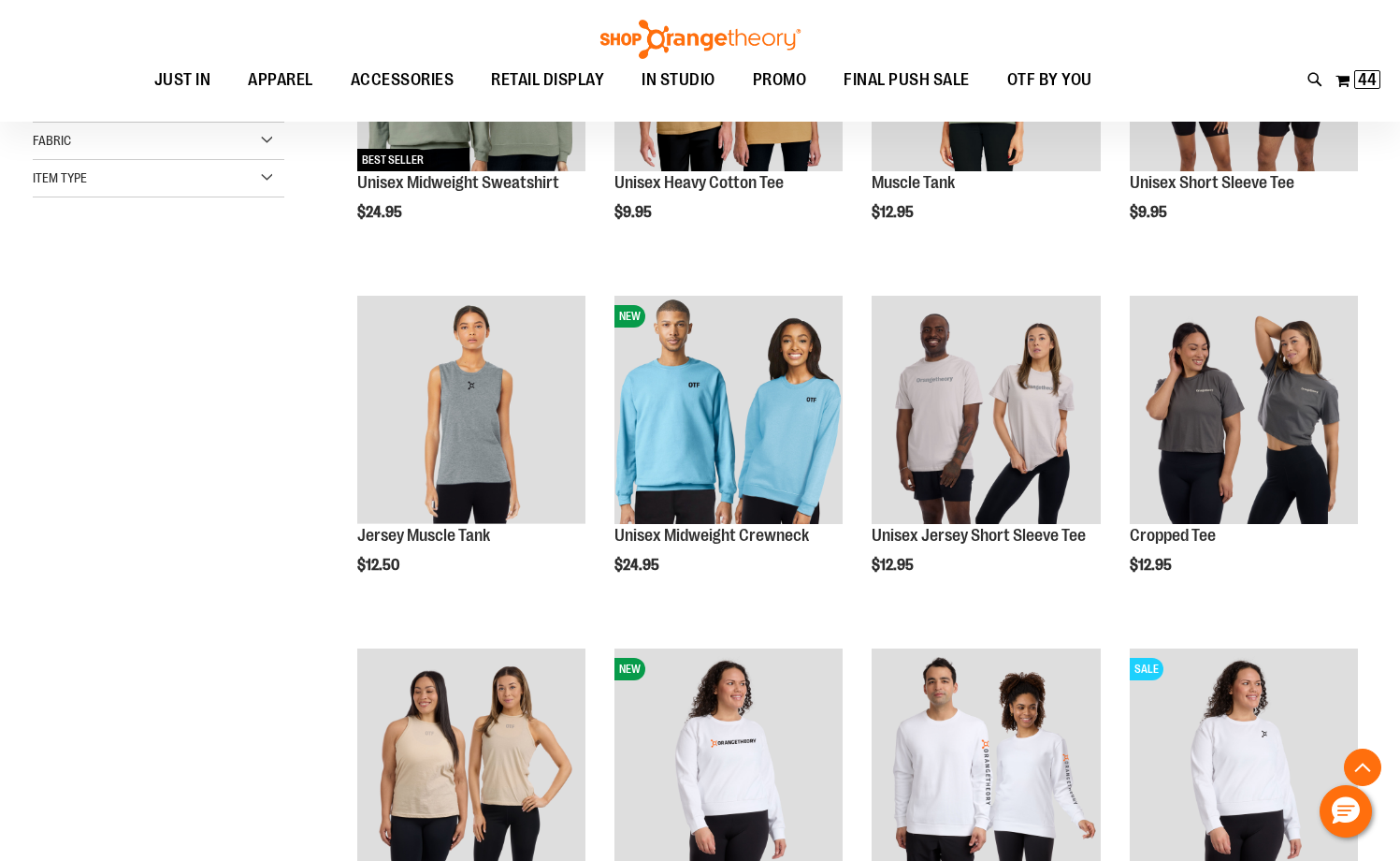
scroll to position [466, 0]
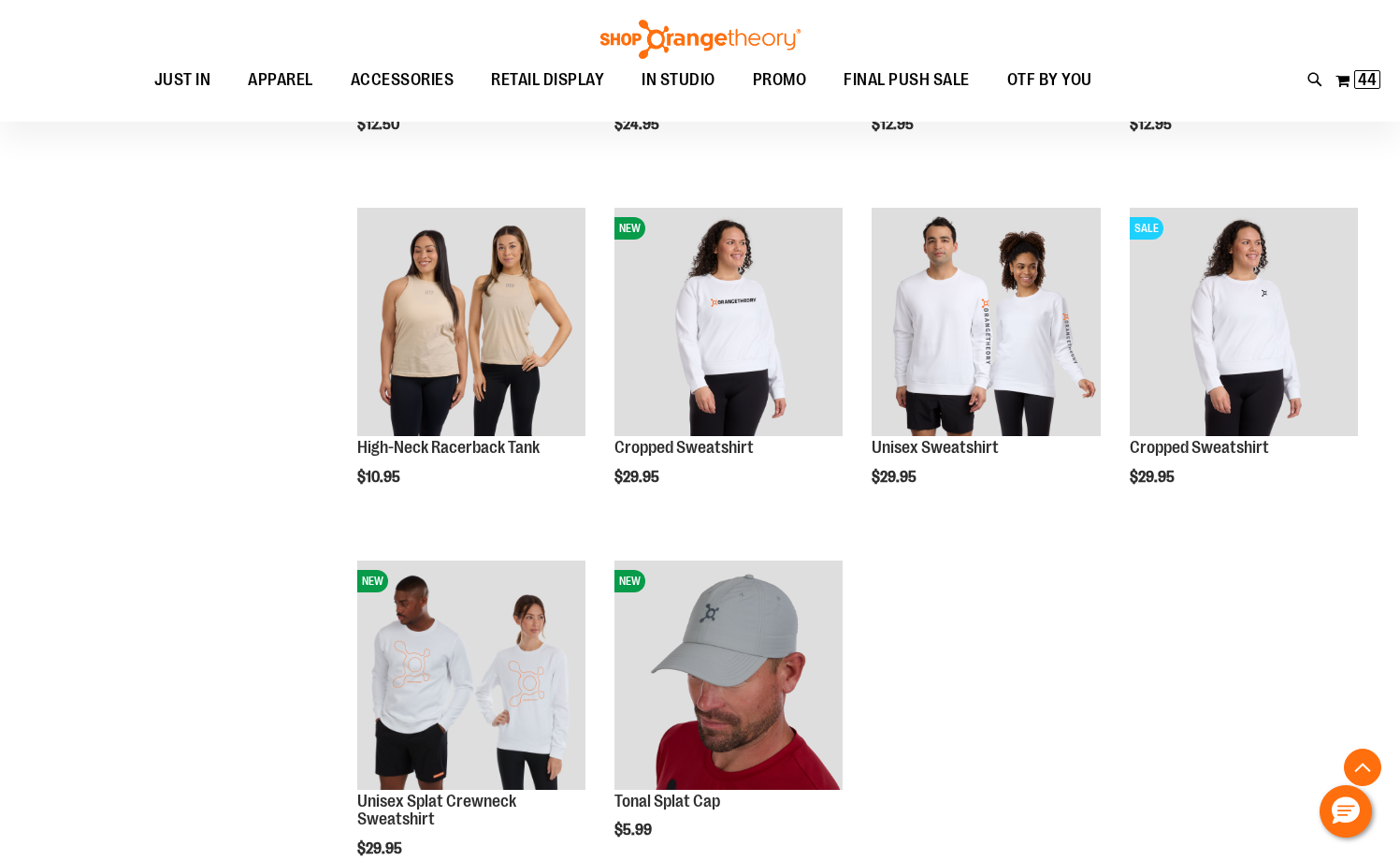
scroll to position [654, 0]
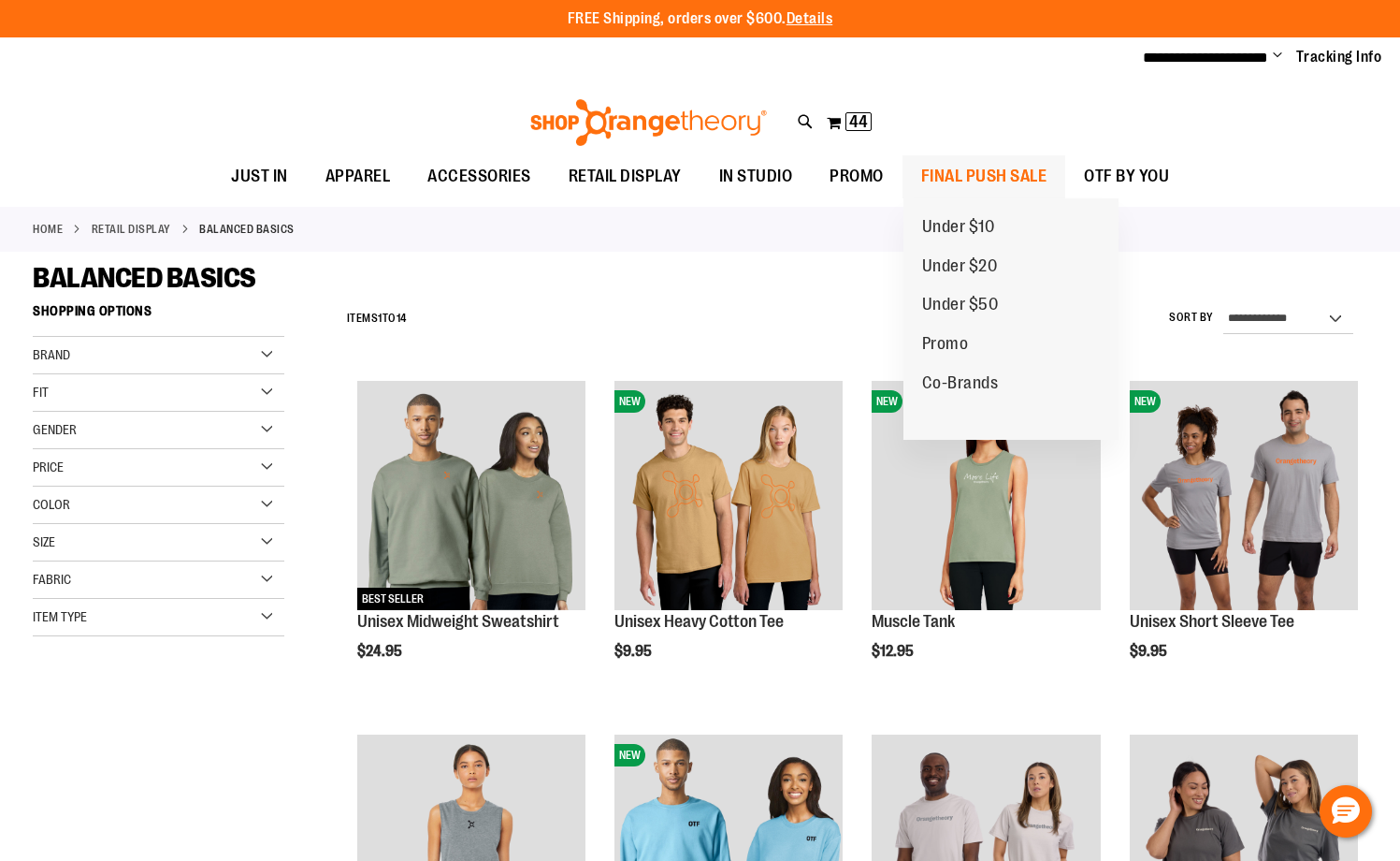
click at [978, 176] on span "FINAL PUSH SALE" at bounding box center [984, 176] width 126 height 42
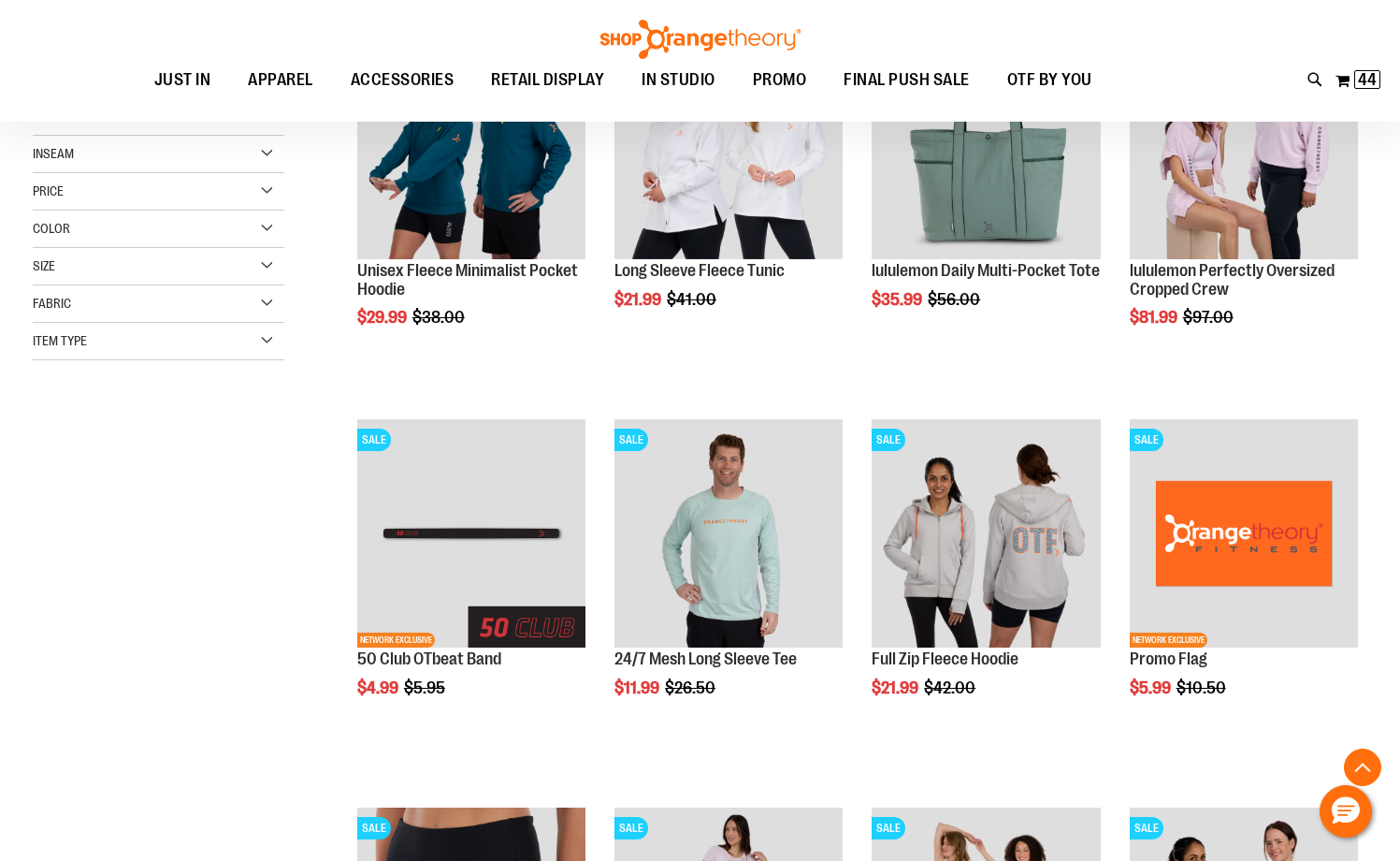
scroll to position [374, 0]
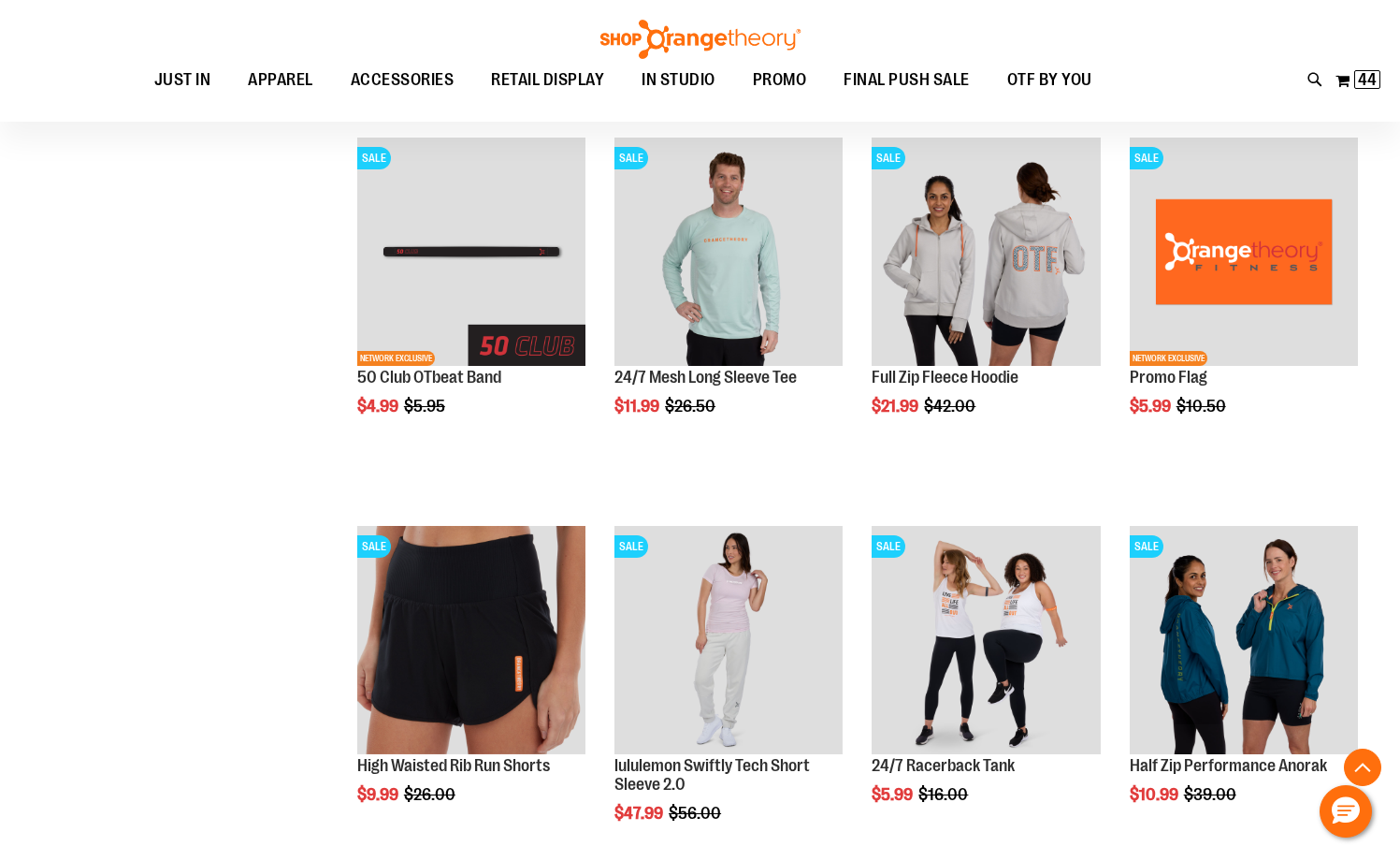
scroll to position [467, 0]
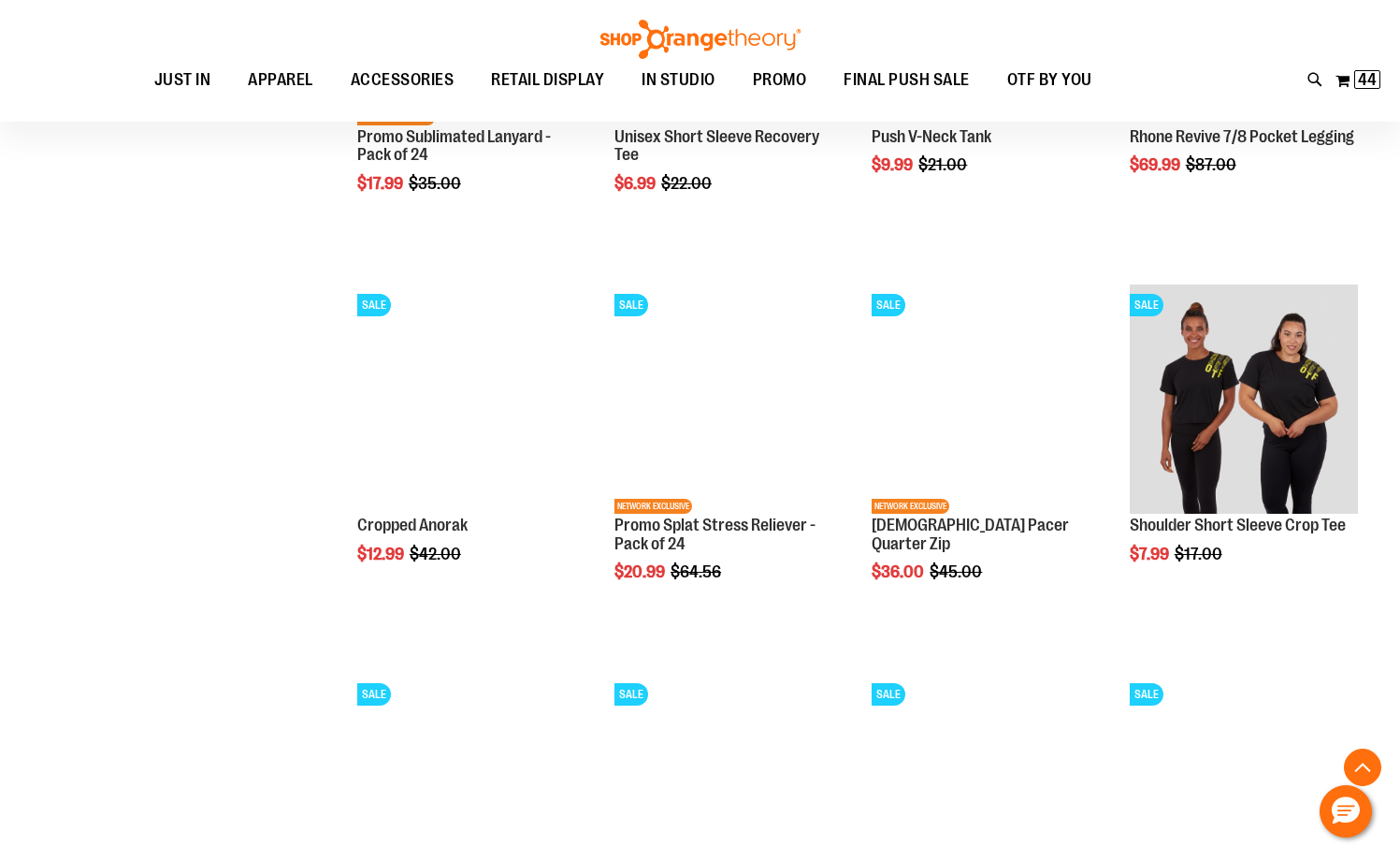
scroll to position [1685, 0]
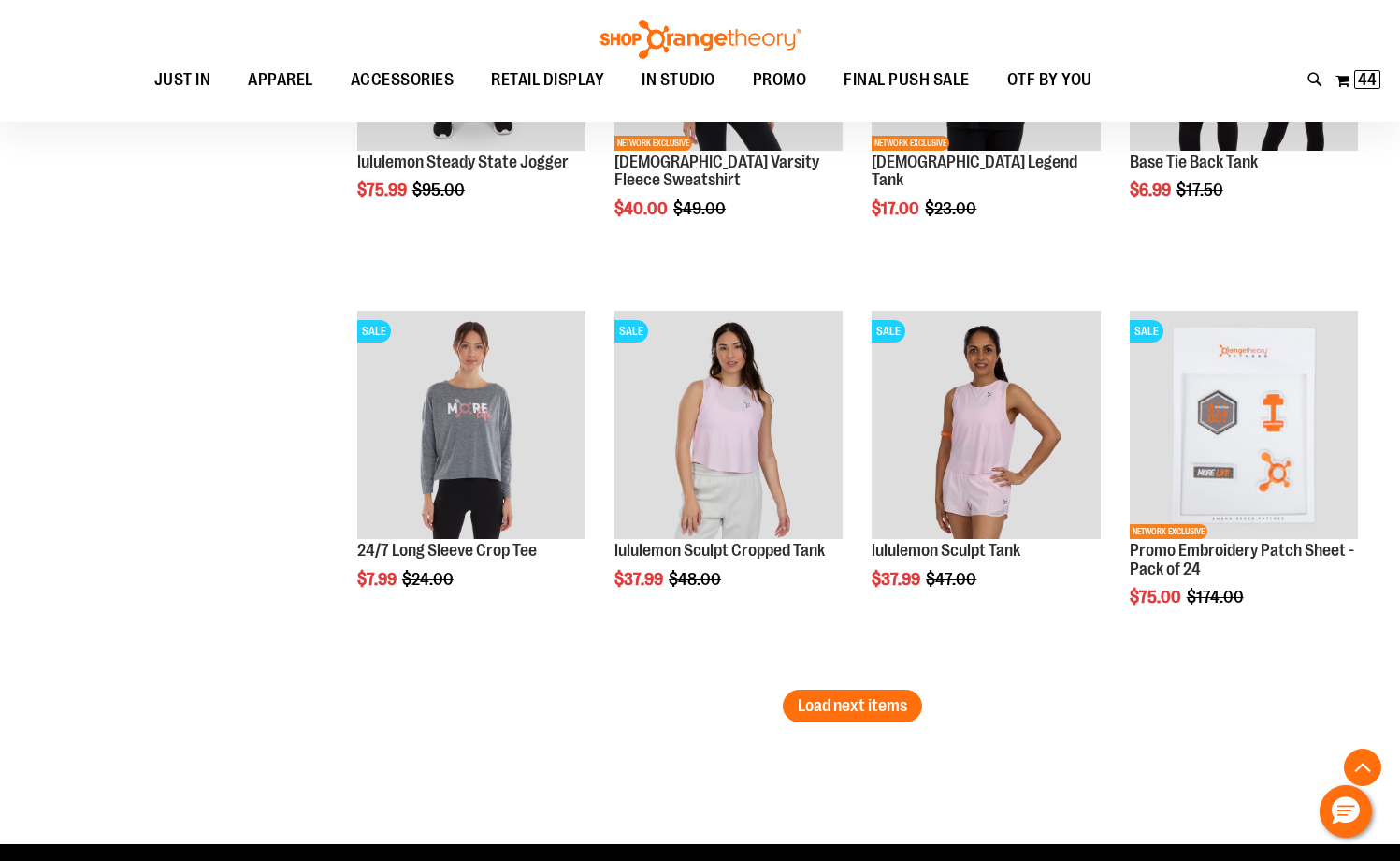
scroll to position [3181, 0]
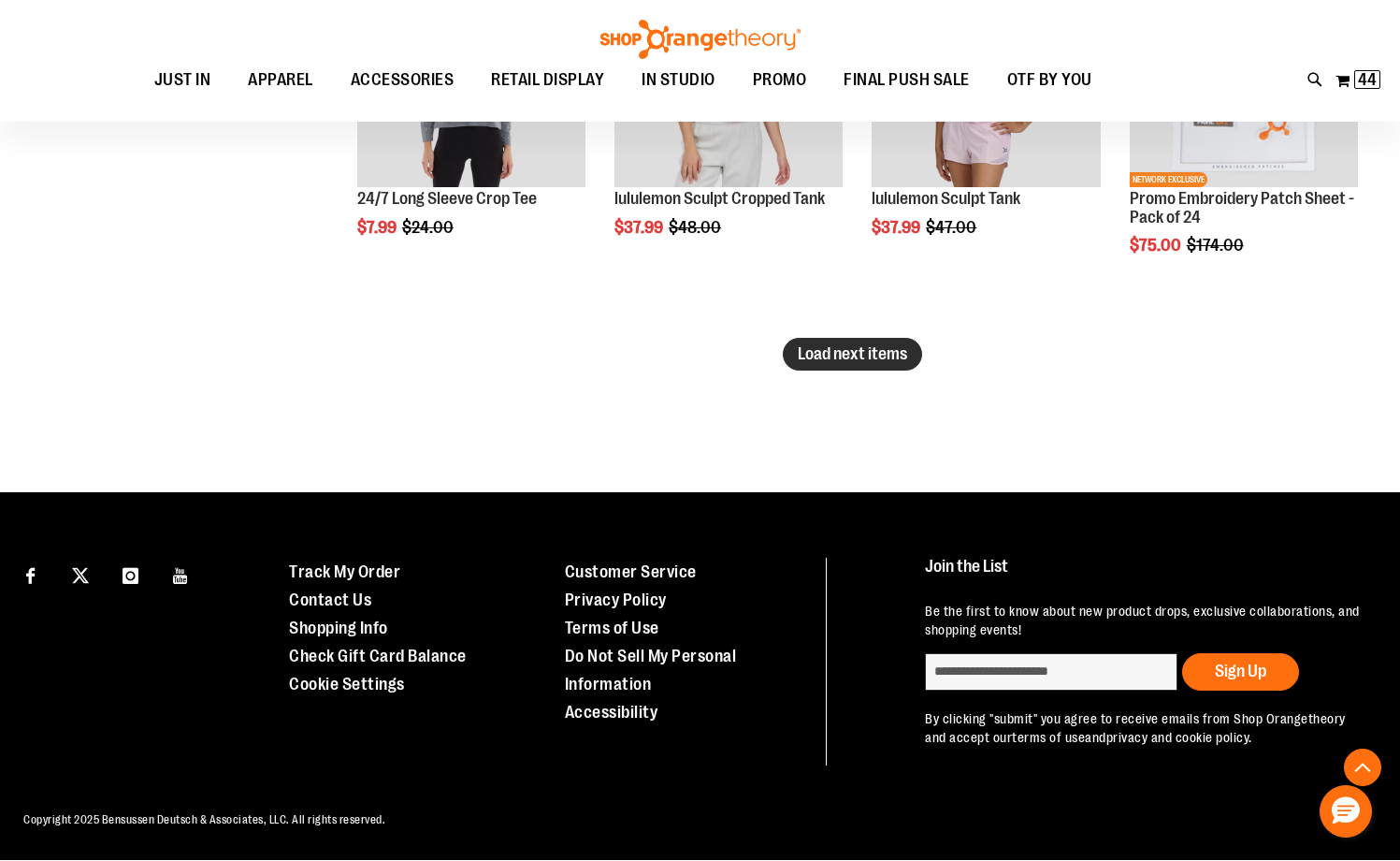
click at [895, 354] on span "Load next items" at bounding box center [852, 353] width 109 height 19
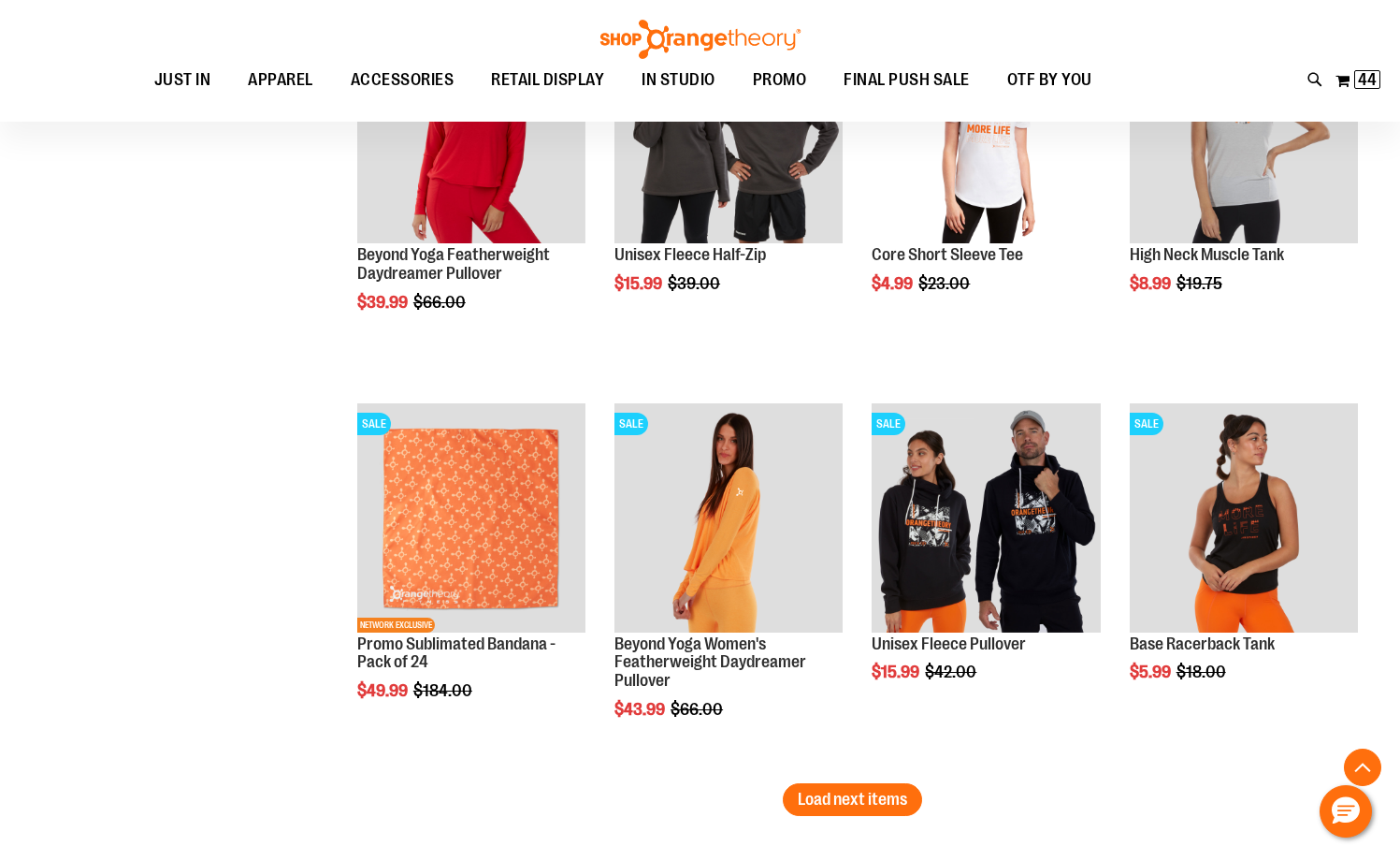
scroll to position [4373, 0]
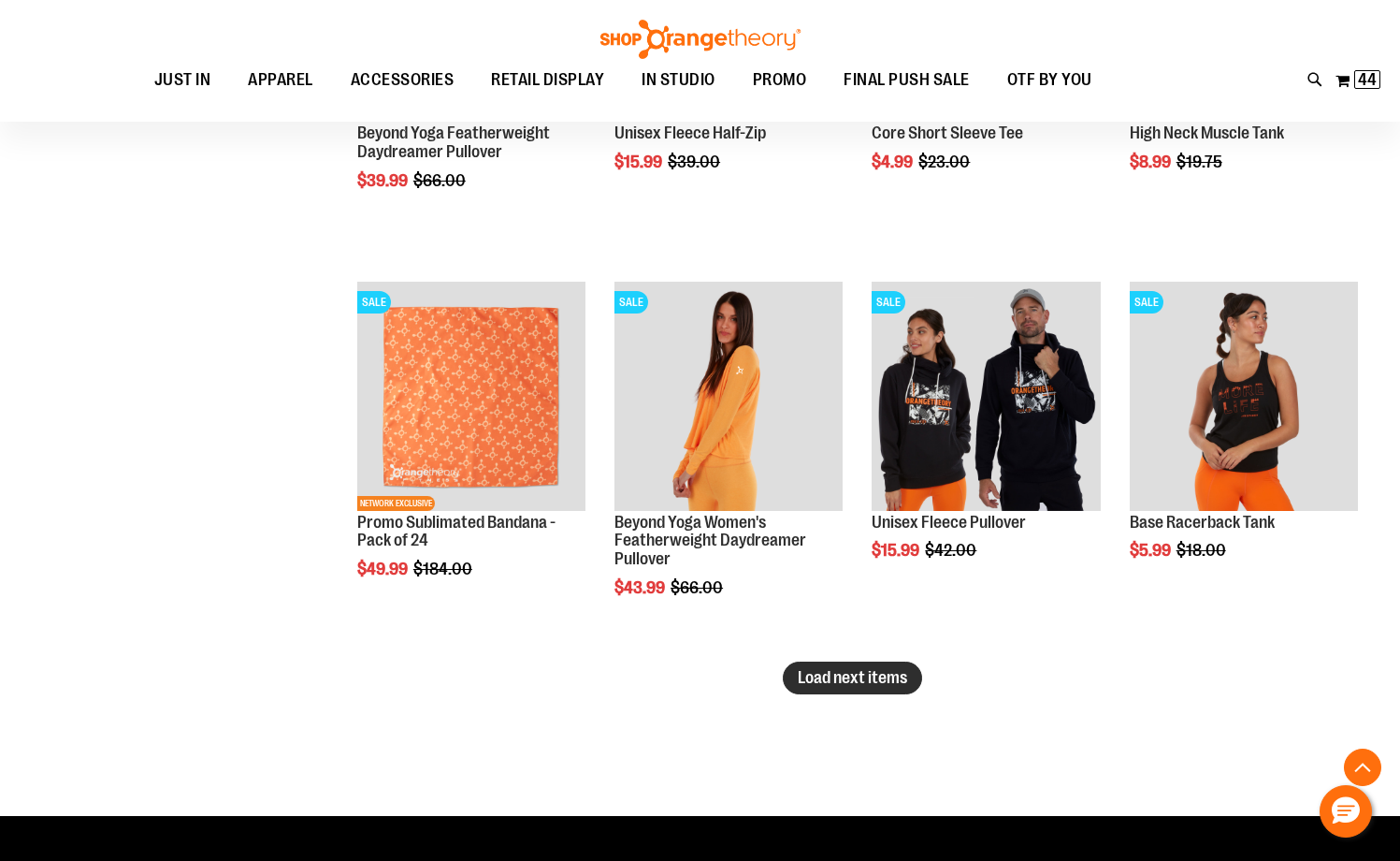
click at [827, 688] on button "Load next items" at bounding box center [852, 678] width 139 height 33
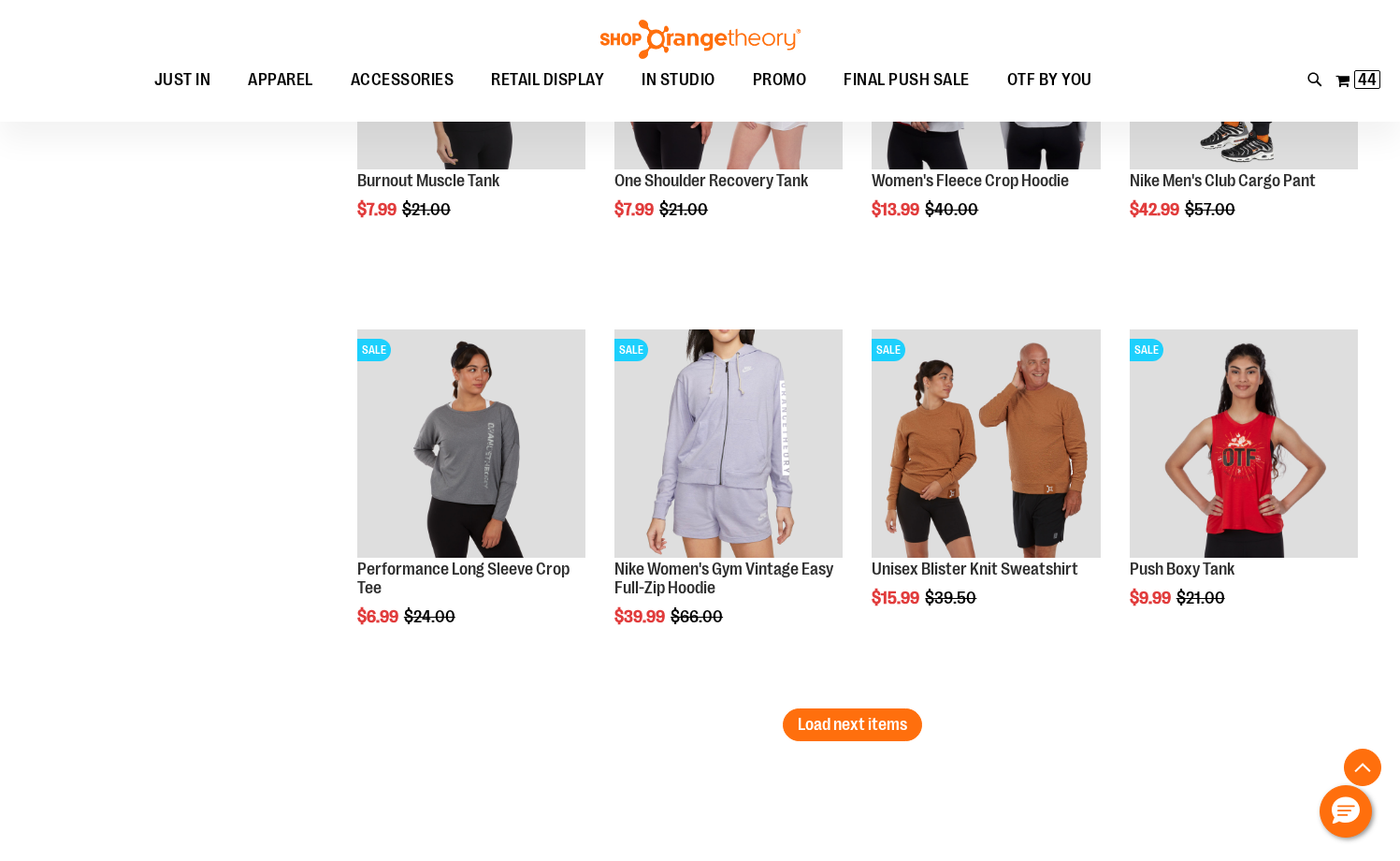
scroll to position [5495, 0]
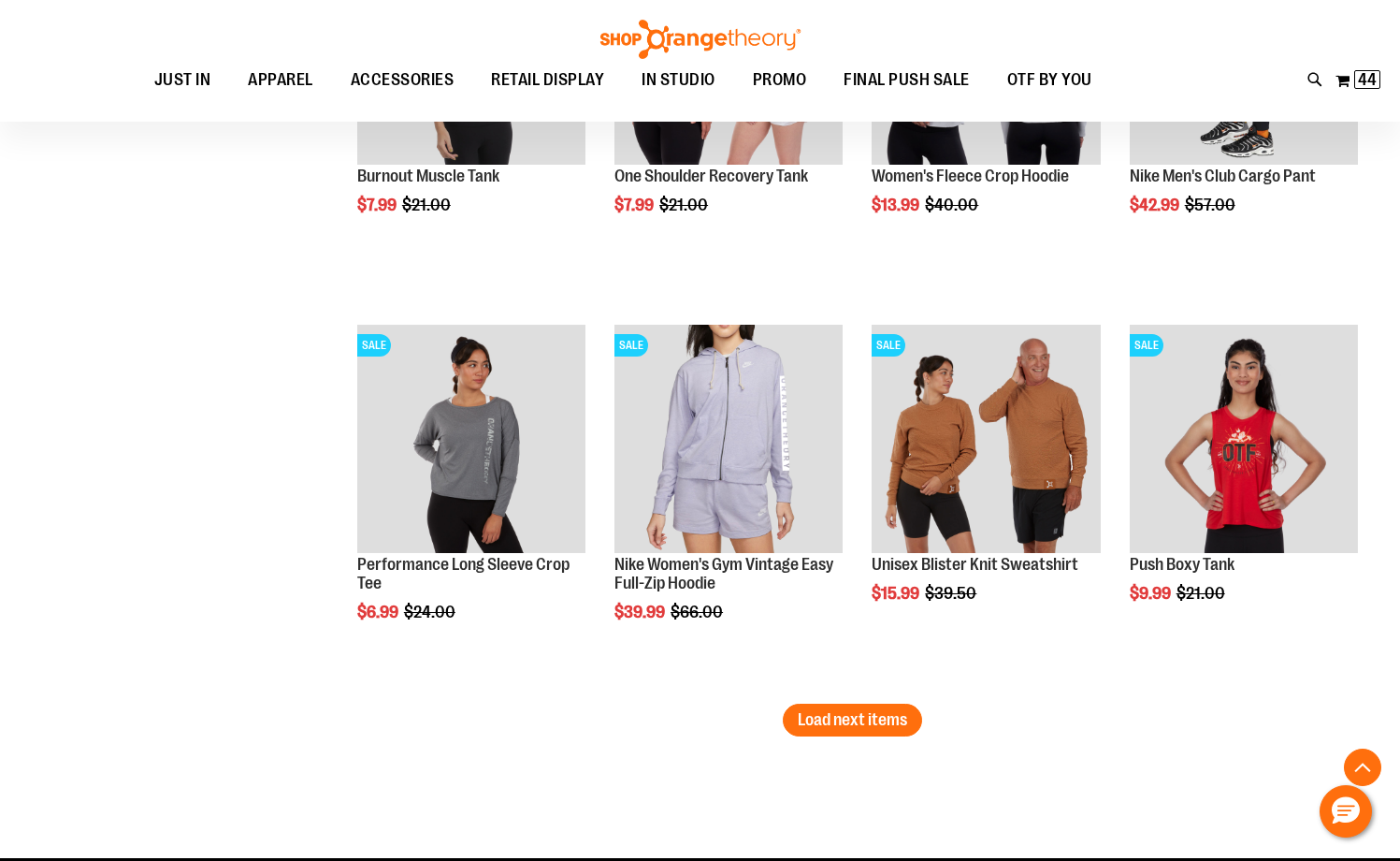
click at [801, 729] on span "Load next items" at bounding box center [852, 719] width 109 height 19
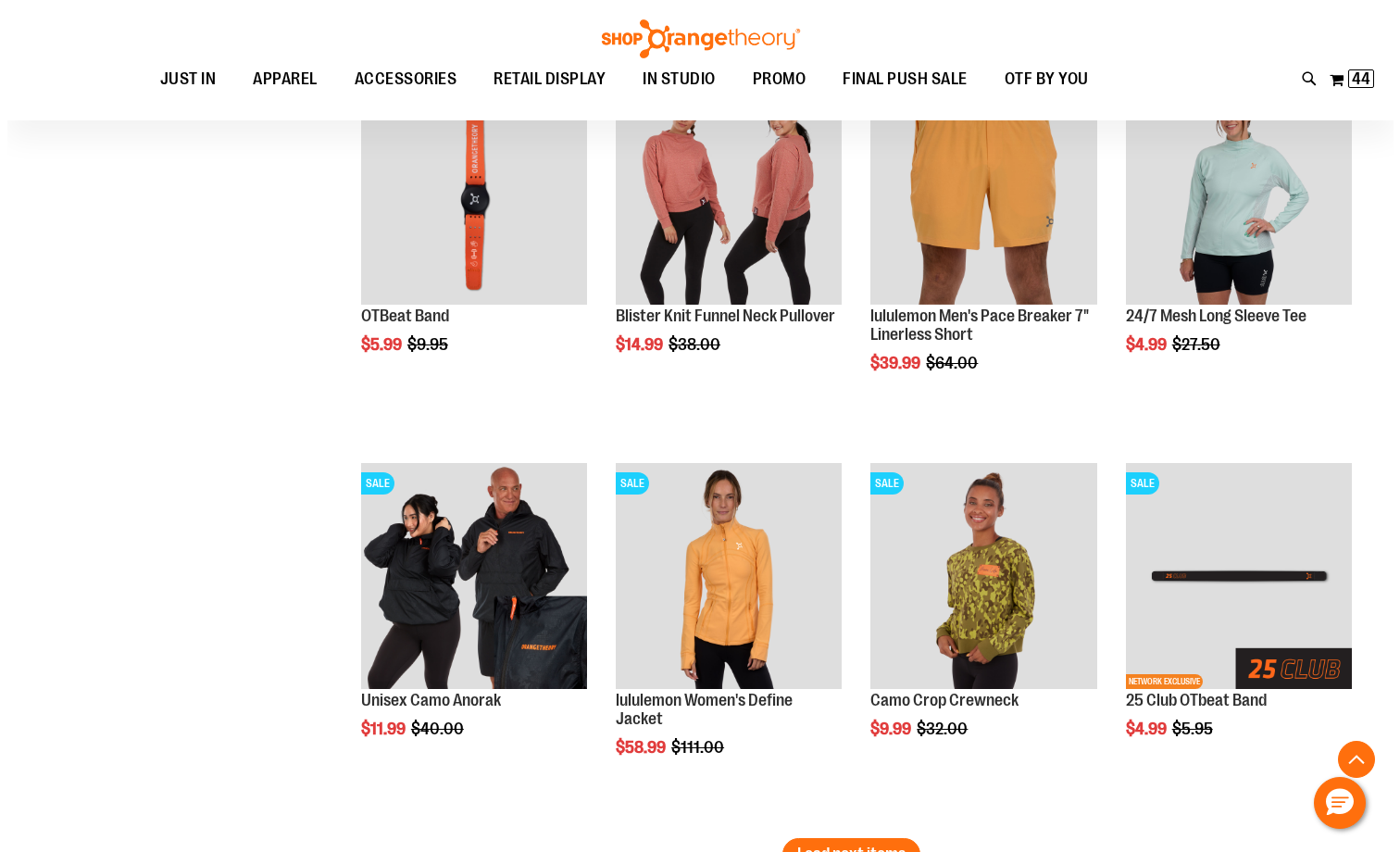
scroll to position [6364, 0]
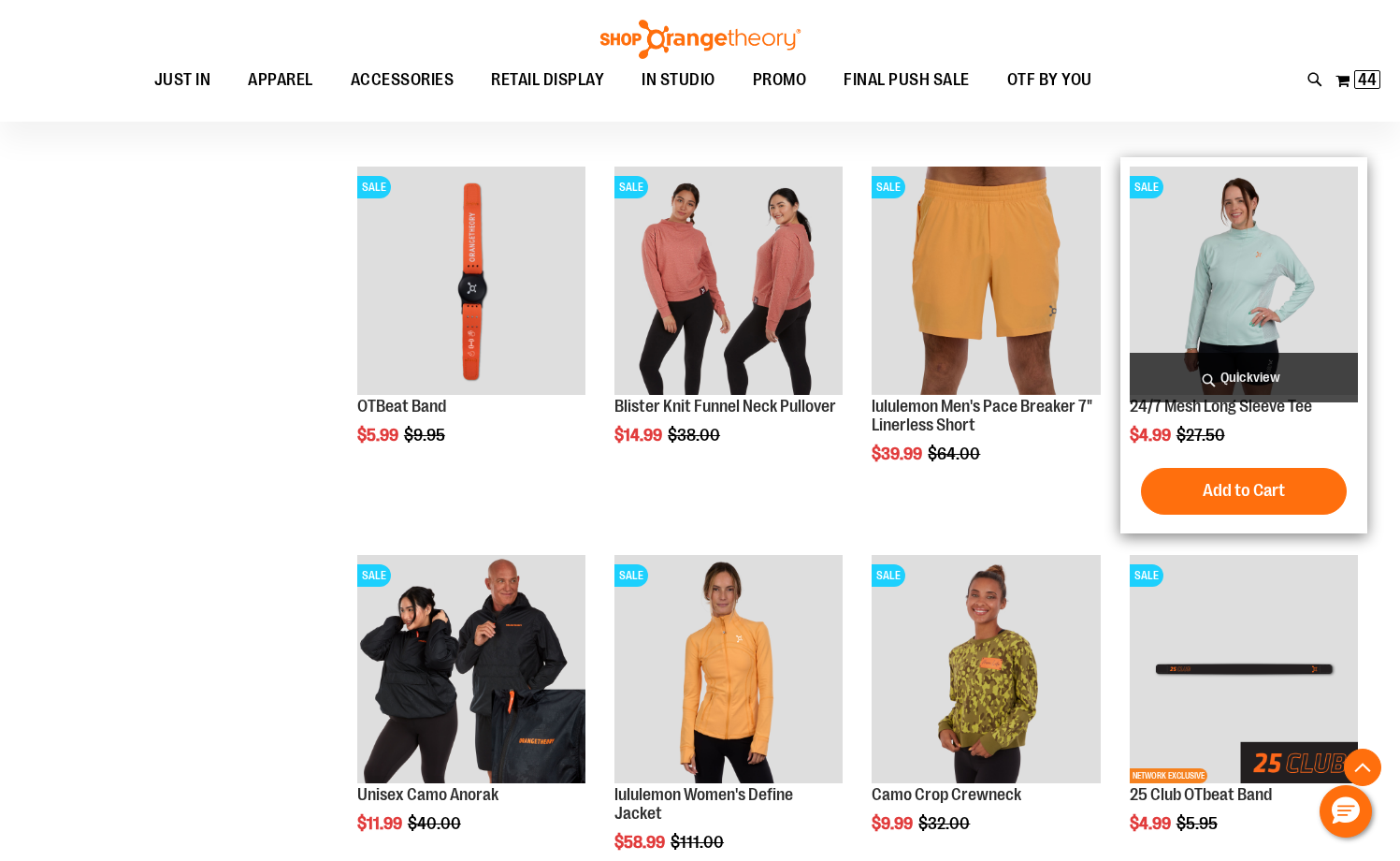
click at [1259, 368] on span "Quickview" at bounding box center [1243, 378] width 228 height 49
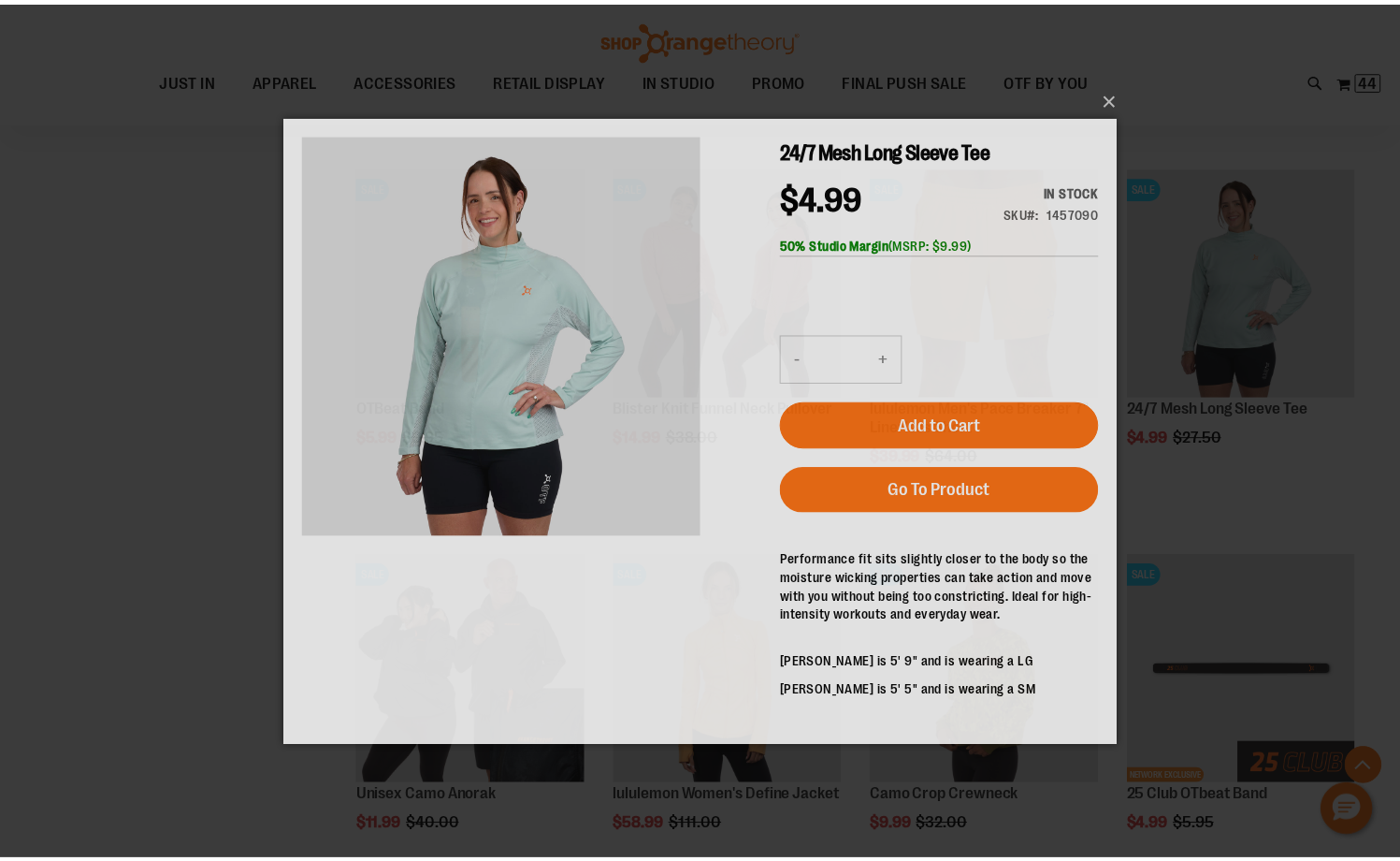
scroll to position [0, 0]
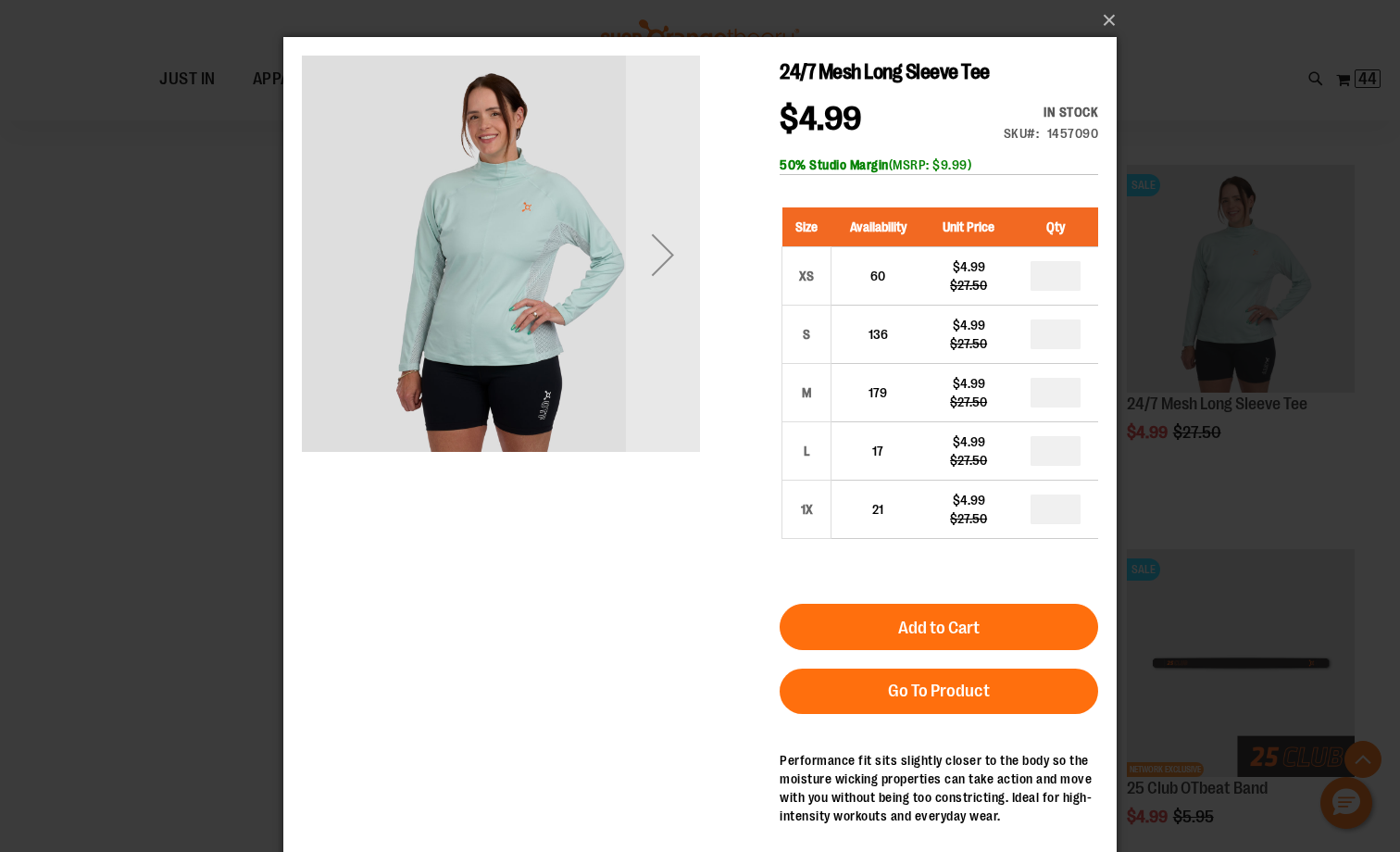
click at [655, 263] on div "Next" at bounding box center [663, 255] width 74 height 74
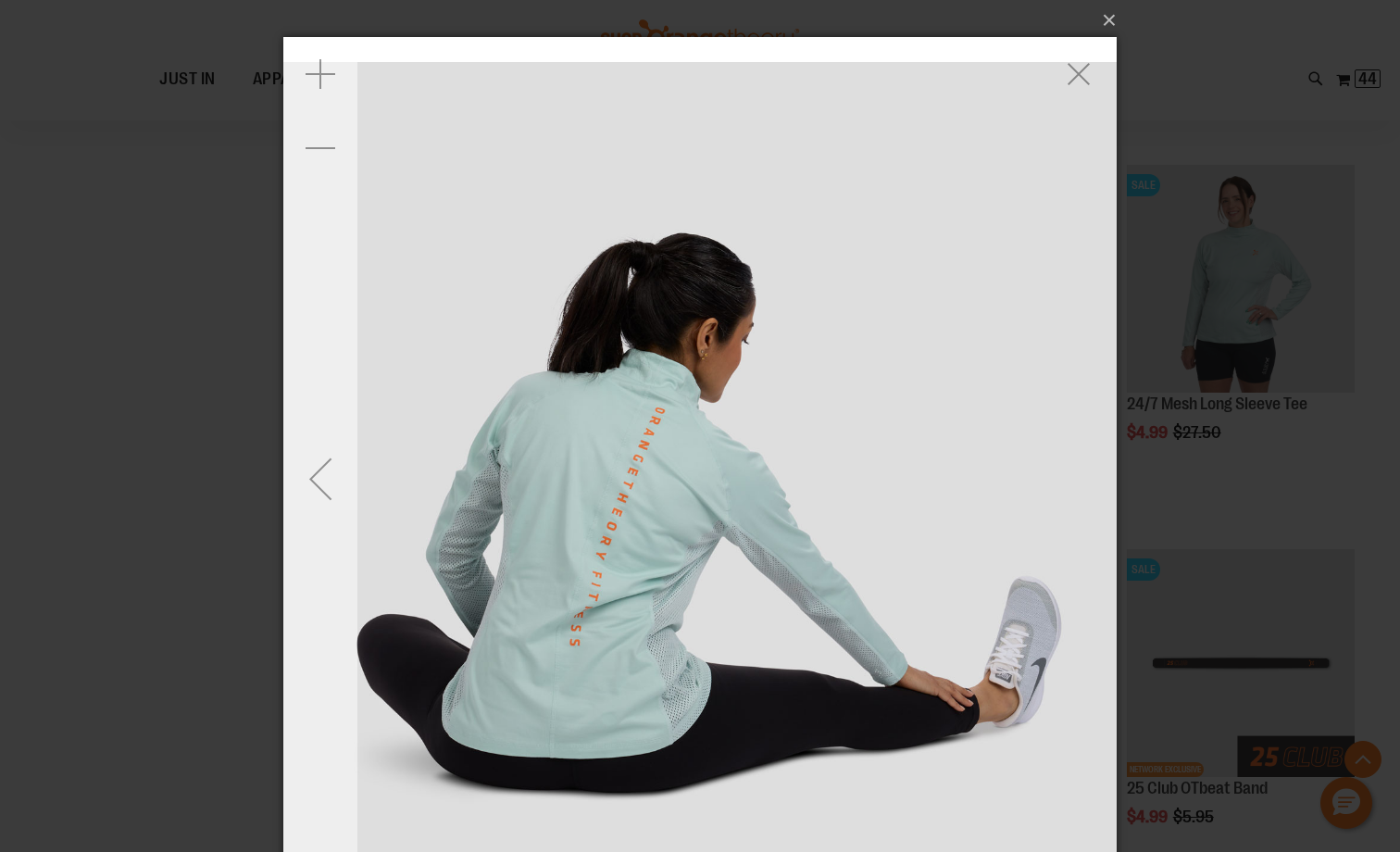
click at [317, 457] on div "Previous" at bounding box center [320, 478] width 74 height 74
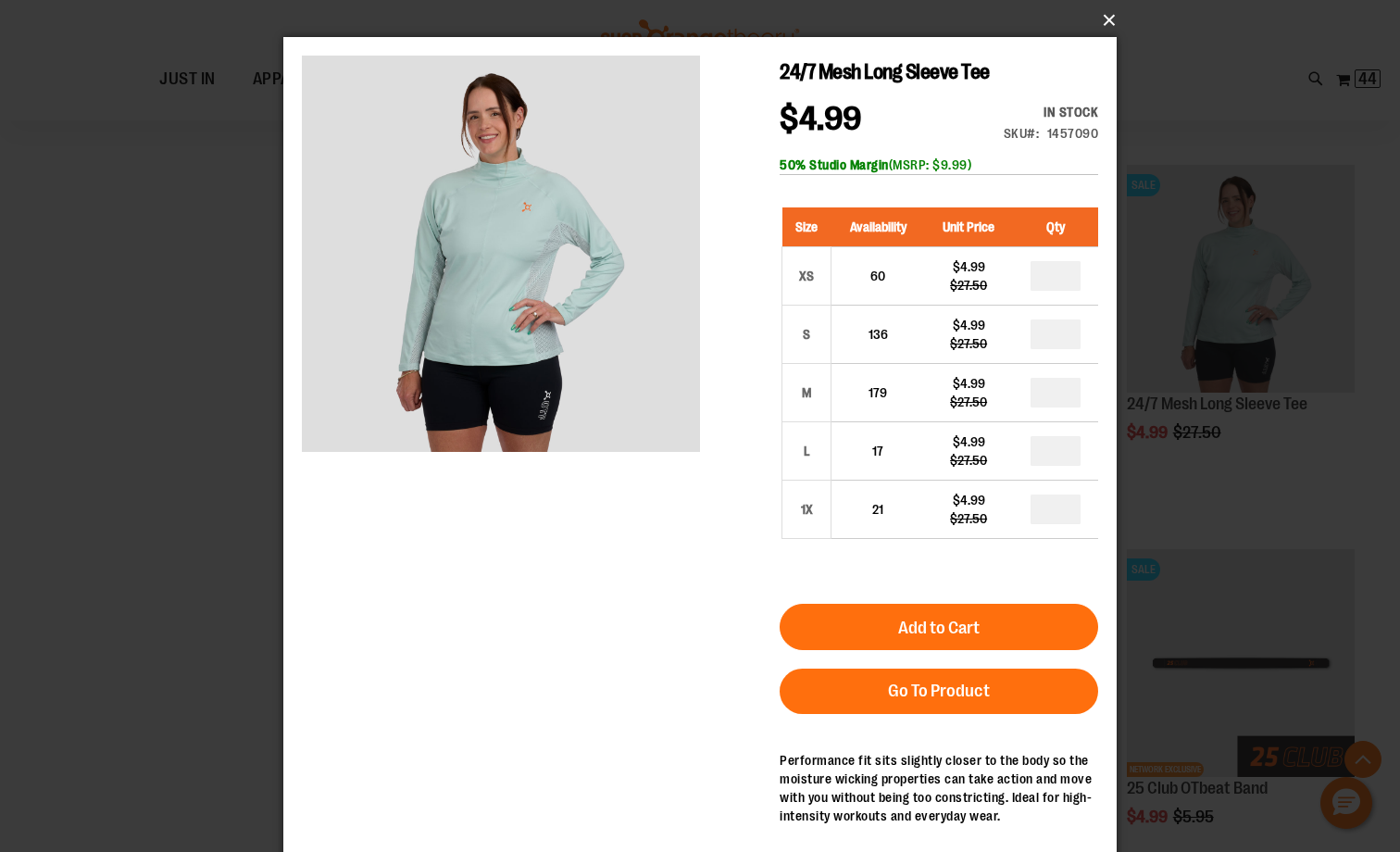
click at [1104, 23] on button "×" at bounding box center [706, 20] width 834 height 41
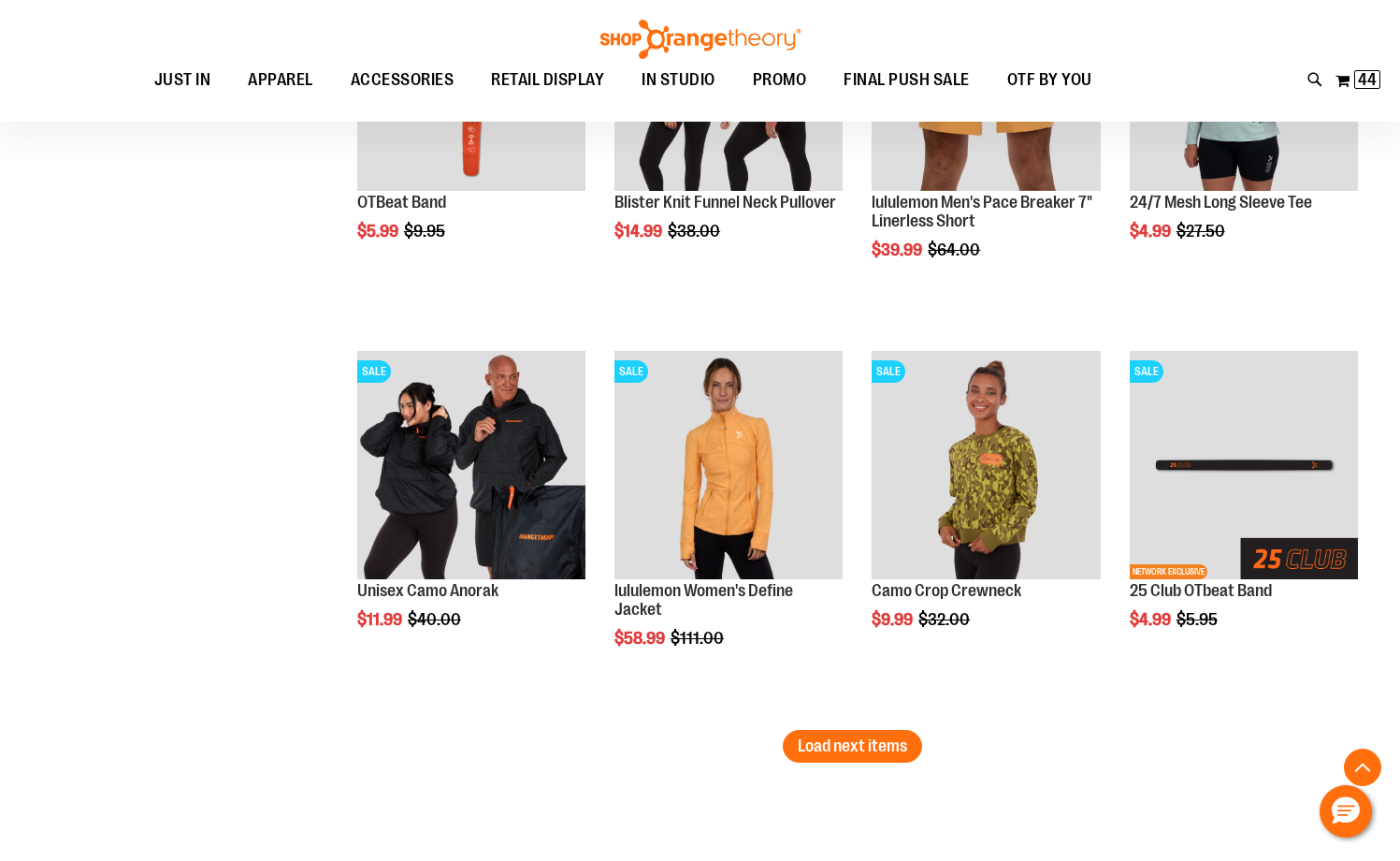
scroll to position [6805, 0]
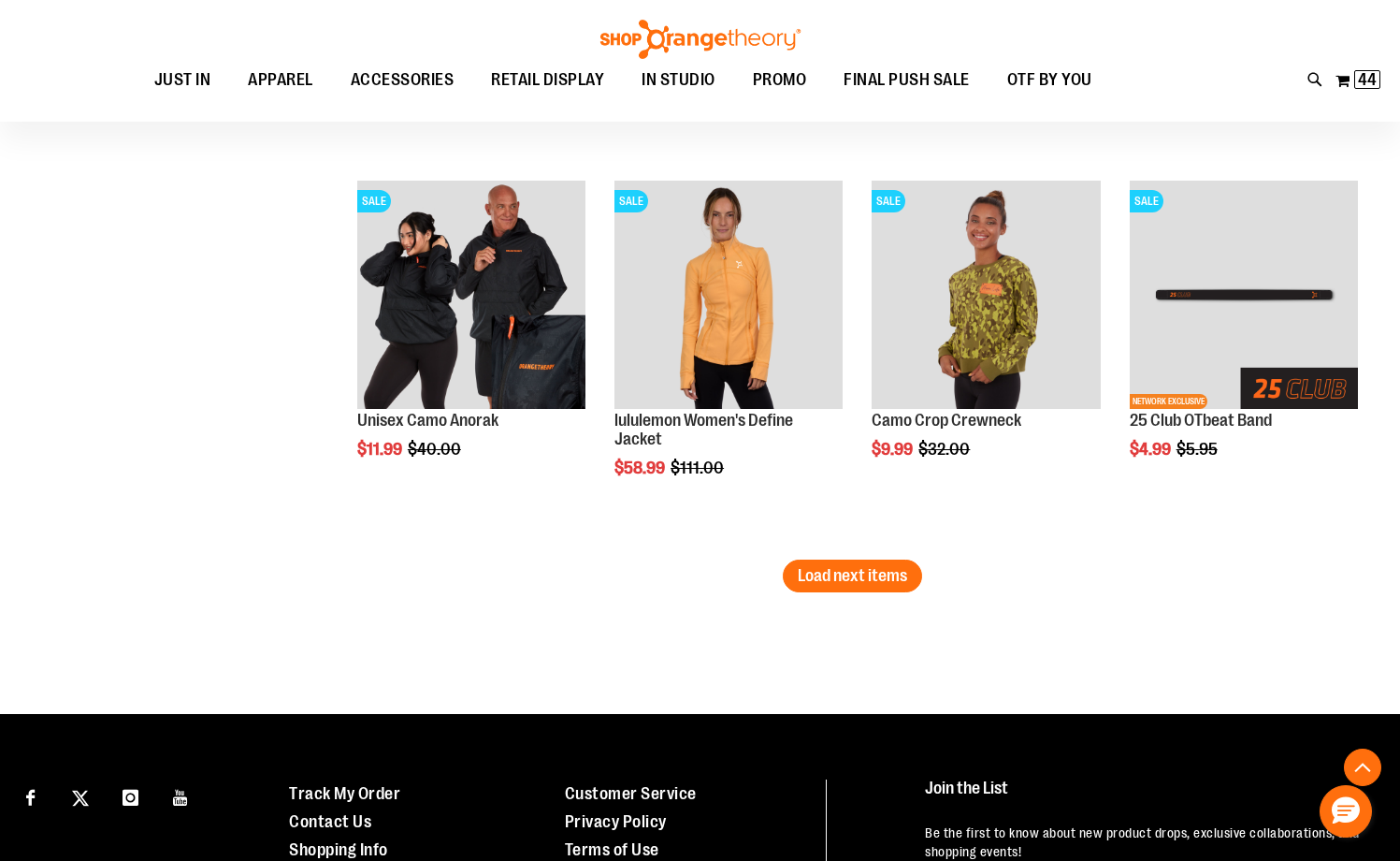
click at [902, 573] on span "Load next items" at bounding box center [852, 575] width 109 height 19
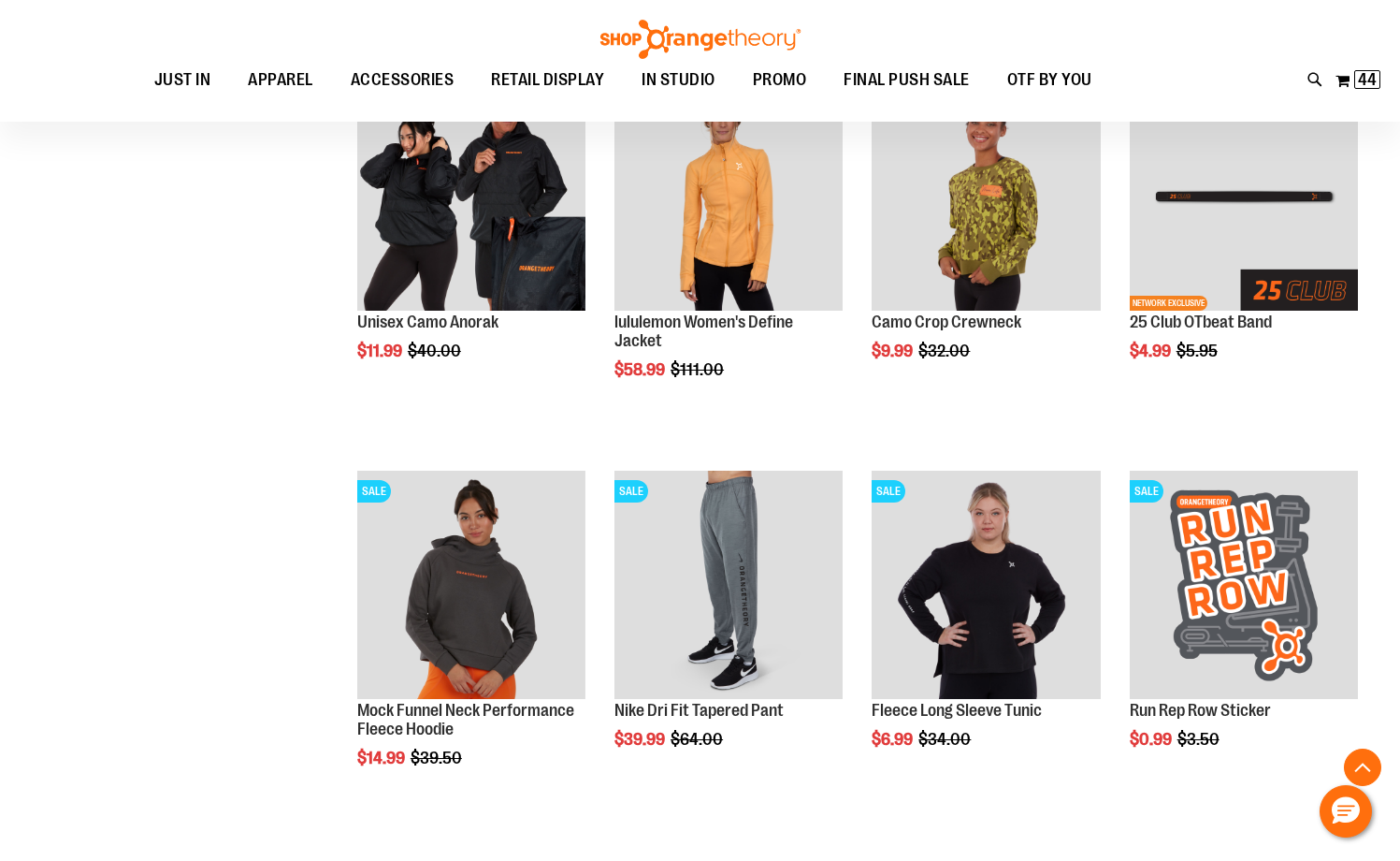
scroll to position [6805, 0]
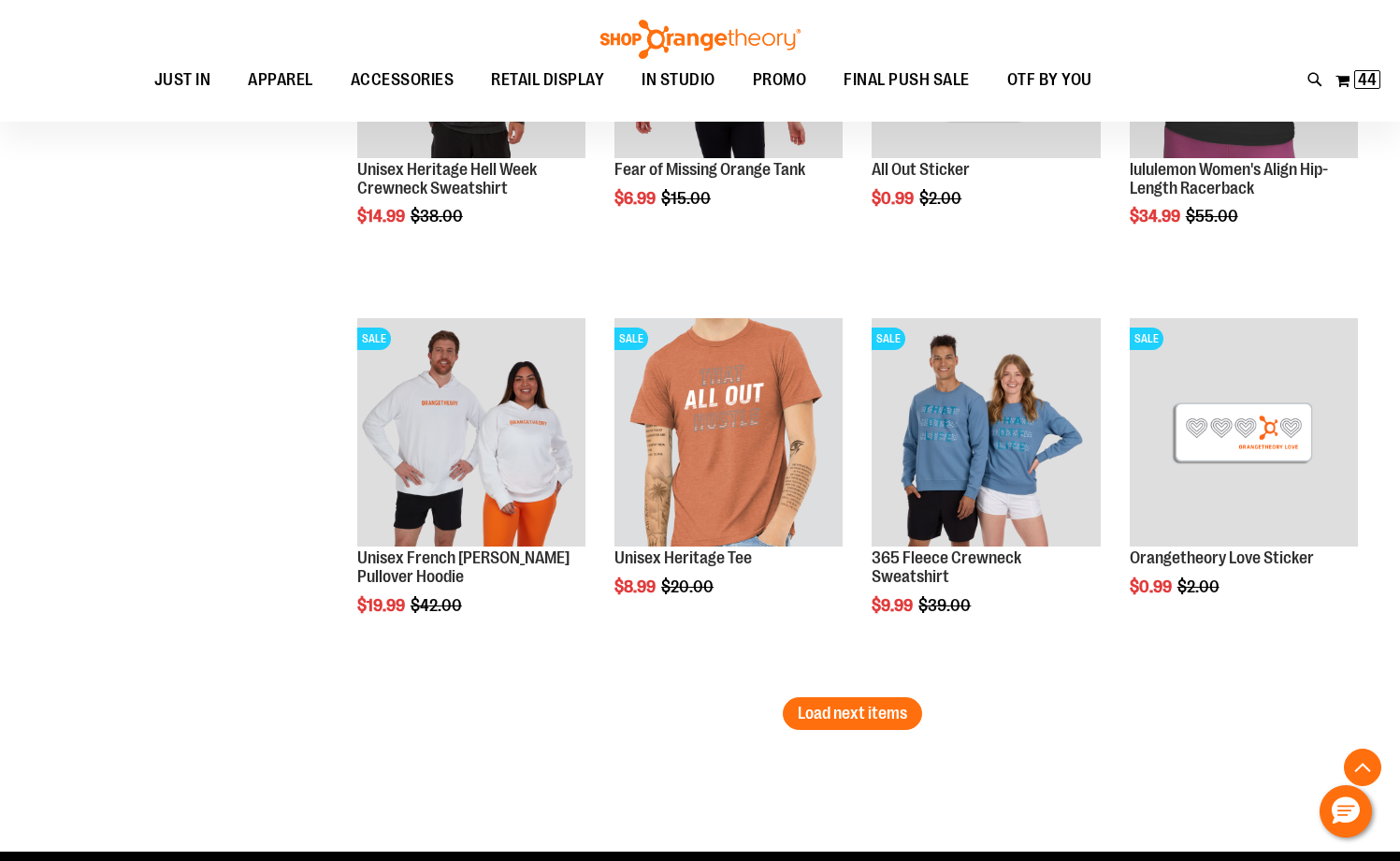
scroll to position [7835, 0]
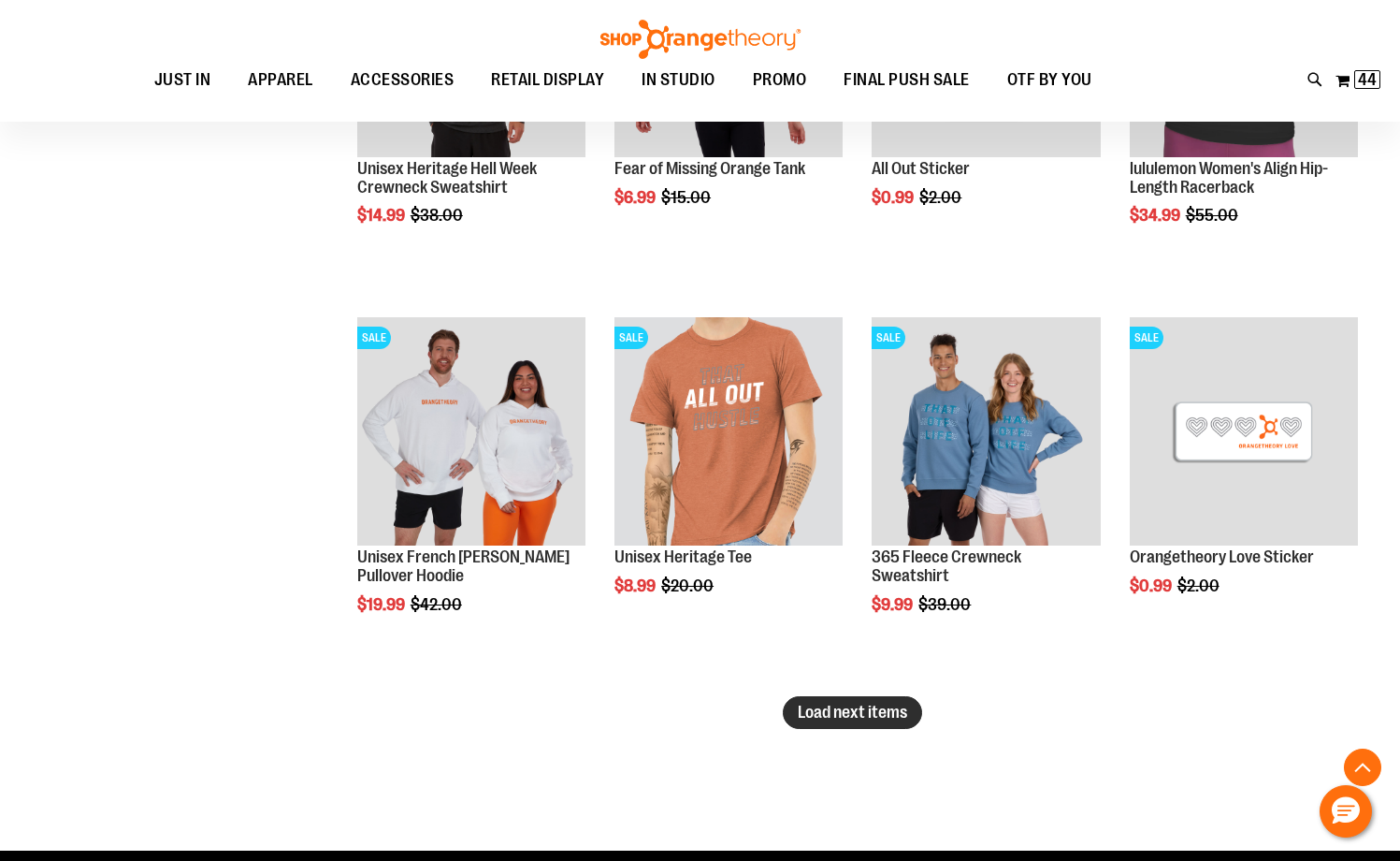
click at [874, 724] on button "Load next items" at bounding box center [852, 712] width 139 height 33
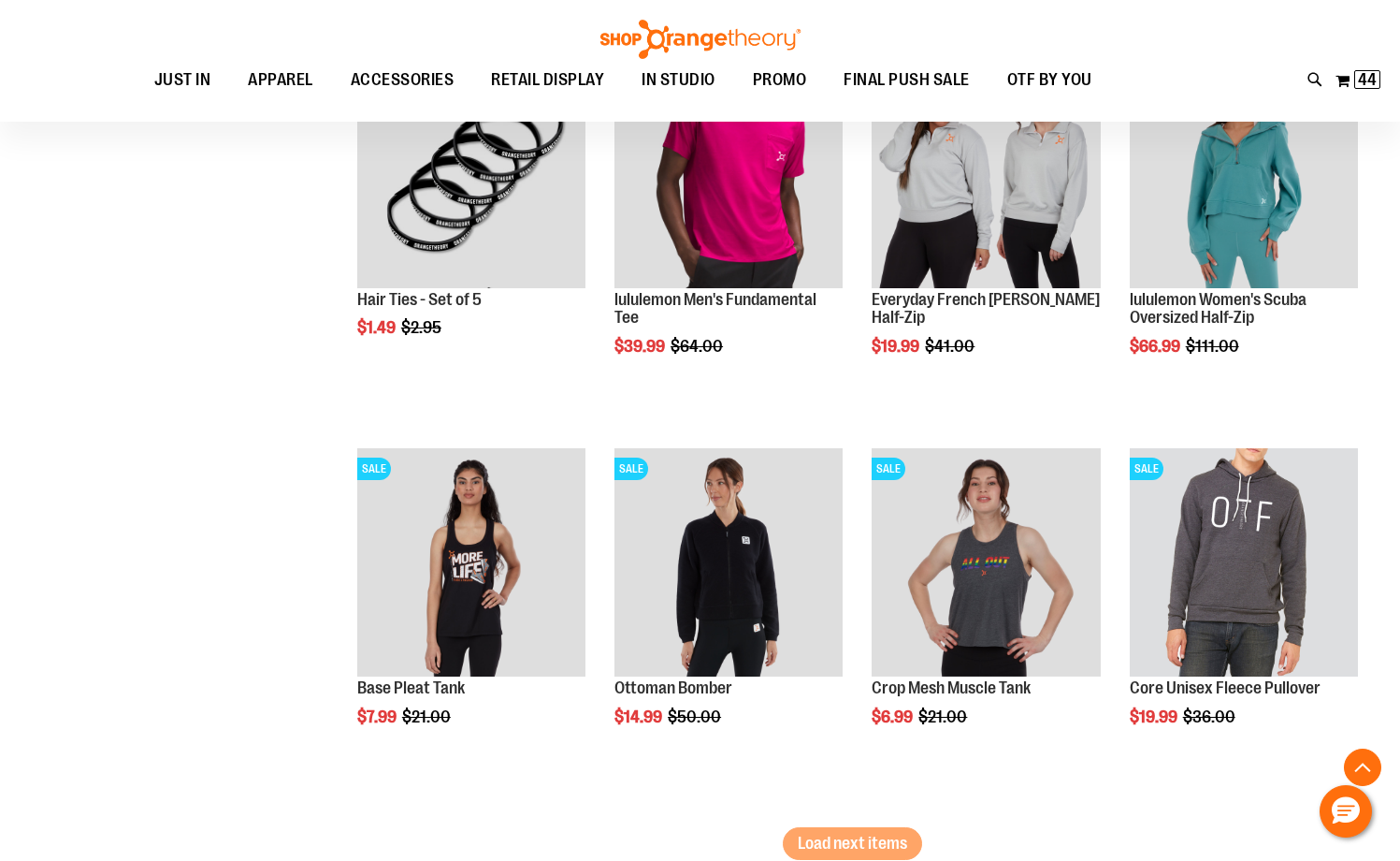
scroll to position [8957, 0]
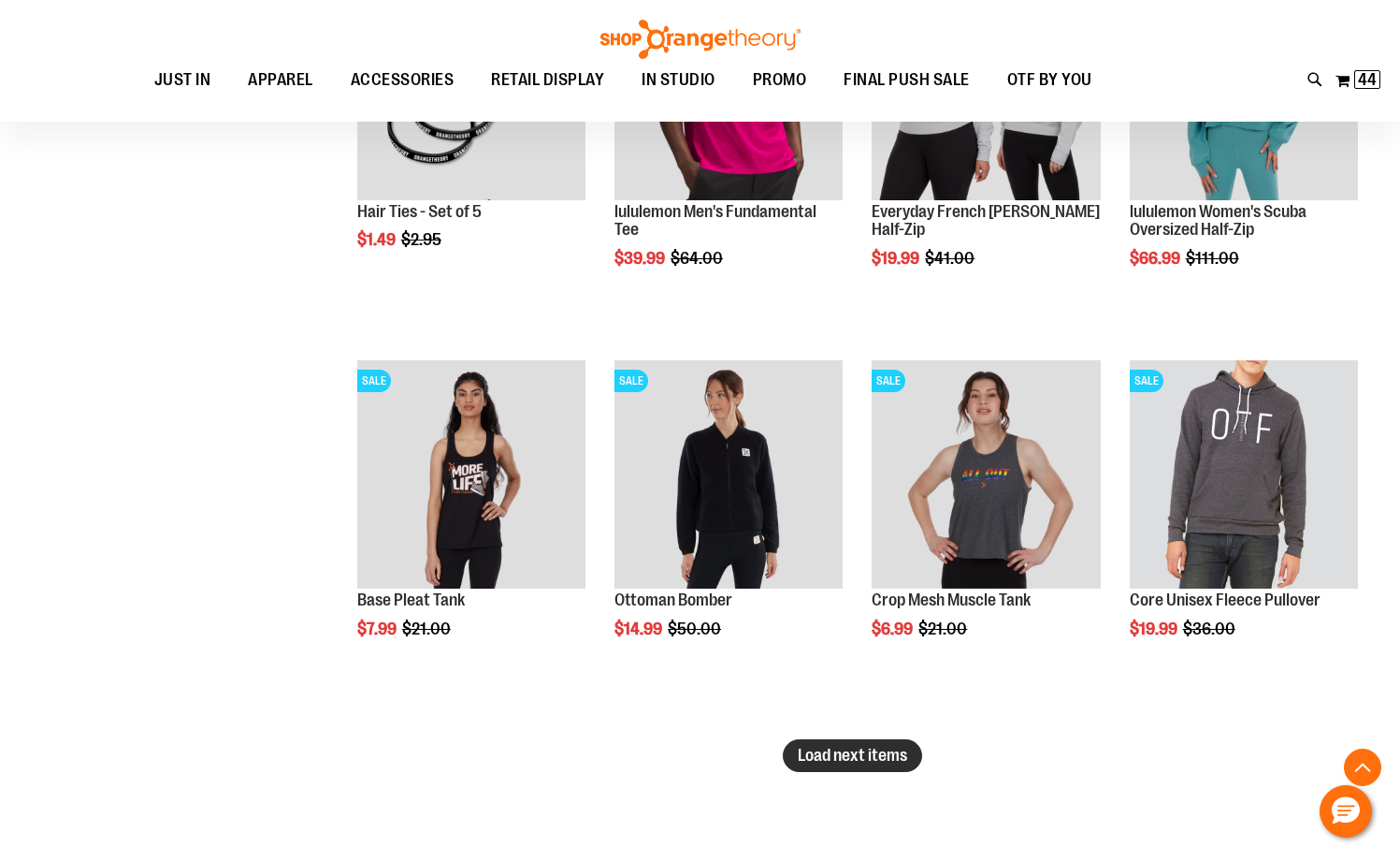
click at [831, 767] on button "Load next items" at bounding box center [852, 754] width 139 height 33
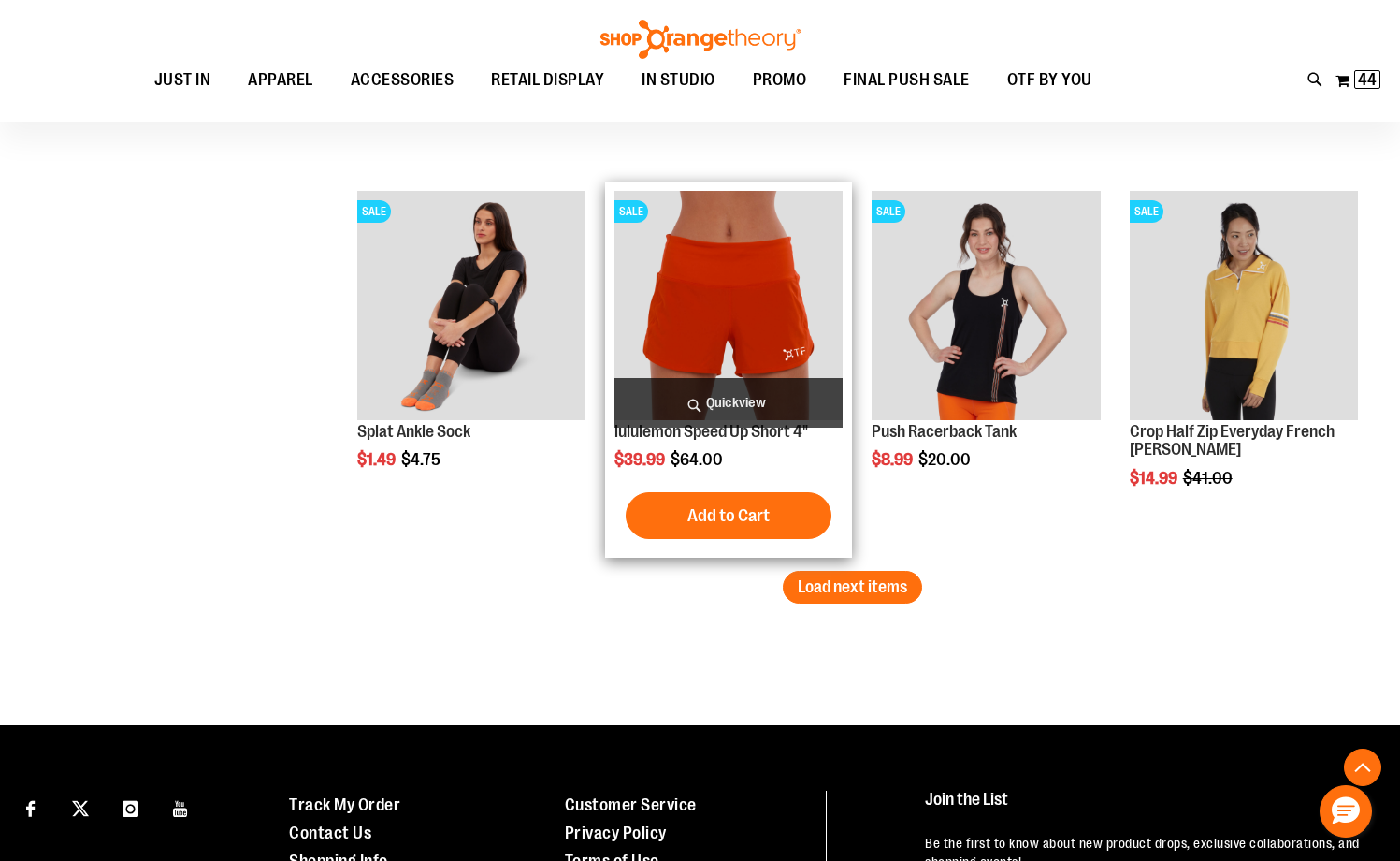
scroll to position [10173, 0]
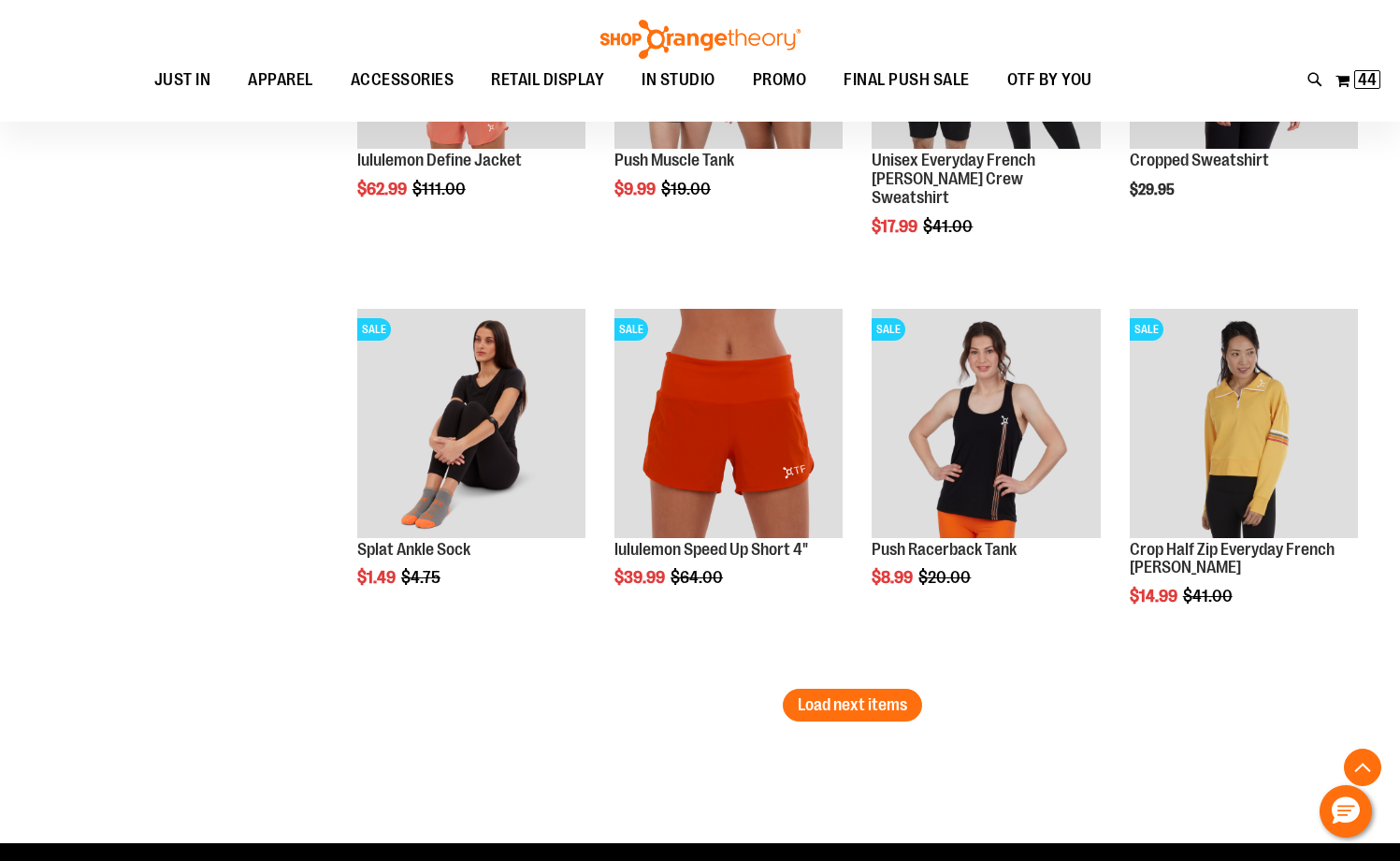
click at [876, 712] on span "Load next items" at bounding box center [852, 704] width 109 height 19
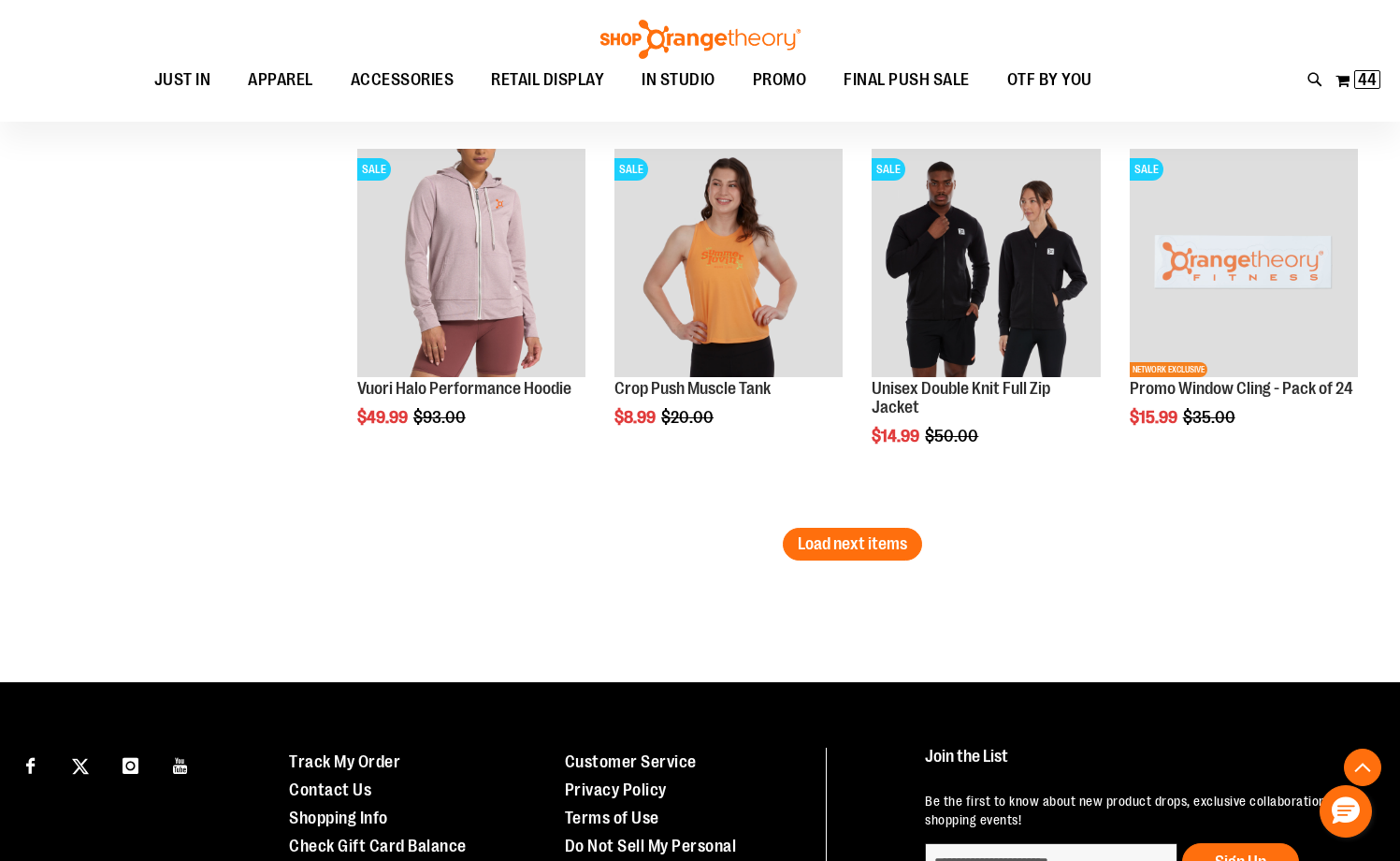
scroll to position [11577, 0]
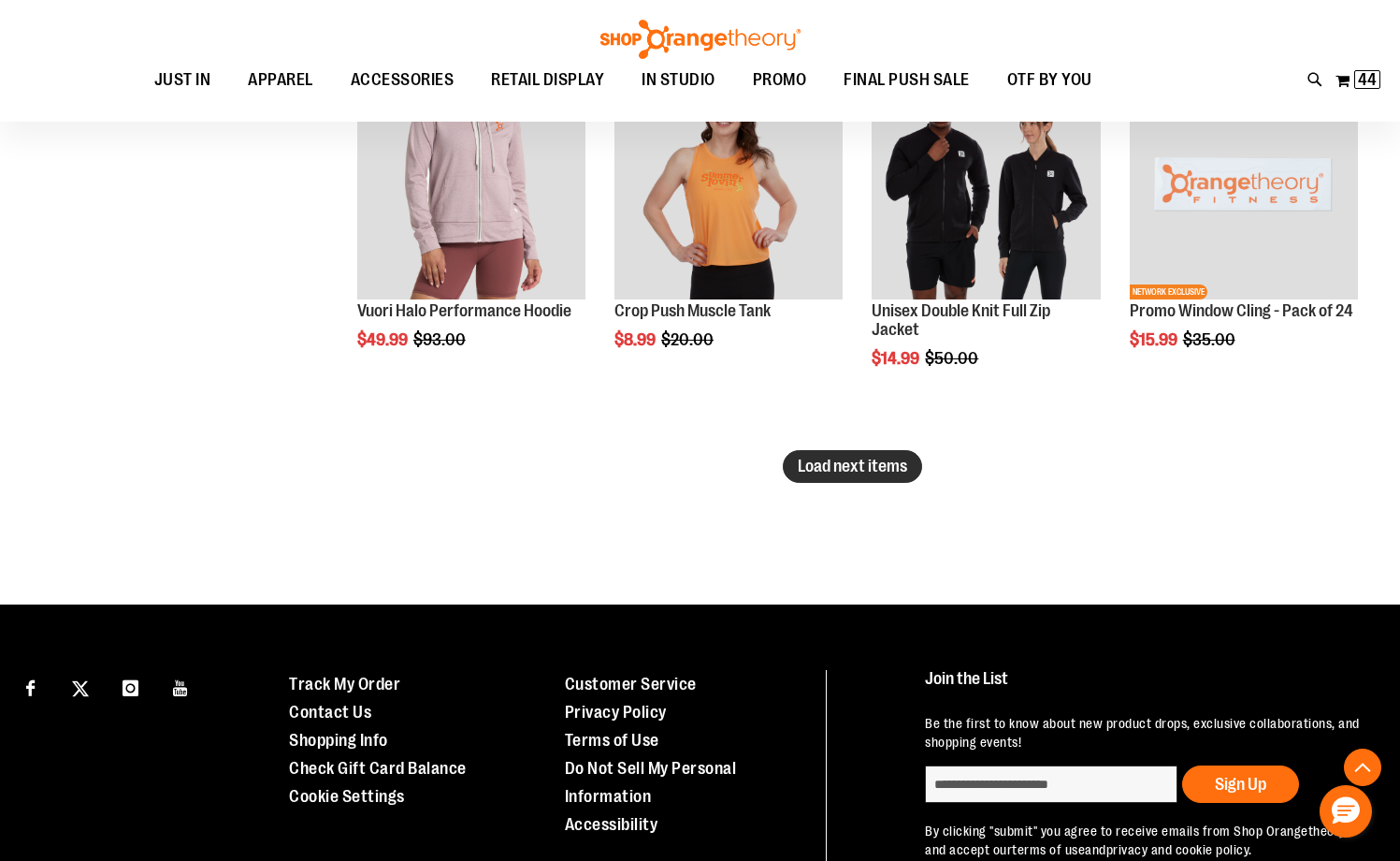
click at [848, 470] on span "Load next items" at bounding box center [852, 466] width 109 height 19
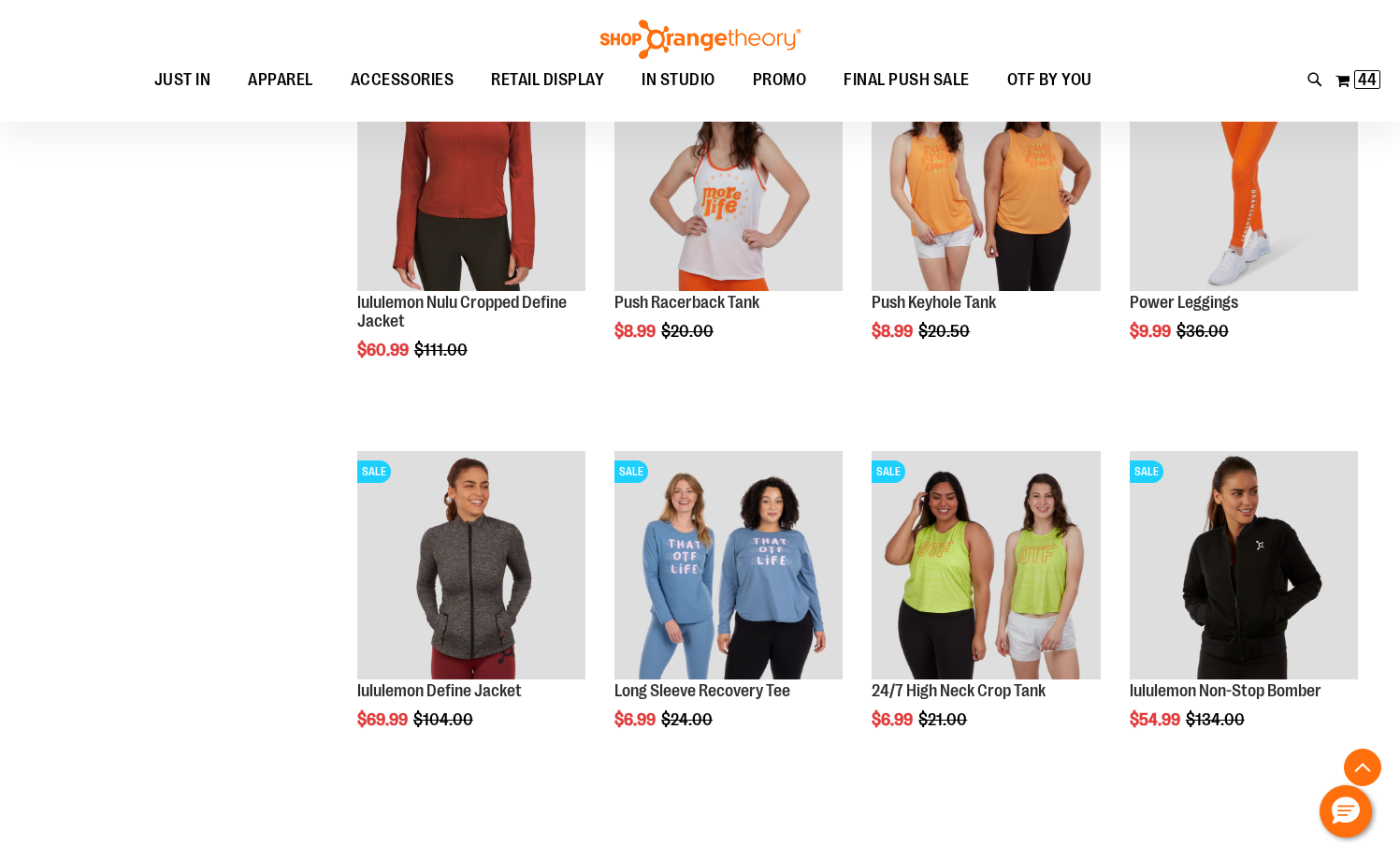
scroll to position [12419, 0]
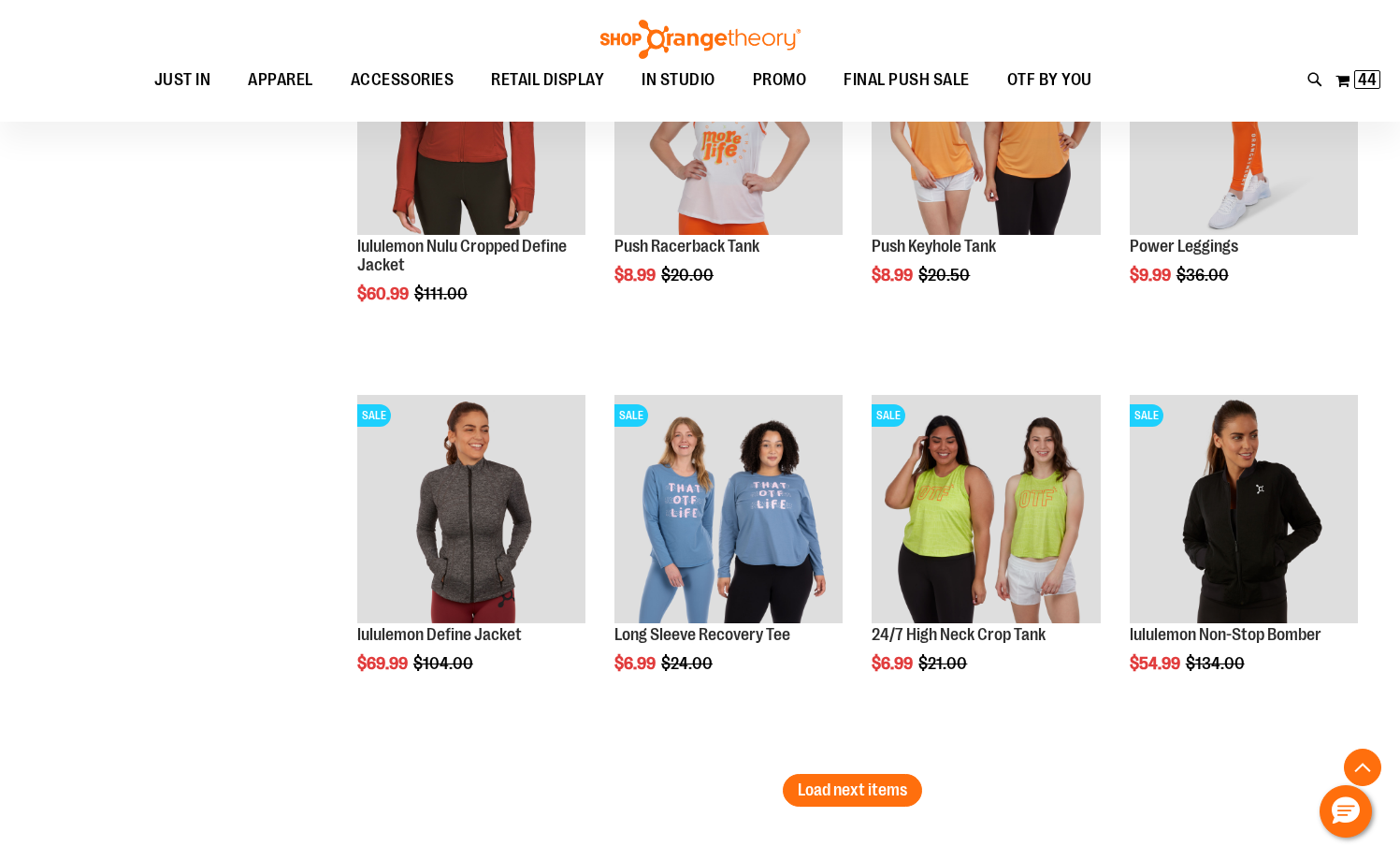
click at [860, 802] on button "Load next items" at bounding box center [852, 790] width 139 height 33
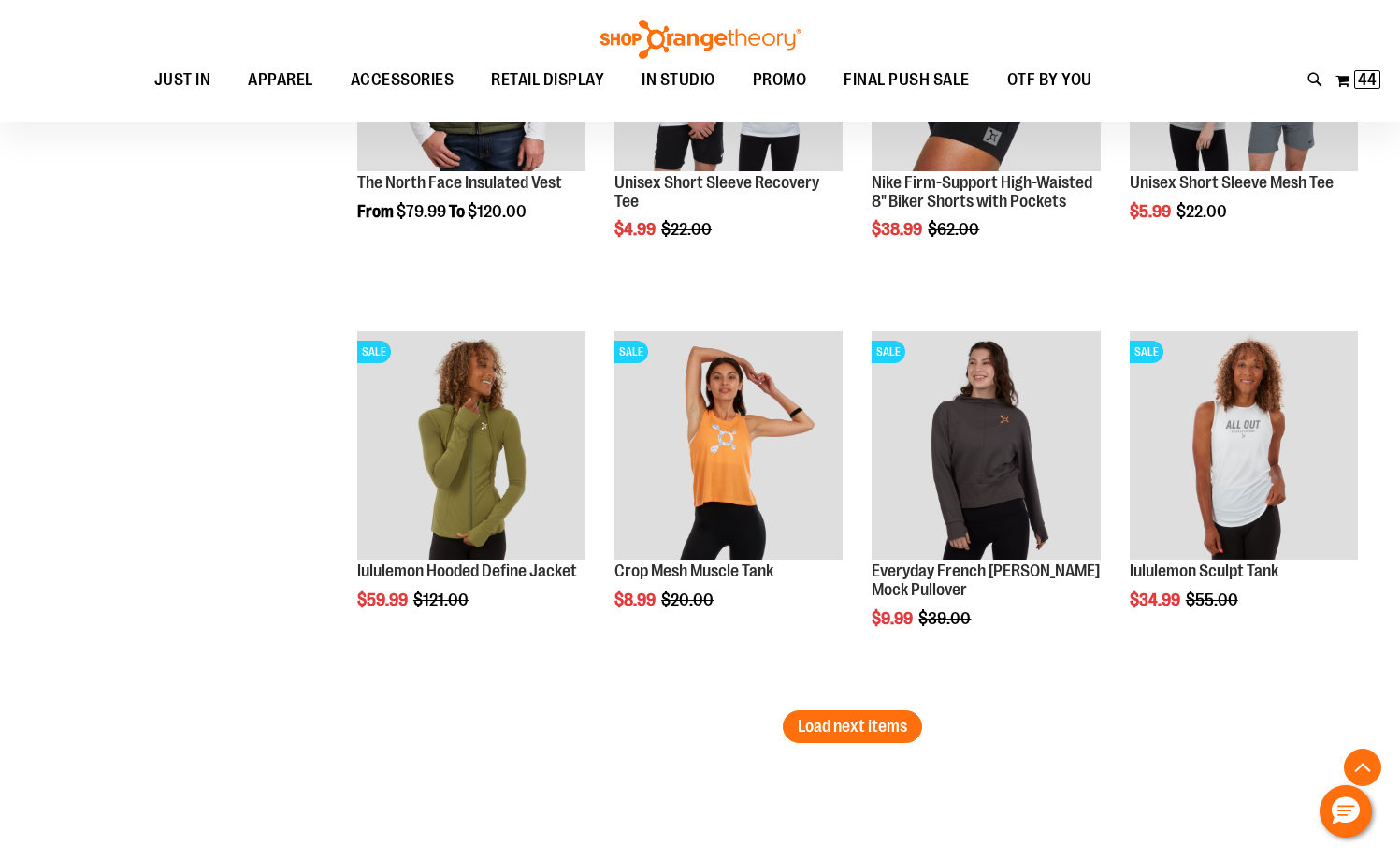
scroll to position [13822, 0]
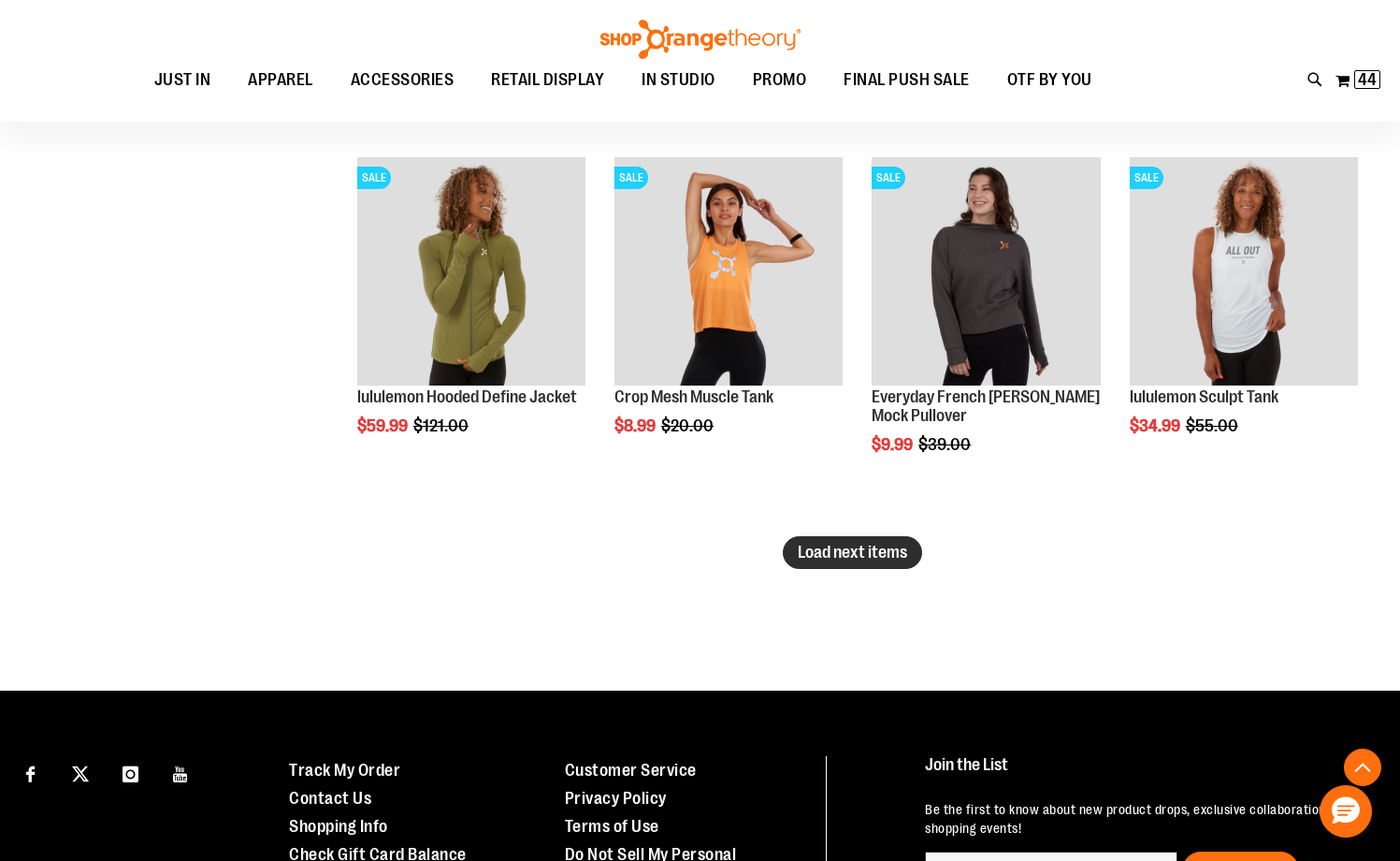
click at [840, 554] on span "Load next items" at bounding box center [852, 551] width 109 height 19
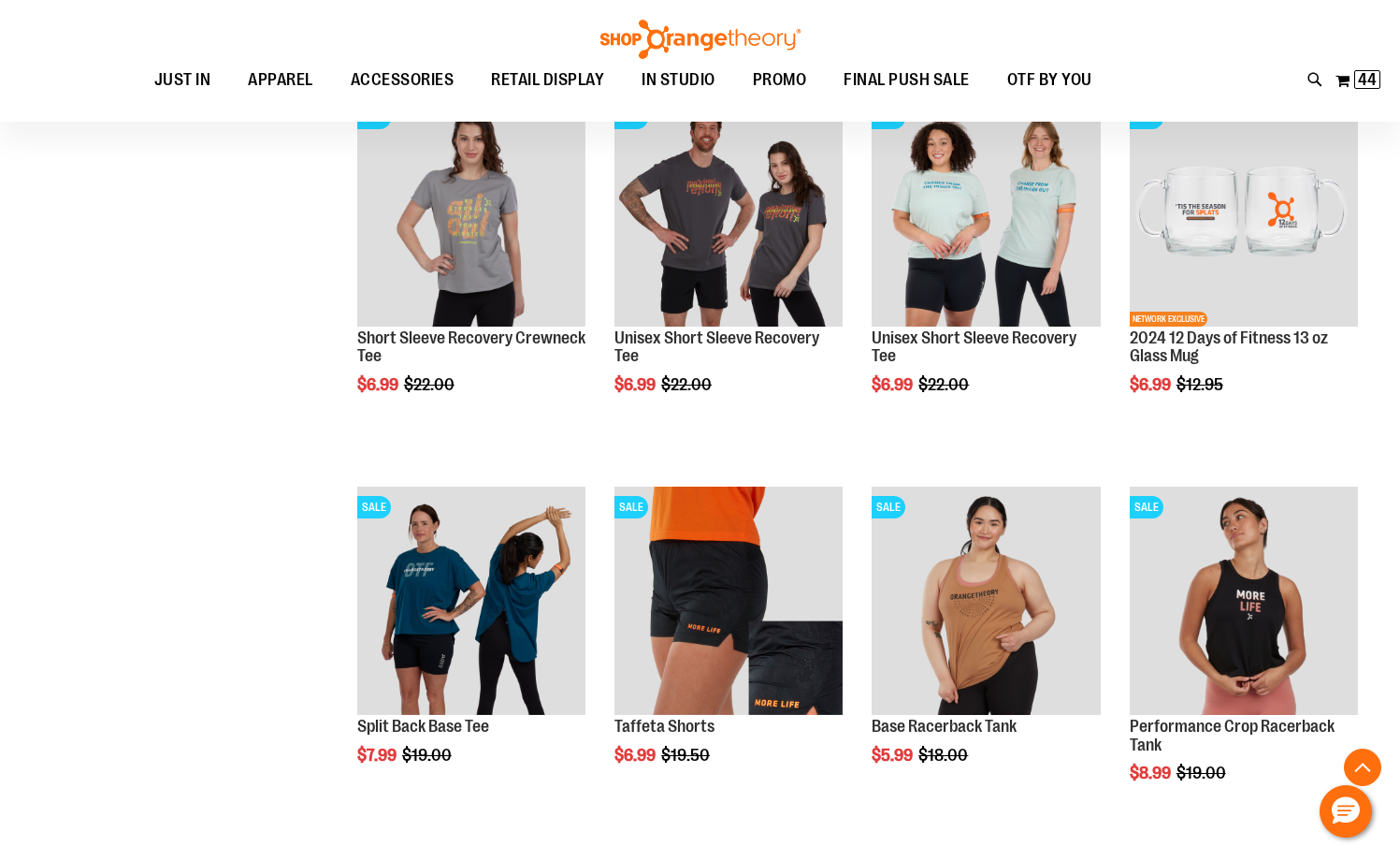
scroll to position [14852, 0]
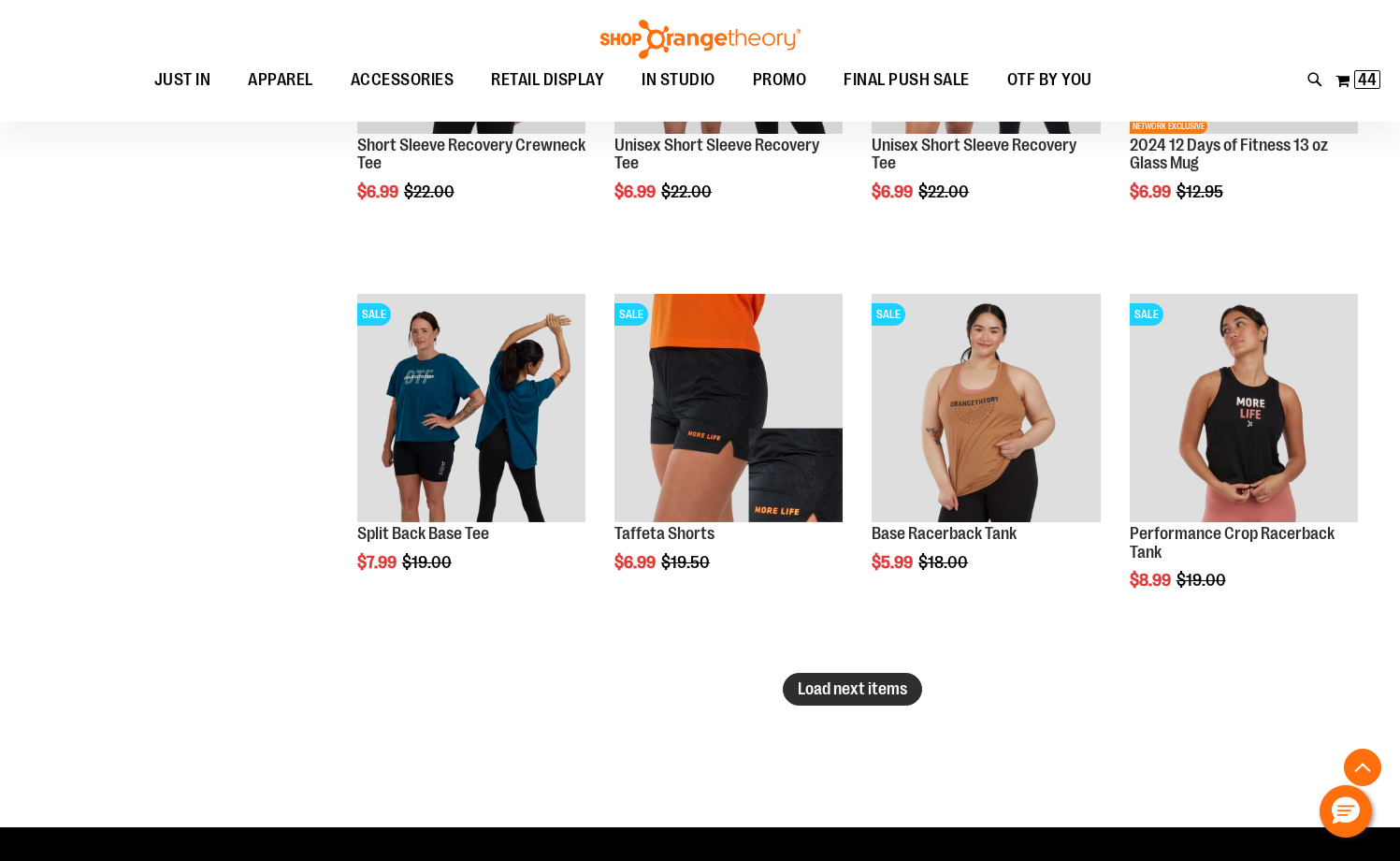
click at [816, 681] on span "Load next items" at bounding box center [852, 688] width 109 height 19
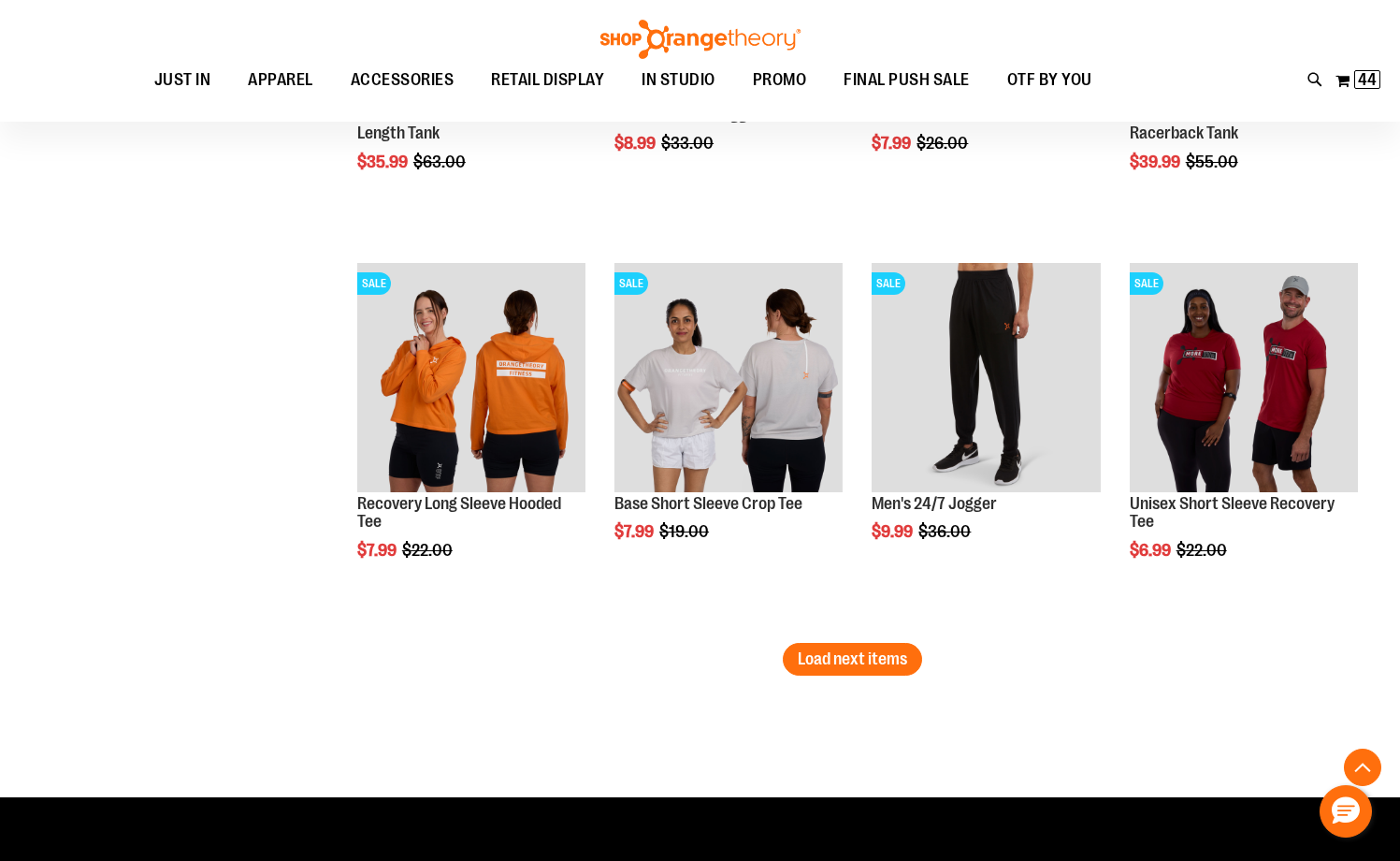
scroll to position [16068, 0]
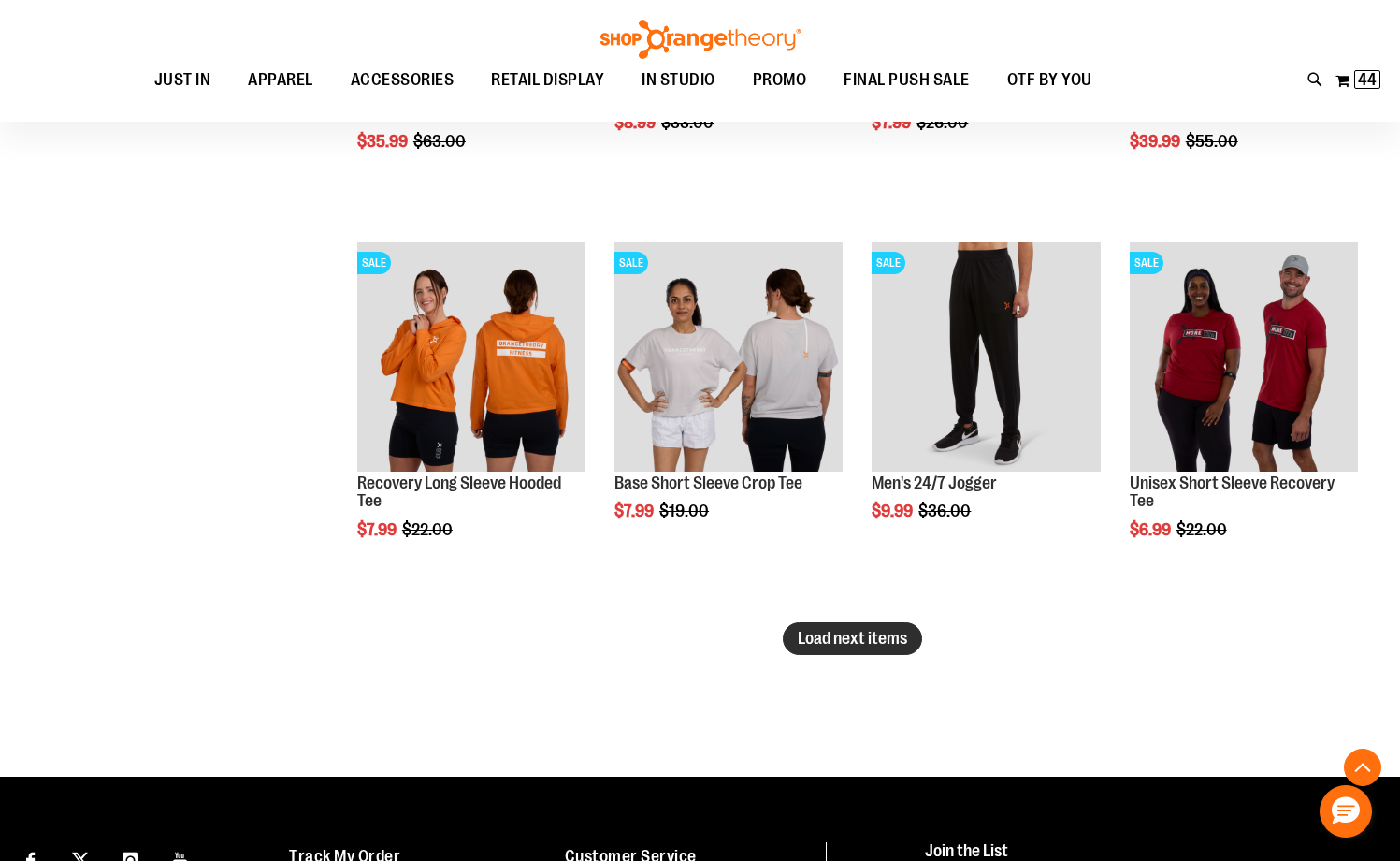
click at [847, 639] on span "Load next items" at bounding box center [852, 637] width 109 height 19
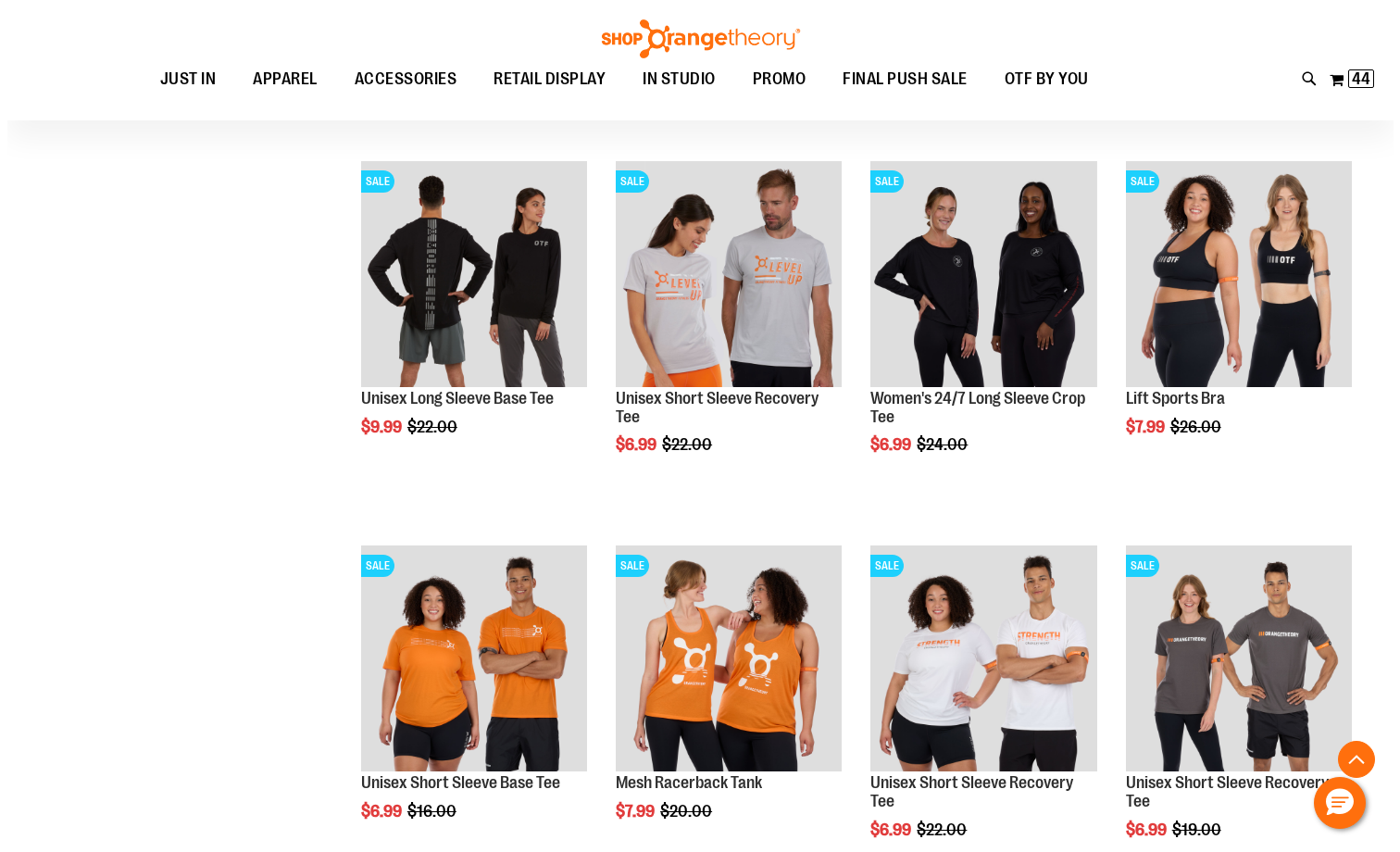
scroll to position [16363, 0]
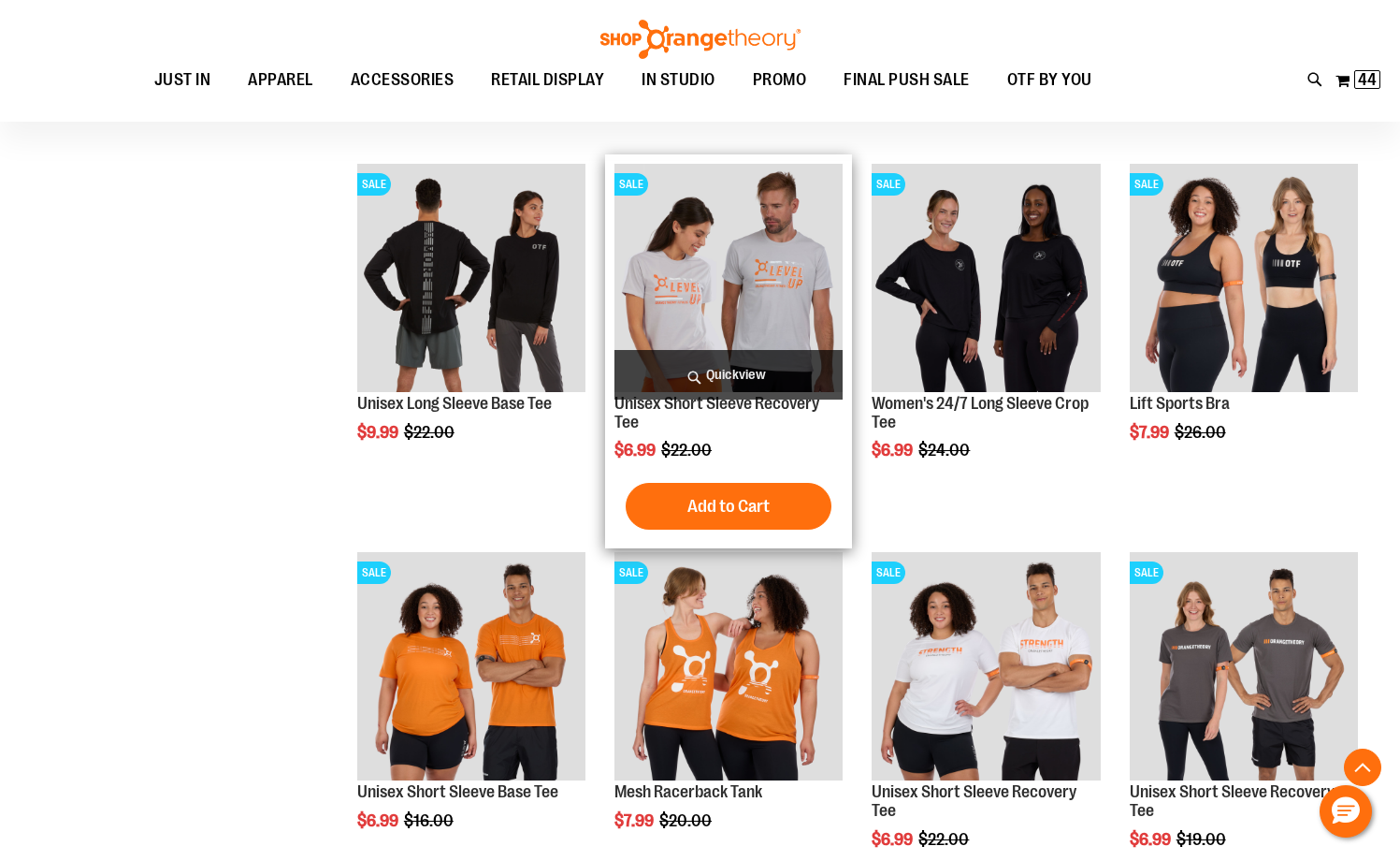
click at [734, 367] on span "Quickview" at bounding box center [728, 375] width 228 height 49
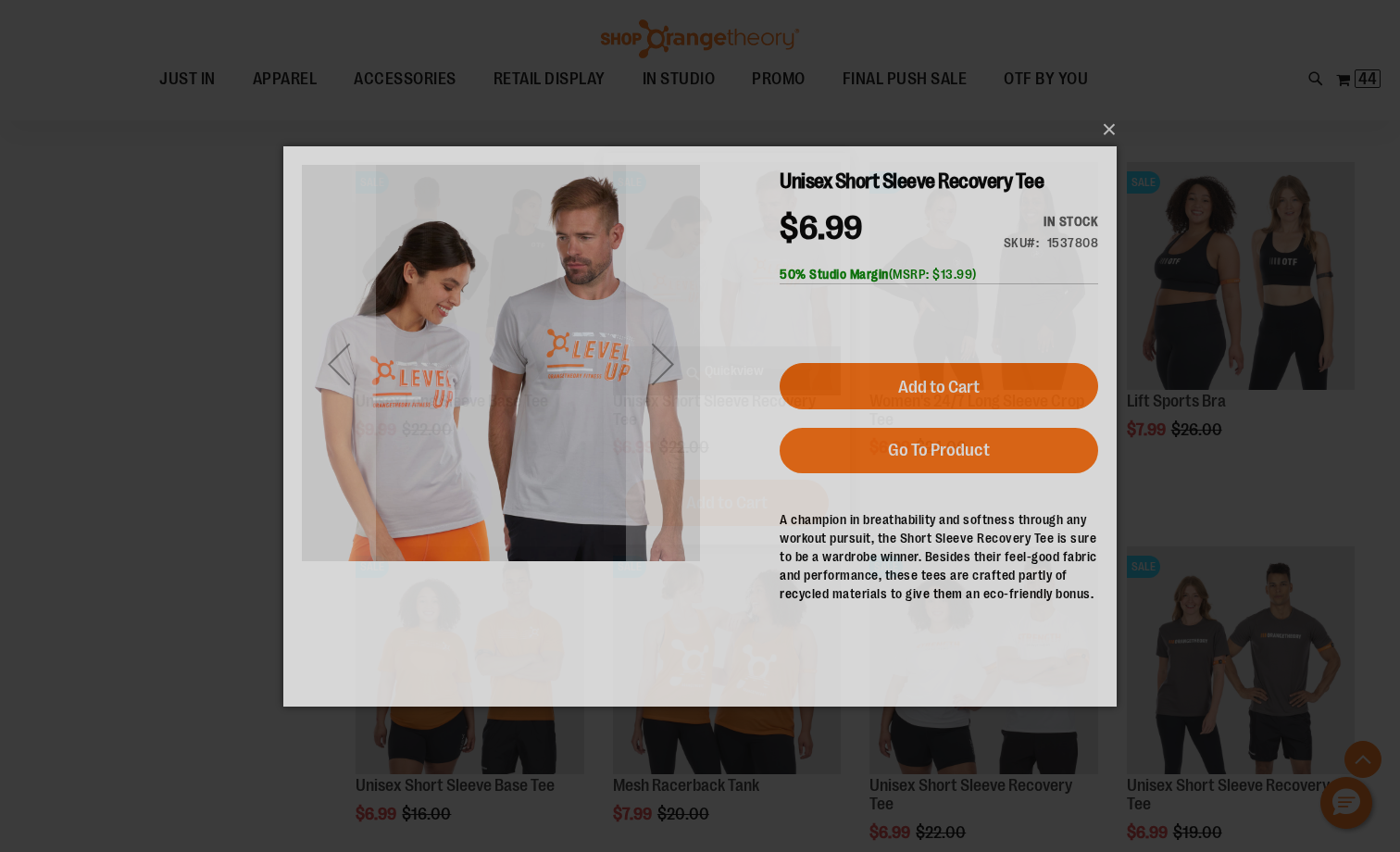
scroll to position [0, 0]
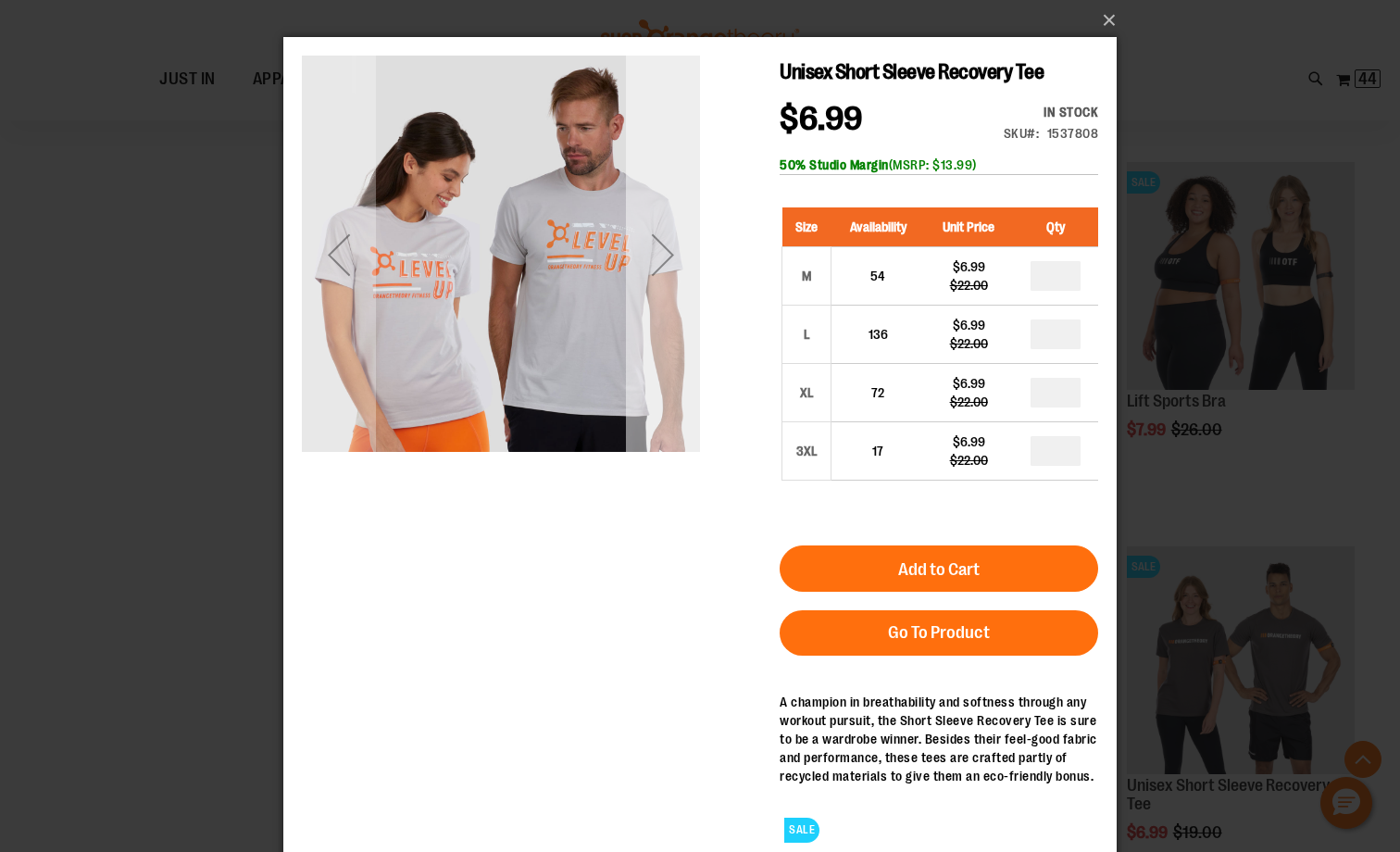
click at [673, 346] on div "Next" at bounding box center [663, 255] width 74 height 398
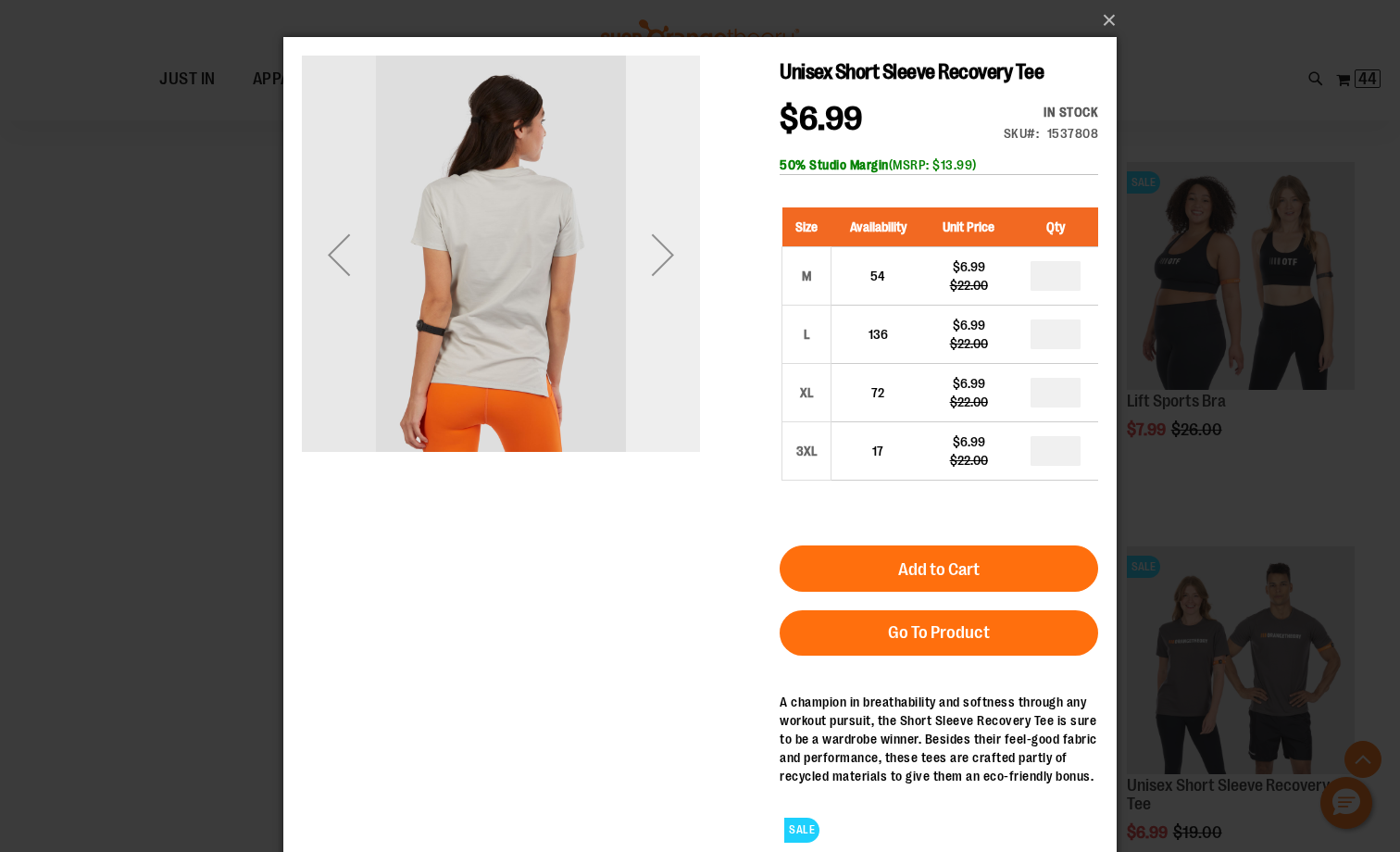
click at [673, 346] on div "Next" at bounding box center [663, 255] width 74 height 398
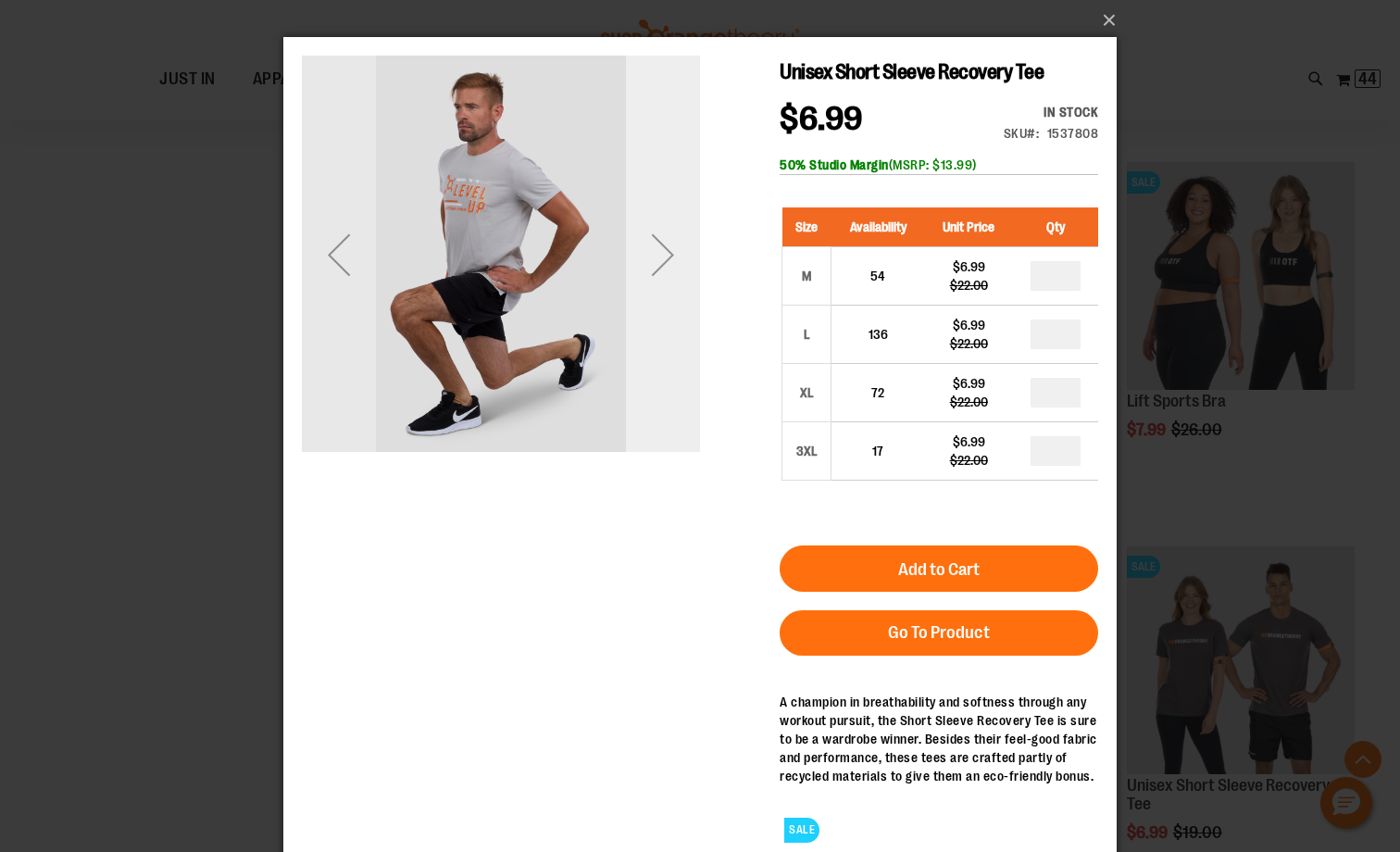
click at [673, 346] on div "Next" at bounding box center [663, 255] width 74 height 398
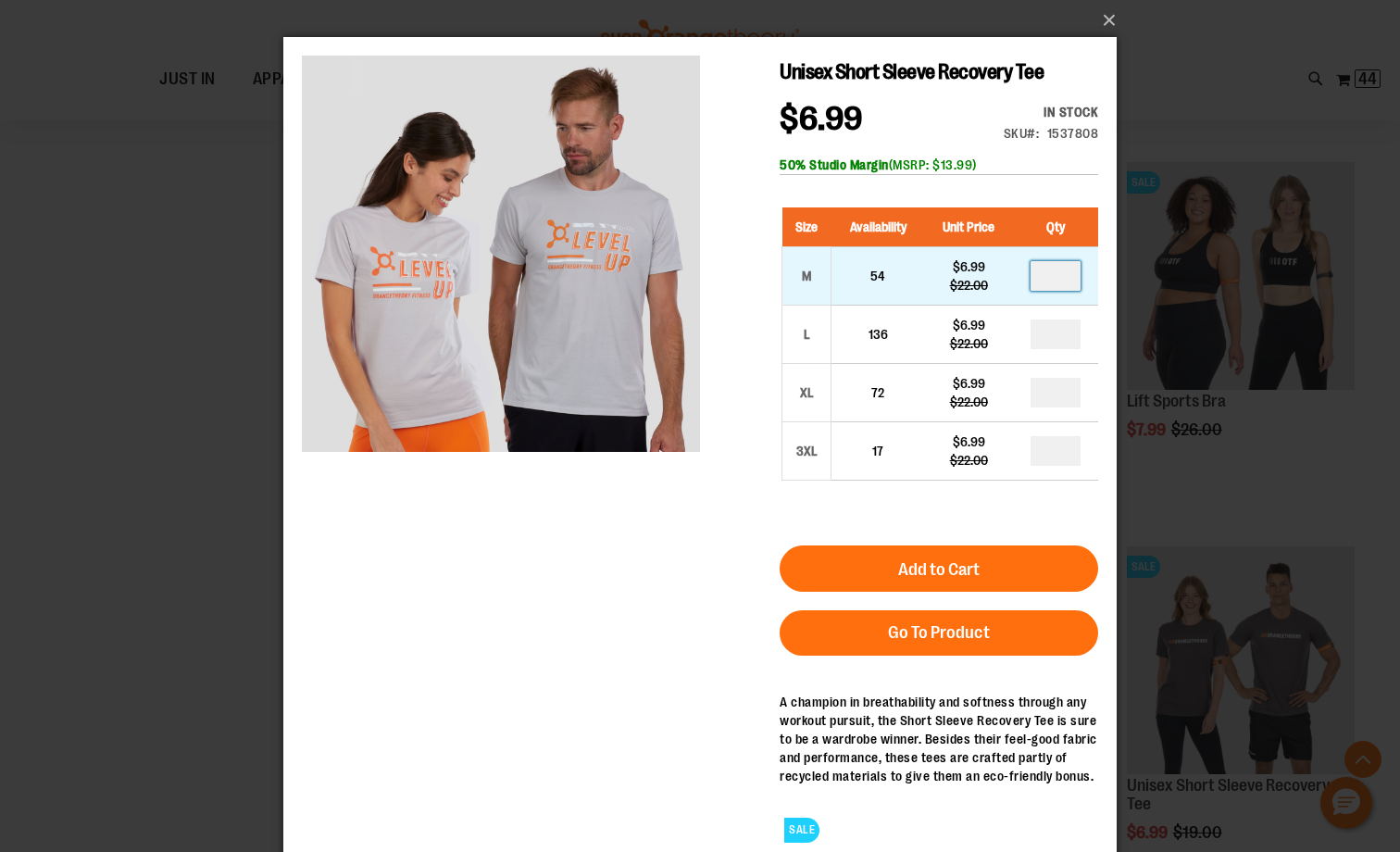
drag, startPoint x: 1042, startPoint y: 278, endPoint x: 1018, endPoint y: 271, distance: 25.0
click at [1018, 272] on td at bounding box center [1055, 276] width 85 height 59
type input "*"
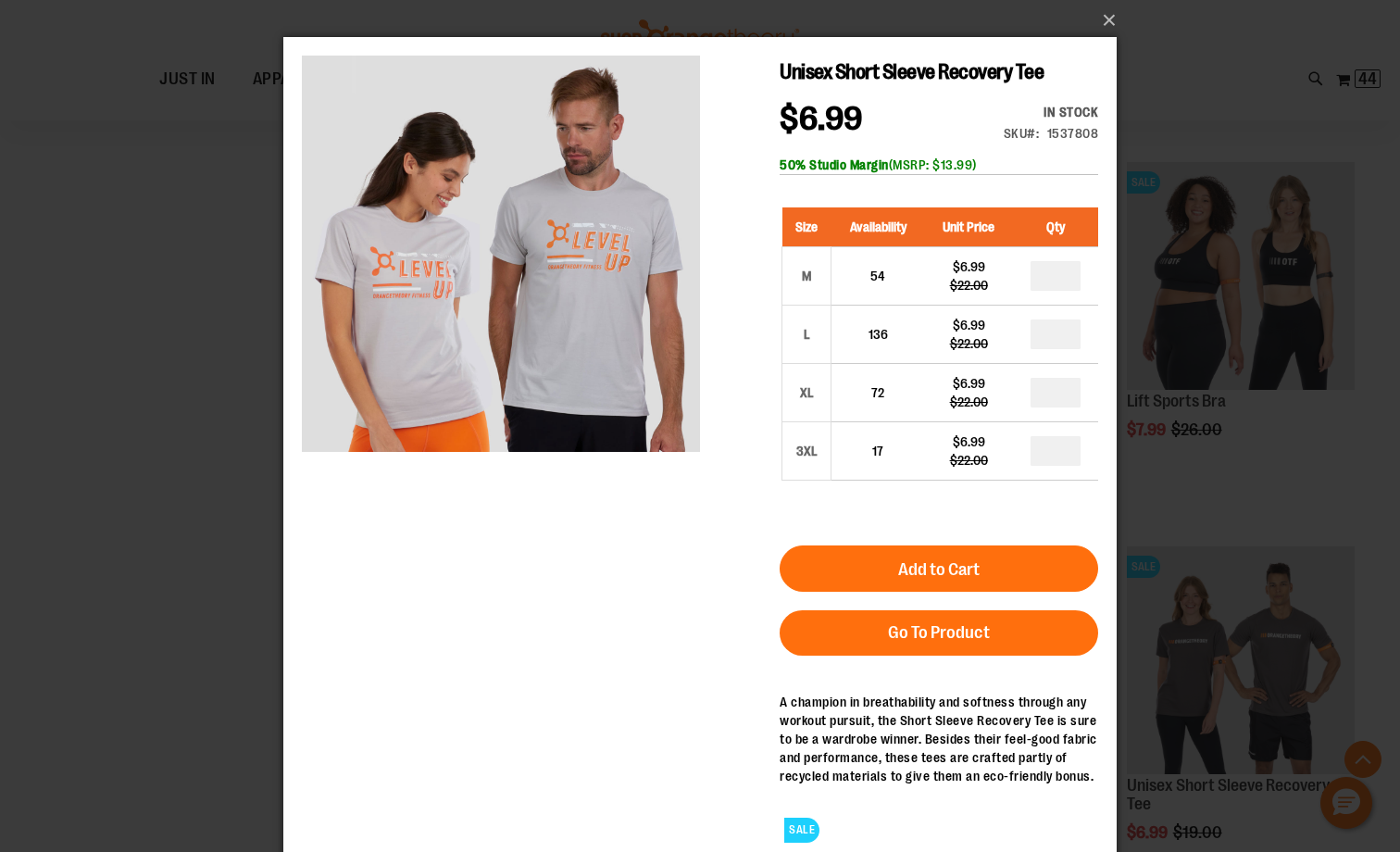
click at [926, 576] on span "Add to Cart" at bounding box center [938, 569] width 81 height 20
click at [881, 565] on button "Add to Cart" at bounding box center [939, 568] width 318 height 46
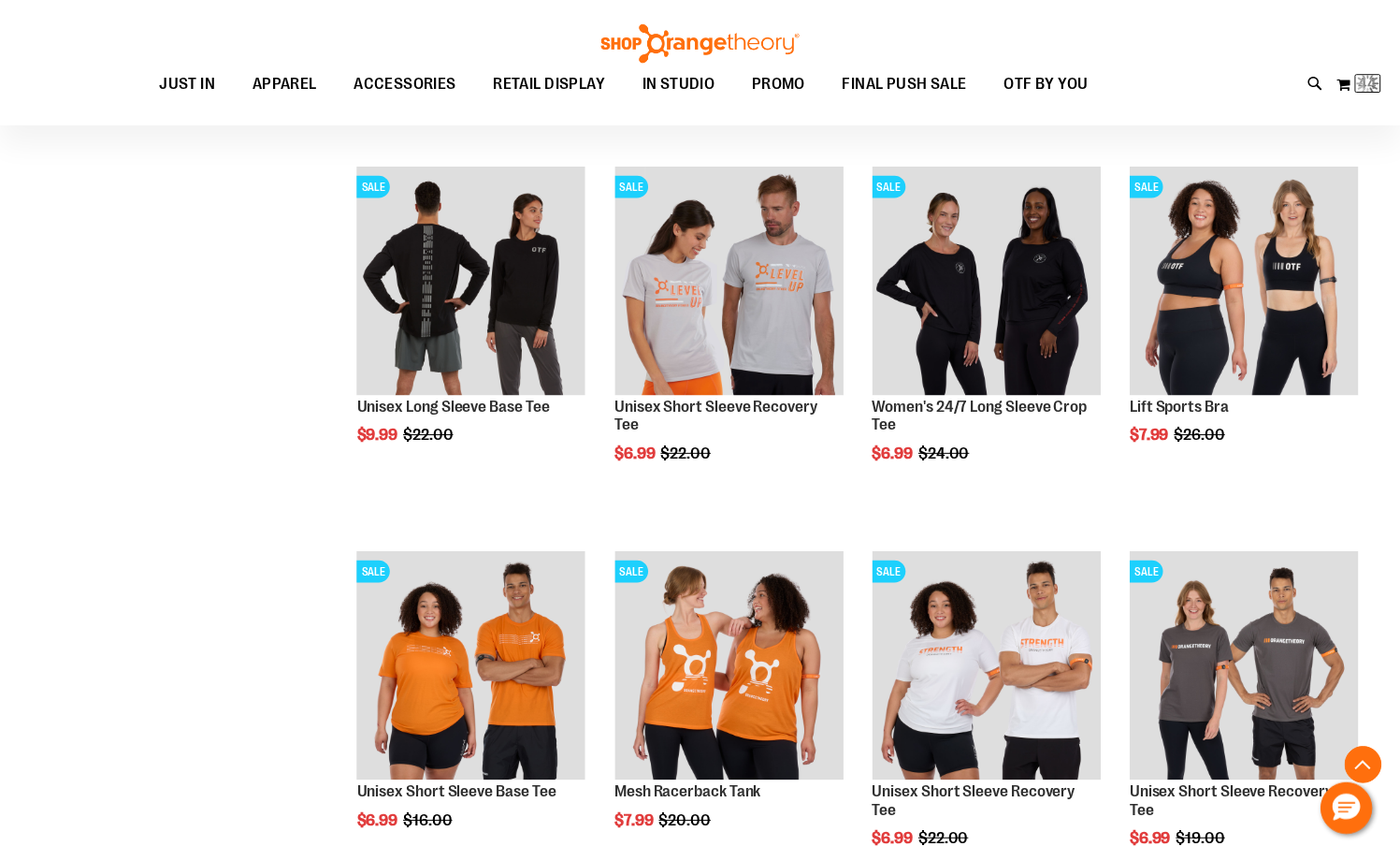
scroll to position [3299, 0]
